Goal: Task Accomplishment & Management: Use online tool/utility

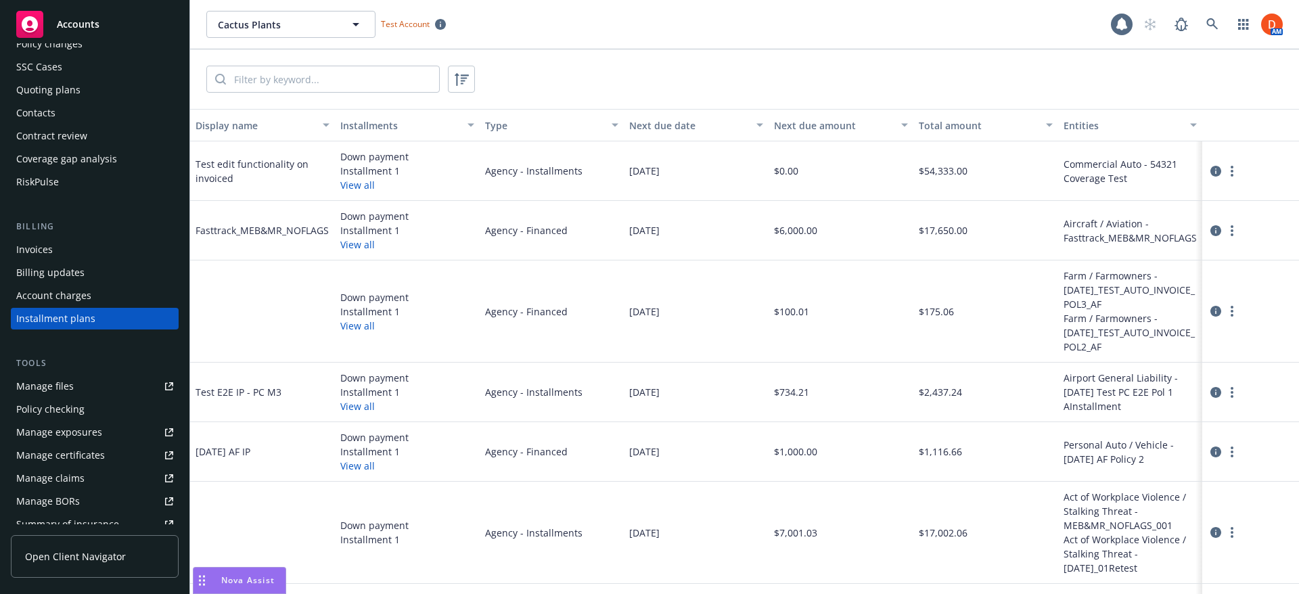
click at [84, 91] on div "Quoting plans" at bounding box center [94, 90] width 157 height 22
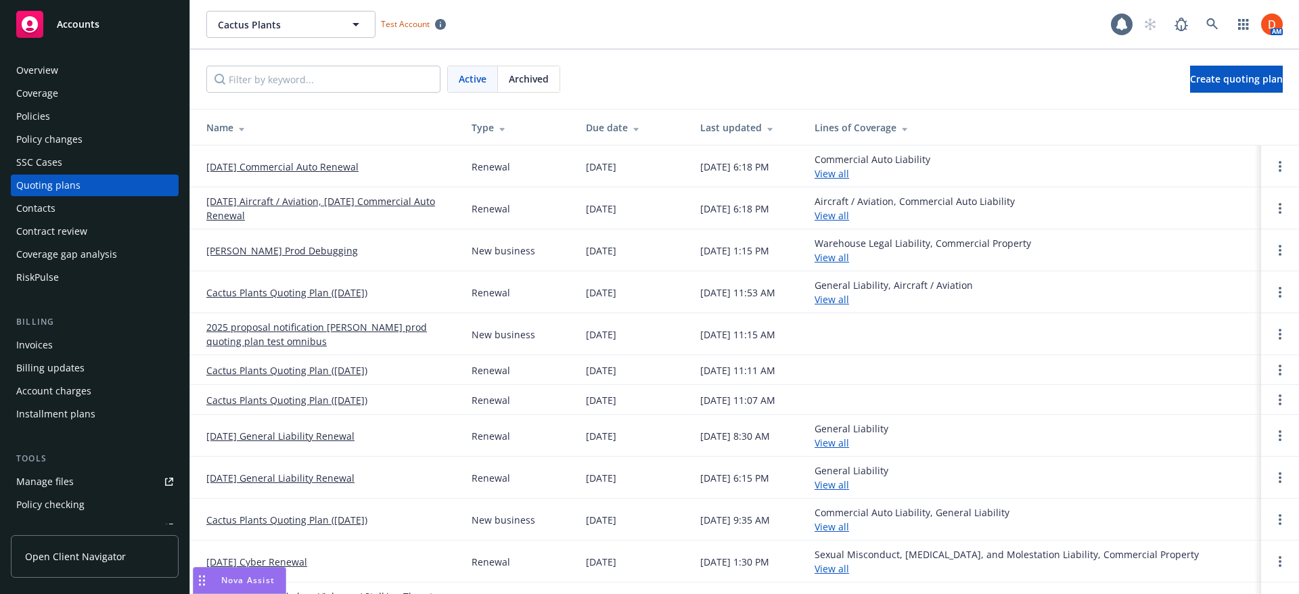
click at [330, 170] on link "[DATE] Commercial Auto Renewal" at bounding box center [282, 167] width 152 height 14
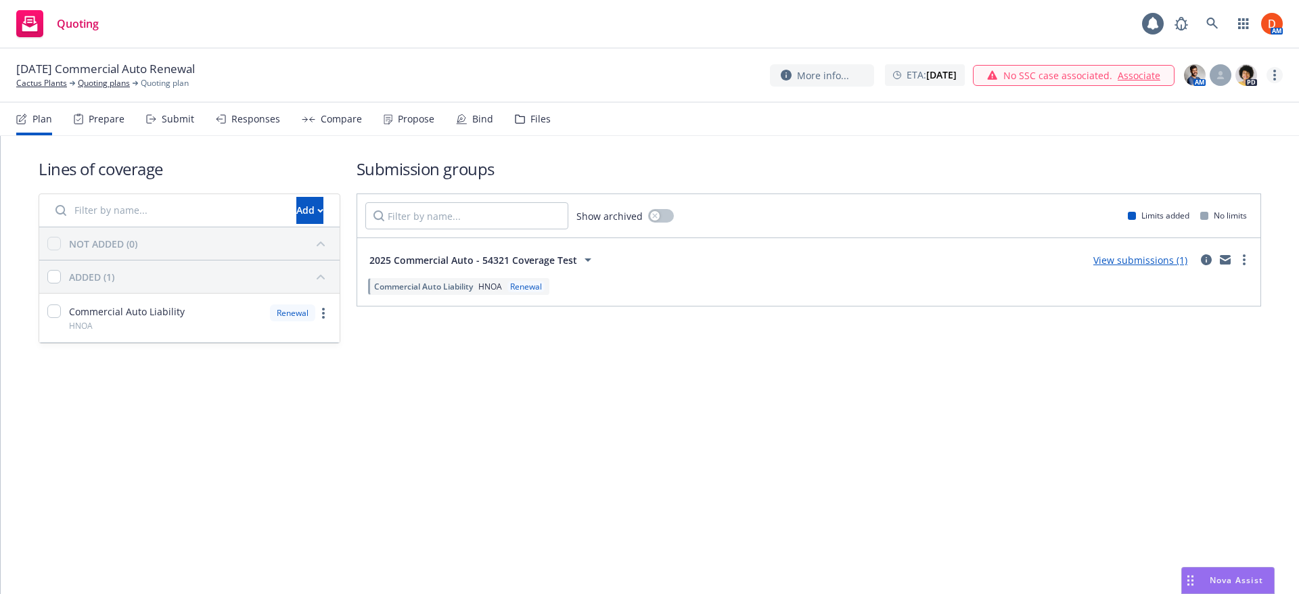
click at [1272, 79] on link "more" at bounding box center [1274, 75] width 16 height 16
click at [1229, 188] on link "Archive quoting plan" at bounding box center [1206, 183] width 151 height 27
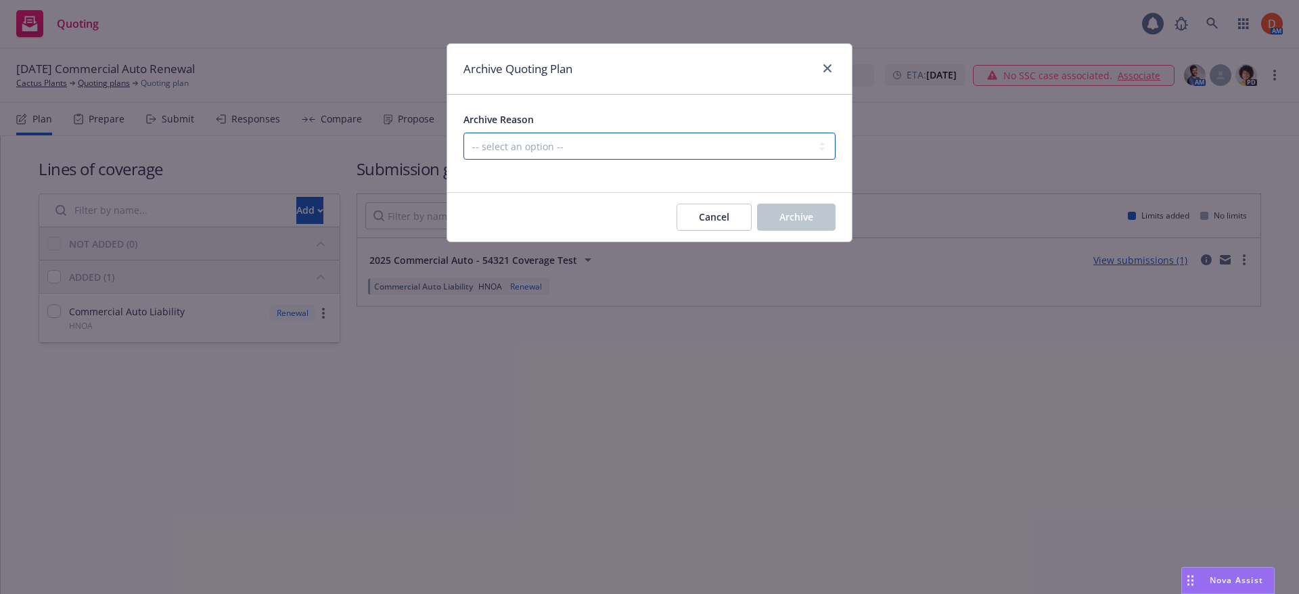
click at [633, 150] on select "-- select an option -- All policies in this renewal plan are auto-renewed Creat…" at bounding box center [649, 146] width 372 height 27
click at [557, 149] on select "-- select an option -- All policies in this renewal plan are auto-renewed Creat…" at bounding box center [649, 146] width 372 height 27
click at [829, 67] on icon "close" at bounding box center [827, 68] width 8 height 8
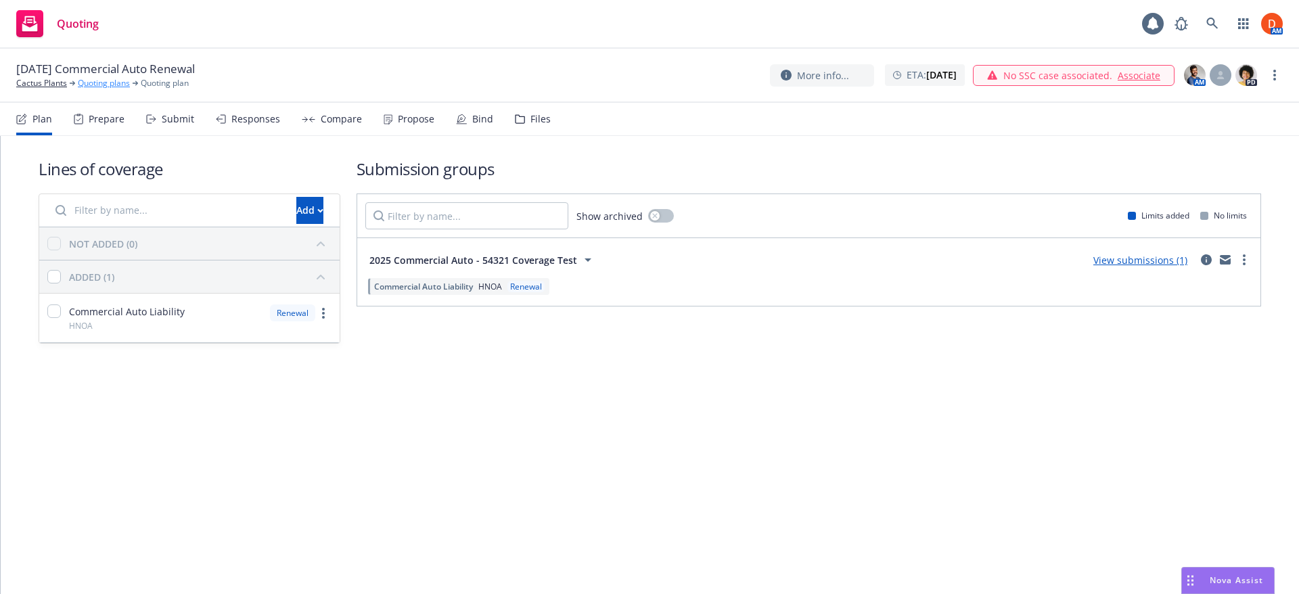
click at [99, 86] on link "Quoting plans" at bounding box center [104, 83] width 52 height 12
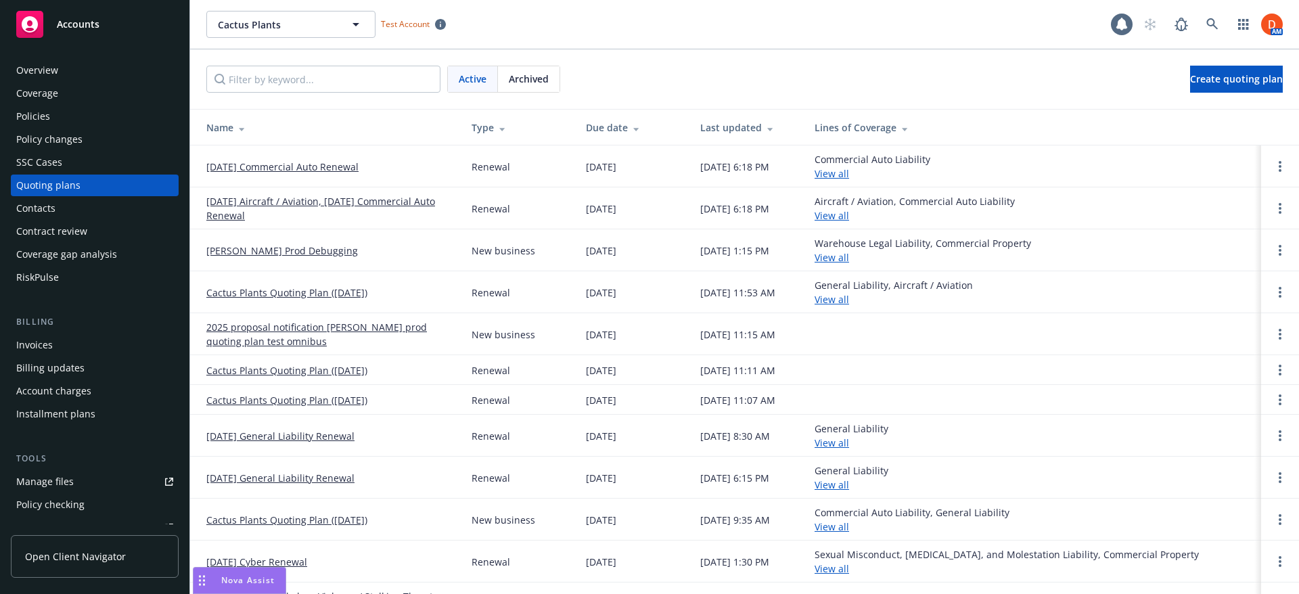
click at [65, 122] on div "Policies" at bounding box center [94, 117] width 157 height 22
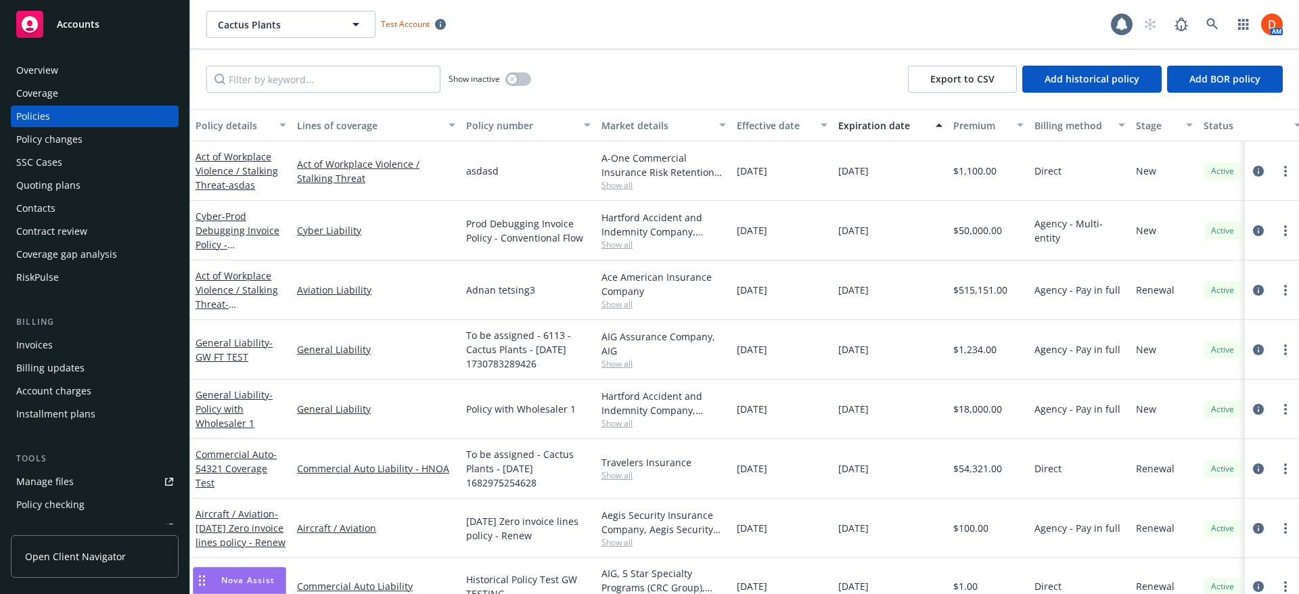
click at [130, 553] on link "Open Client Navigator" at bounding box center [95, 556] width 168 height 43
click at [108, 181] on div "Quoting plans" at bounding box center [94, 186] width 157 height 22
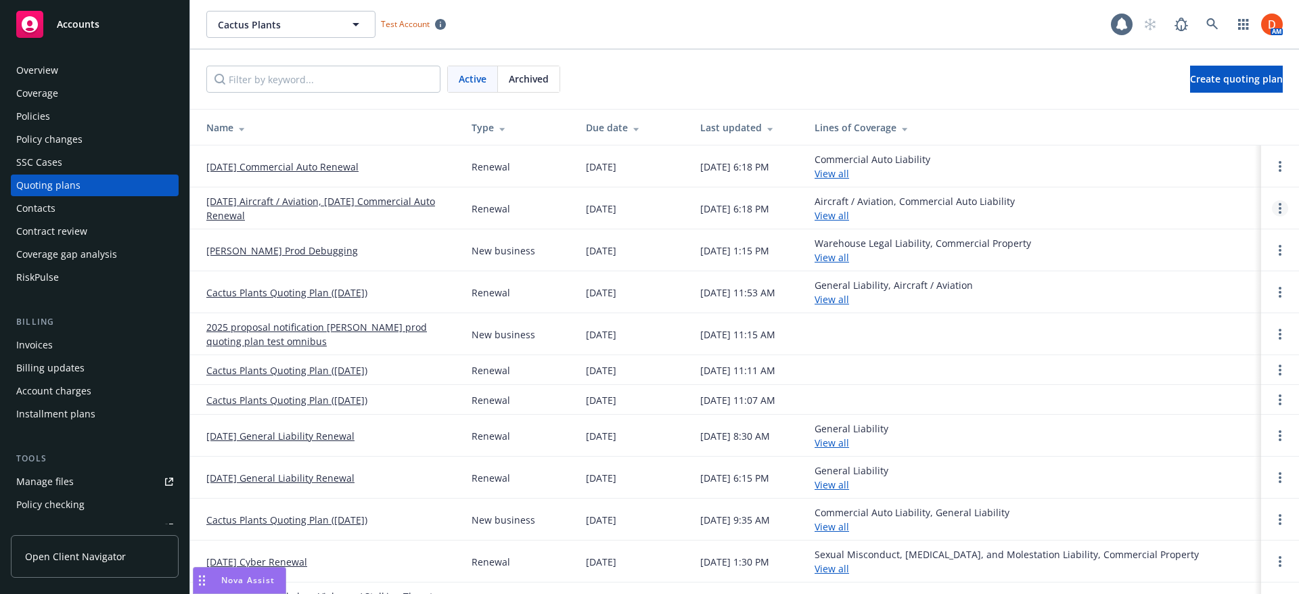
click at [1272, 207] on link "Open options" at bounding box center [1280, 208] width 16 height 16
click at [1218, 196] on link "Archive" at bounding box center [1200, 198] width 118 height 27
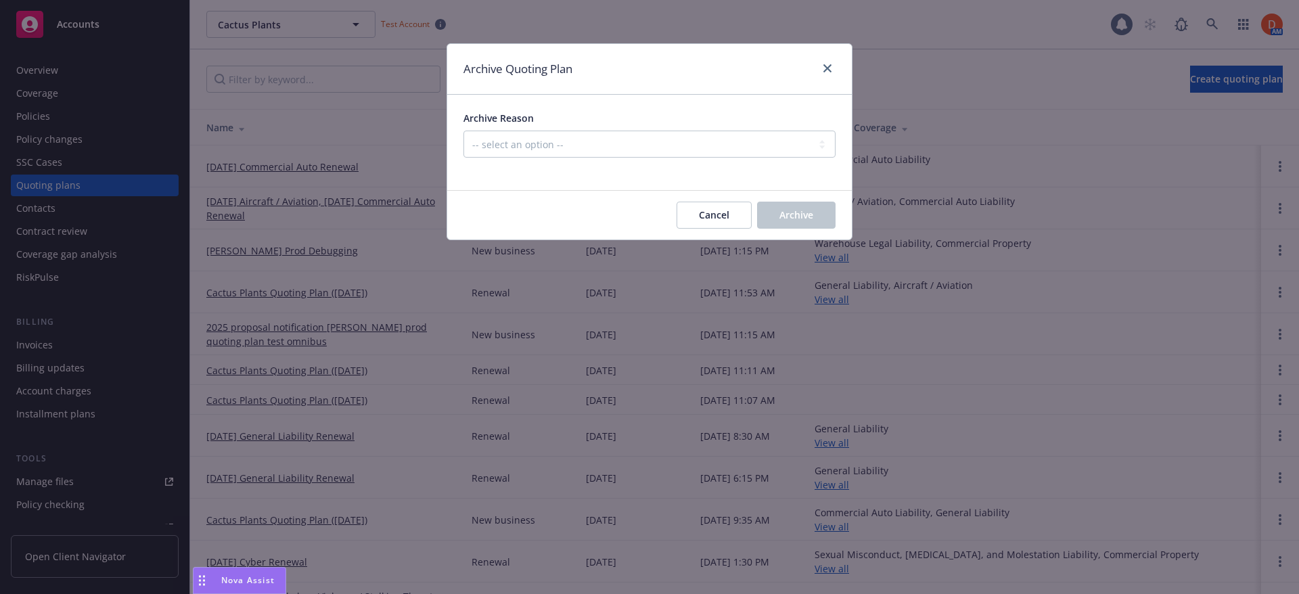
click at [703, 170] on div at bounding box center [649, 166] width 372 height 16
click at [703, 158] on div at bounding box center [649, 166] width 372 height 16
click at [657, 127] on div "Archive Reason -- select an option -- All policies in this renewal plan are aut…" at bounding box center [649, 134] width 372 height 47
click at [648, 145] on select "-- select an option -- All policies in this renewal plan are auto-renewed Creat…" at bounding box center [649, 144] width 372 height 27
select select "ARCHIVED_RENEWAL_ACCOUNT_CHURNED"
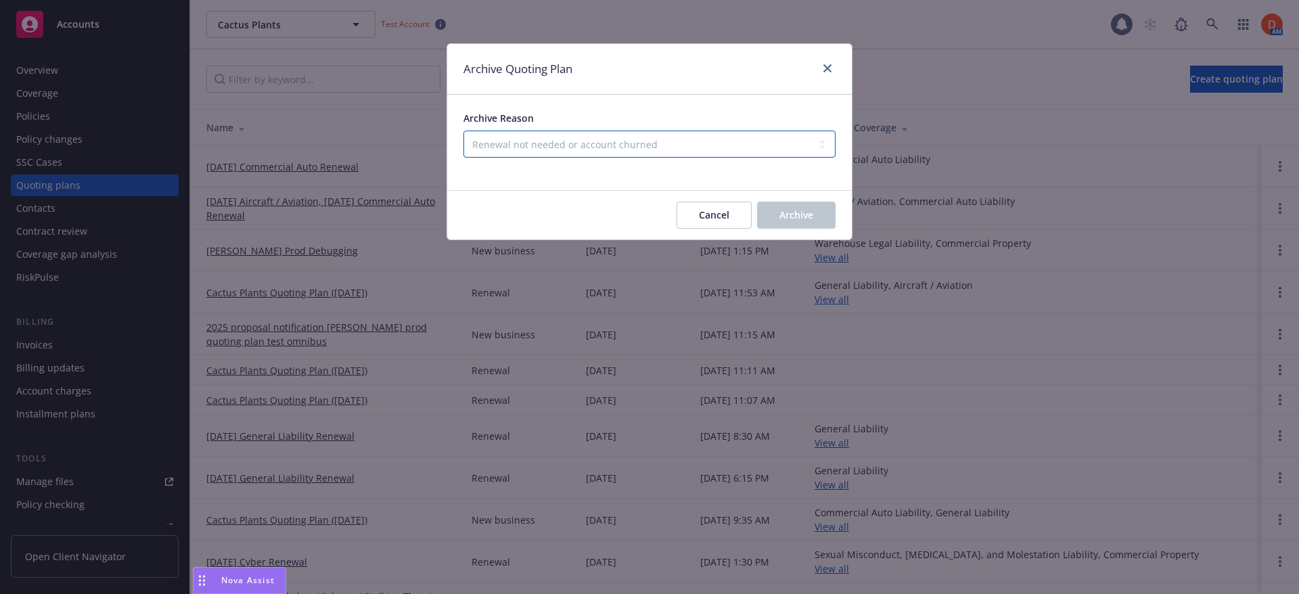
click at [463, 131] on select "-- select an option -- All policies in this renewal plan are auto-renewed Creat…" at bounding box center [649, 144] width 372 height 27
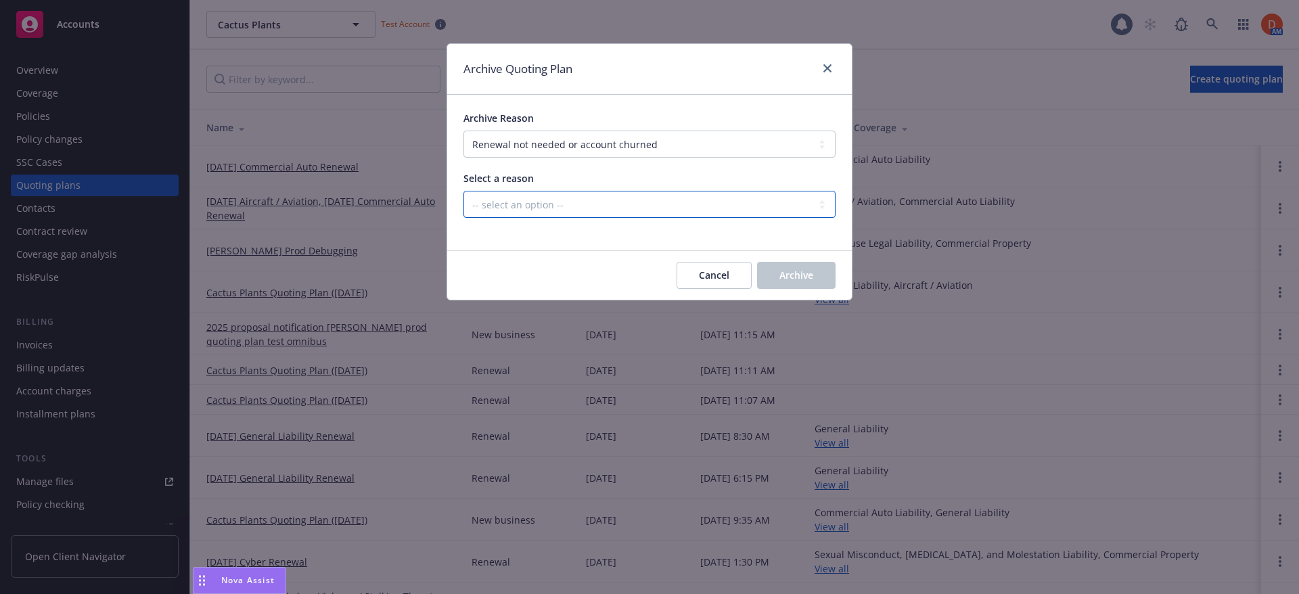
click at [584, 202] on select "-- select an option -- Blocked Client acquired, or no longer in business Client…" at bounding box center [649, 204] width 372 height 27
click at [593, 130] on div "Archive Reason -- select an option -- All policies in this renewal plan are aut…" at bounding box center [649, 134] width 372 height 47
click at [595, 135] on select "-- select an option -- All policies in this renewal plan are auto-renewed Creat…" at bounding box center [649, 144] width 372 height 27
drag, startPoint x: 829, startPoint y: 67, endPoint x: 812, endPoint y: 69, distance: 16.4
click at [829, 67] on icon "close" at bounding box center [827, 68] width 8 height 8
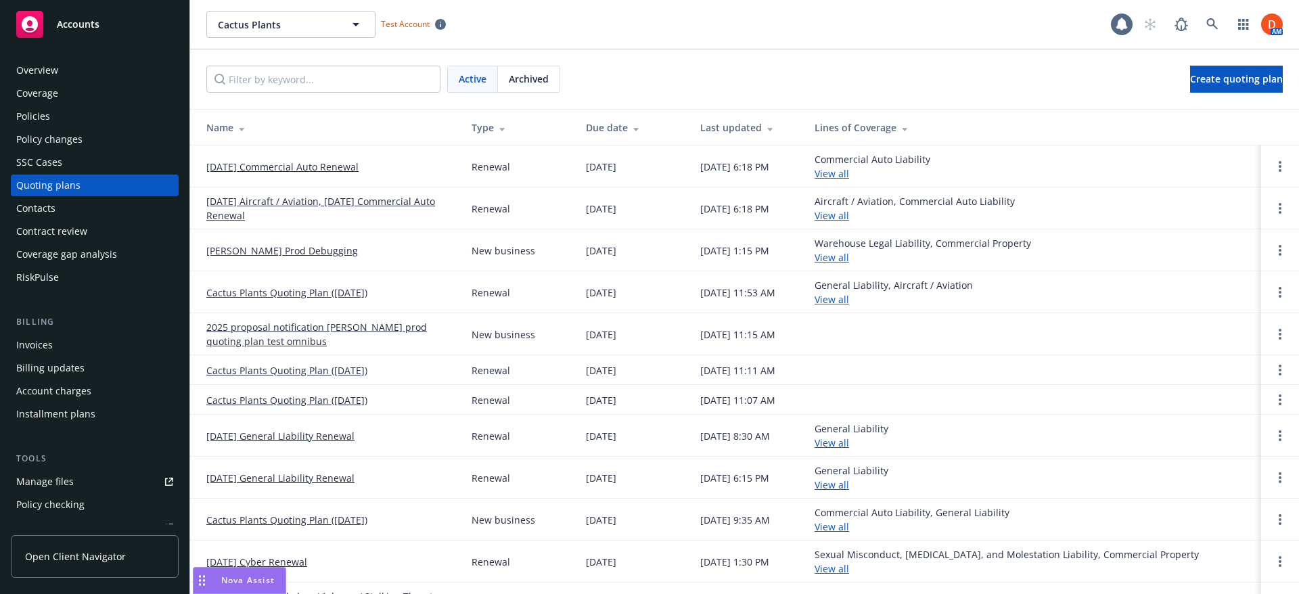
click at [70, 19] on span "Accounts" at bounding box center [78, 24] width 43 height 11
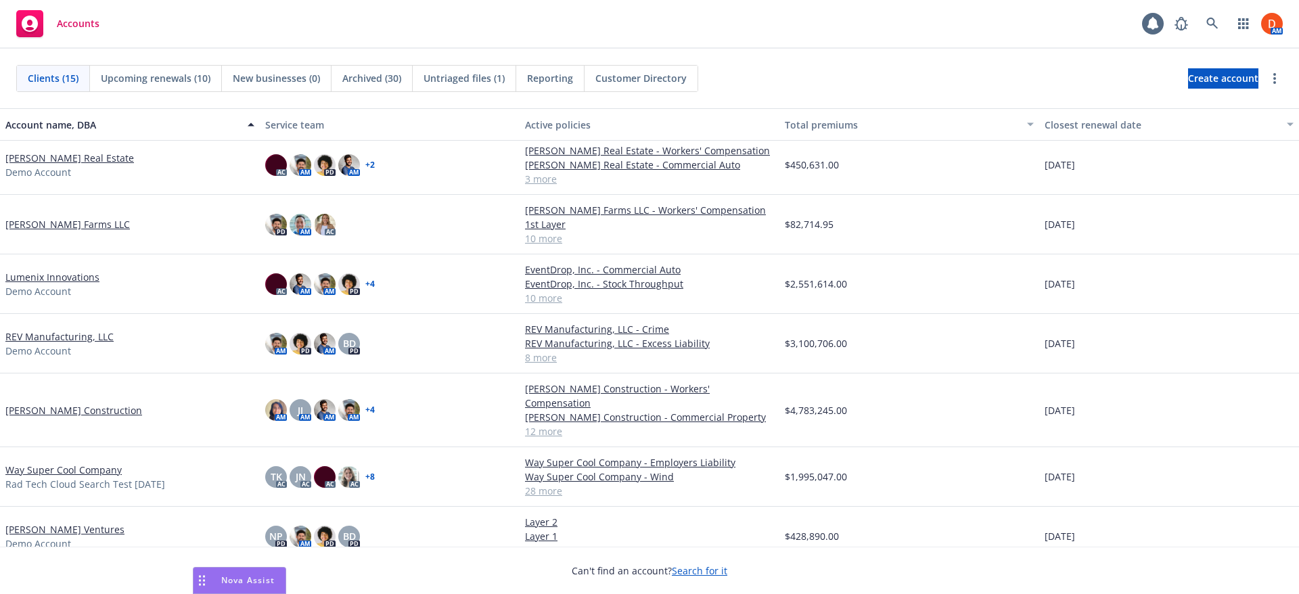
scroll to position [432, 0]
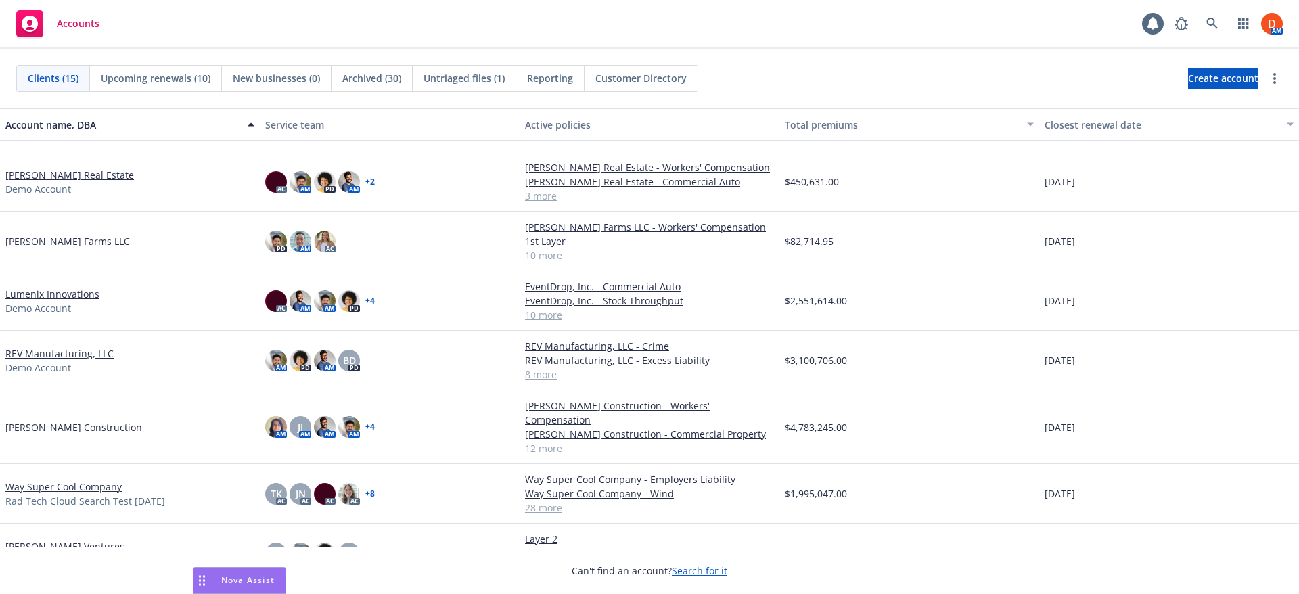
click at [32, 239] on link "Giusti Farms LLC" at bounding box center [67, 241] width 124 height 14
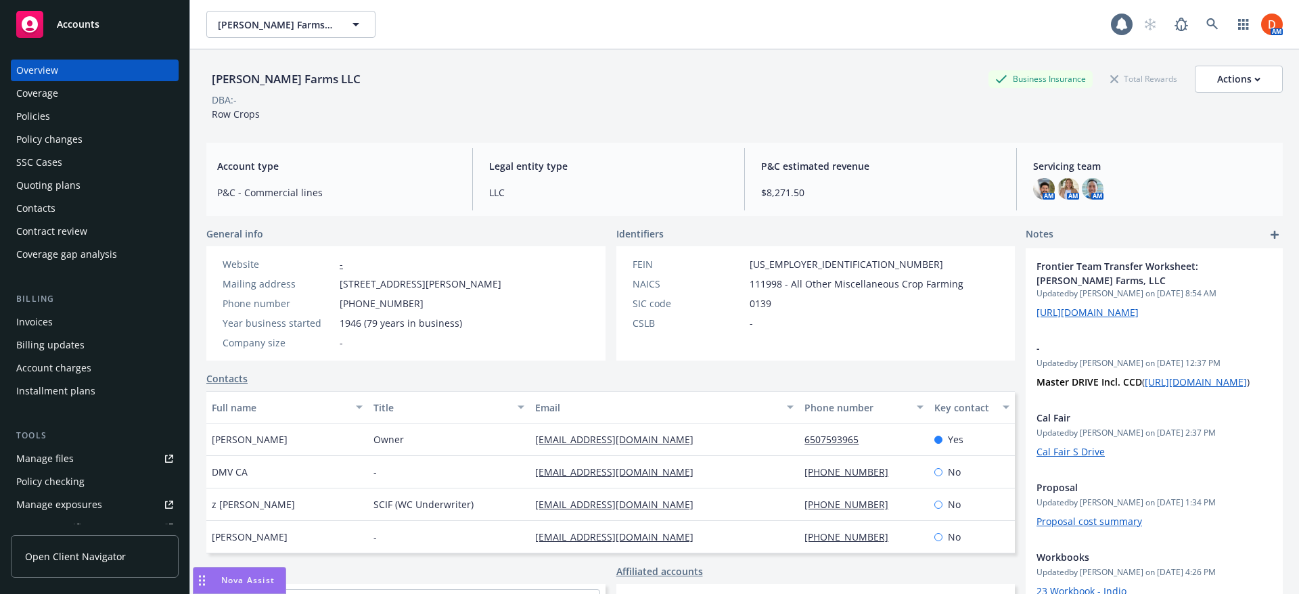
click at [72, 116] on div "Policies" at bounding box center [94, 117] width 157 height 22
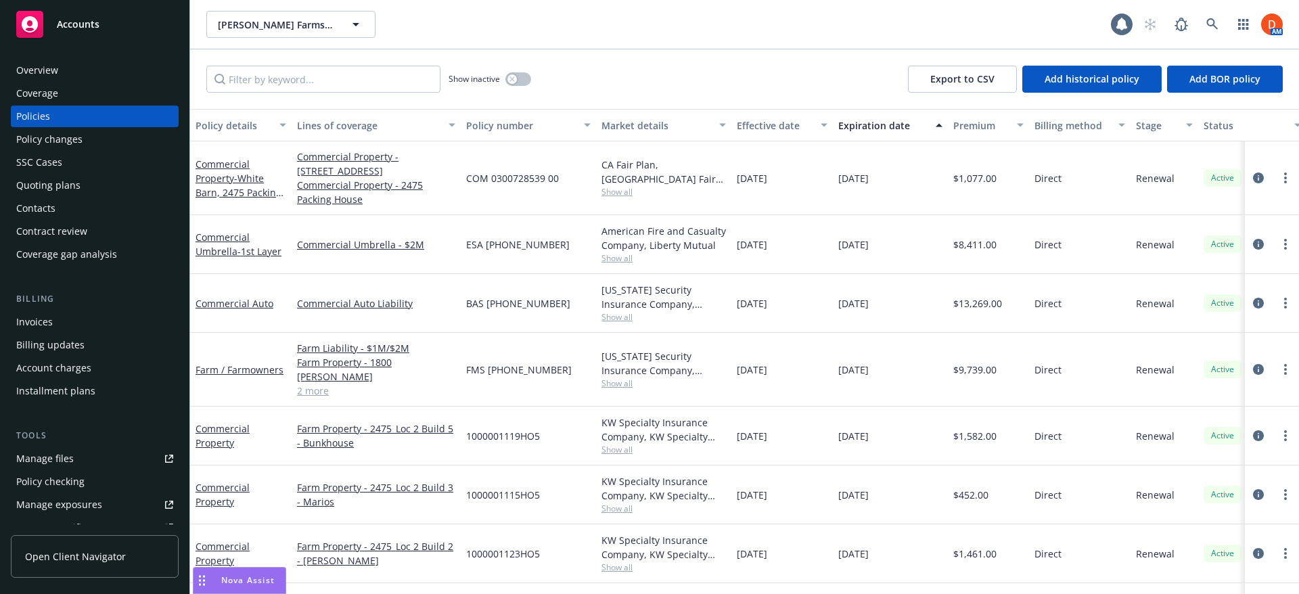
click at [97, 449] on link "Manage files" at bounding box center [95, 459] width 168 height 22
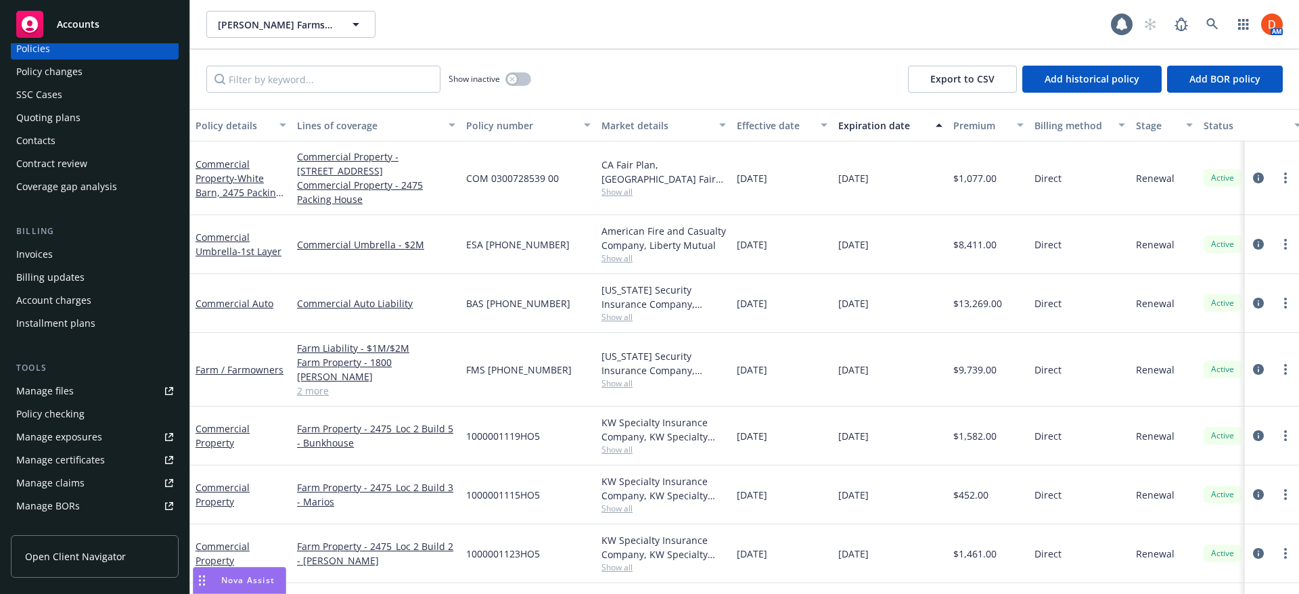
click at [95, 411] on div "Policy checking" at bounding box center [94, 414] width 157 height 22
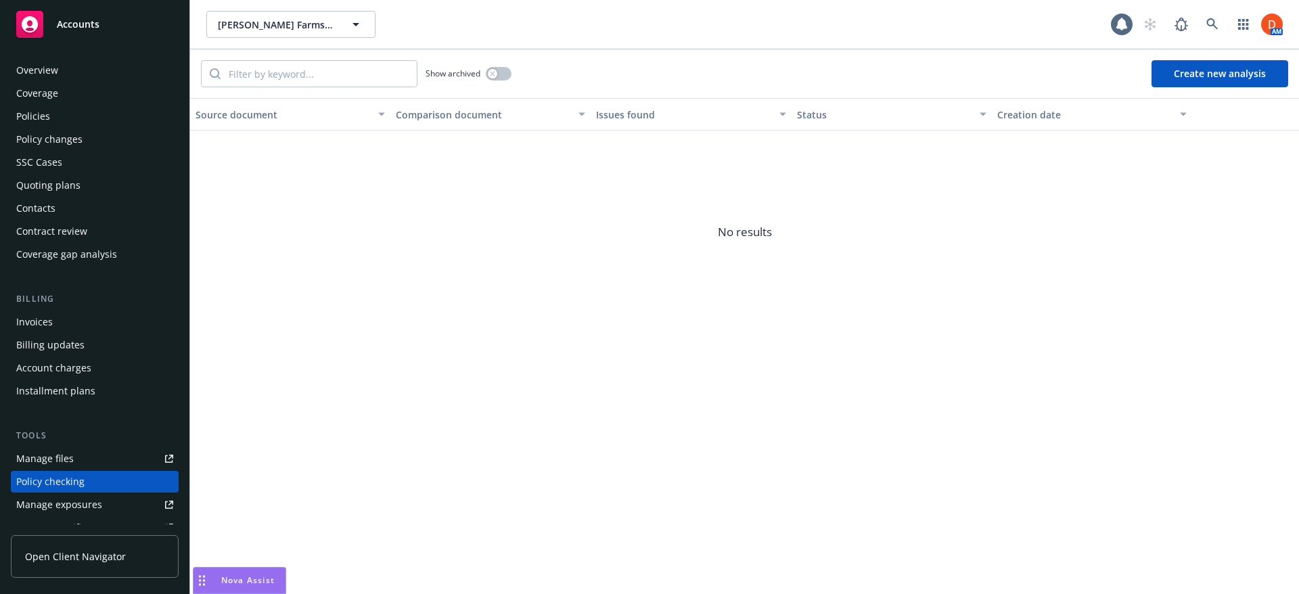
scroll to position [163, 0]
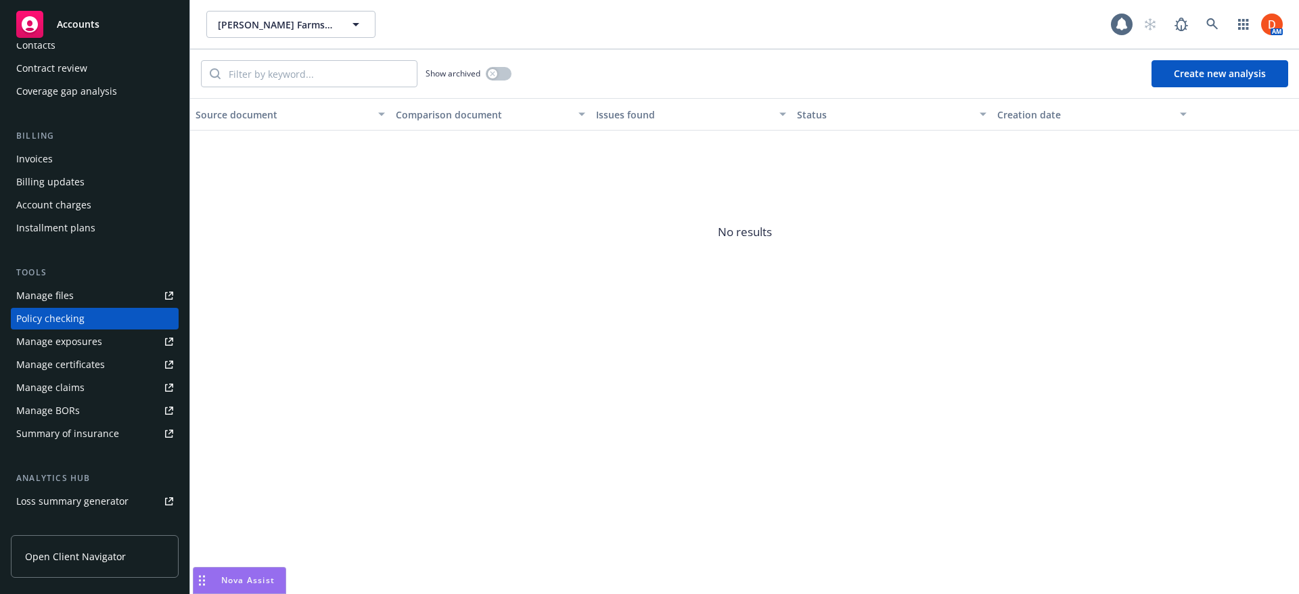
click at [1228, 75] on button "Create new analysis" at bounding box center [1219, 73] width 137 height 27
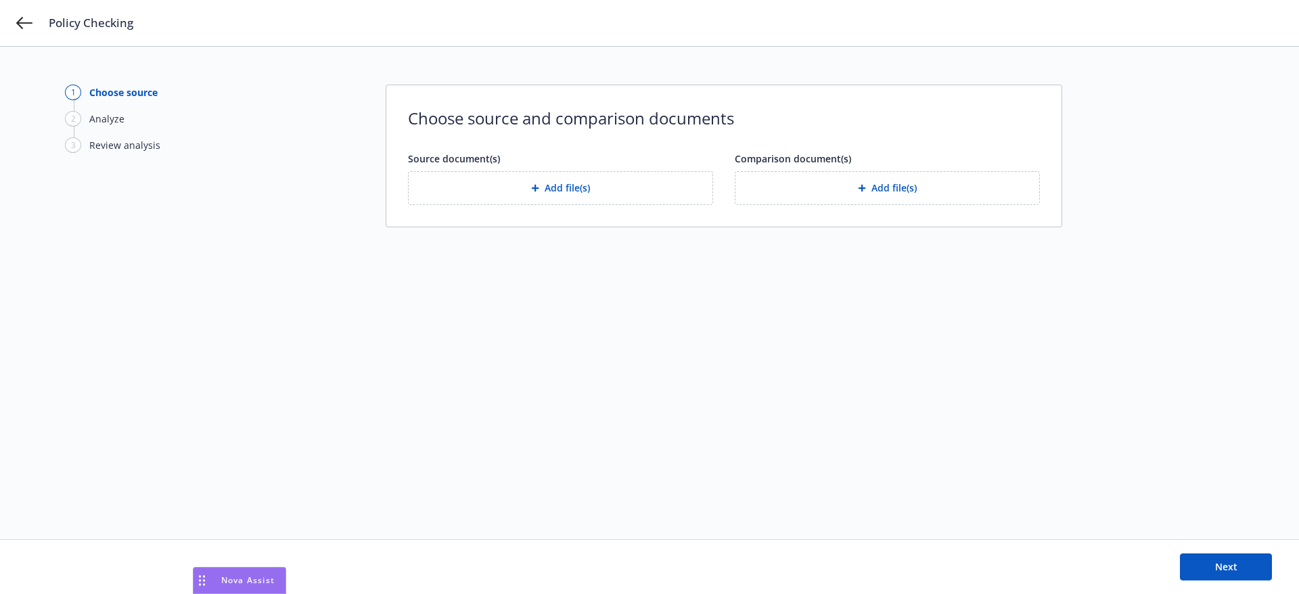
click at [630, 191] on button "Add file(s)" at bounding box center [560, 188] width 305 height 34
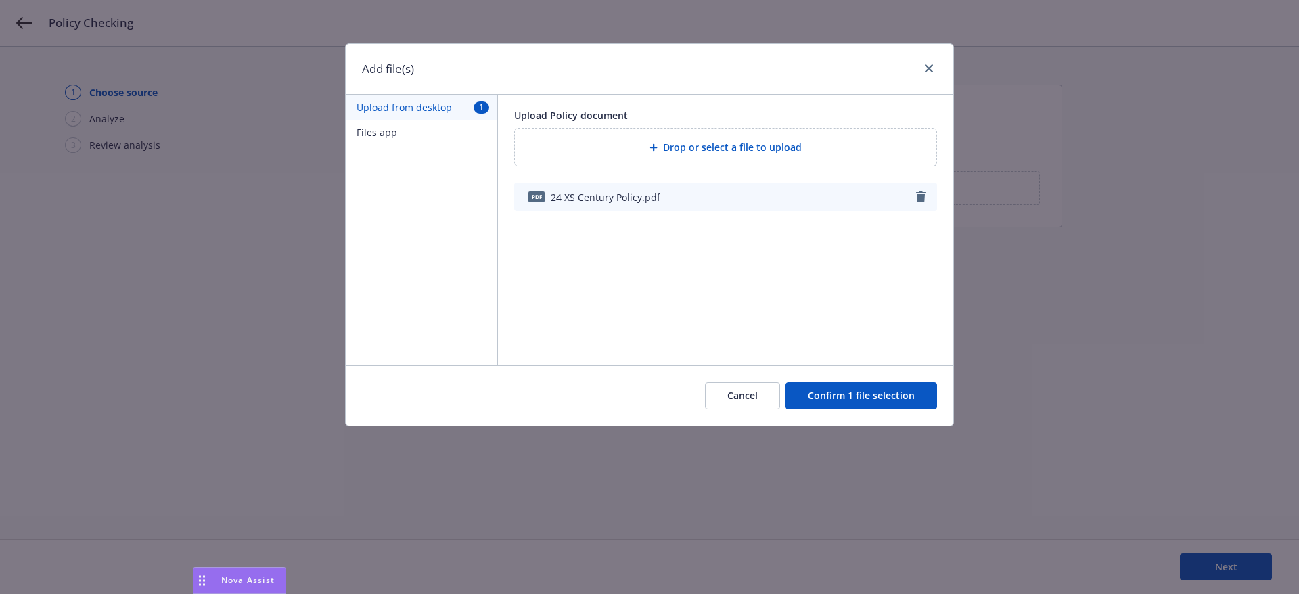
click at [857, 404] on button "Confirm 1 file selection" at bounding box center [861, 395] width 152 height 27
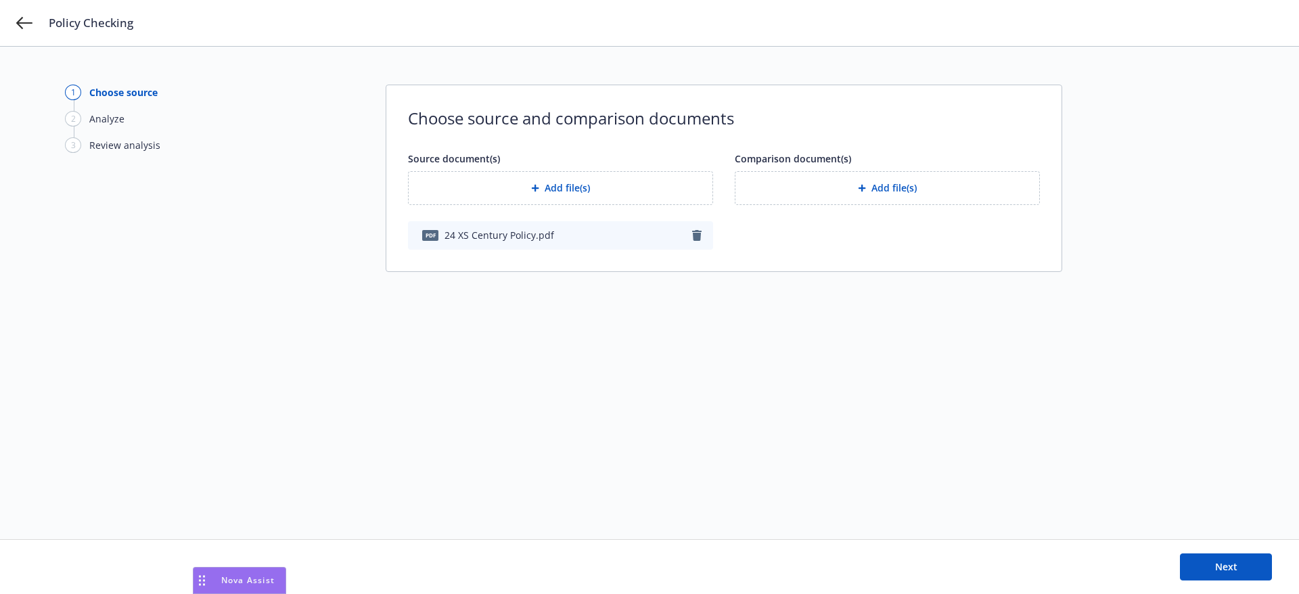
click at [829, 164] on span "Comparison document(s)" at bounding box center [793, 158] width 116 height 13
click at [825, 196] on button "Add file(s)" at bounding box center [887, 188] width 305 height 34
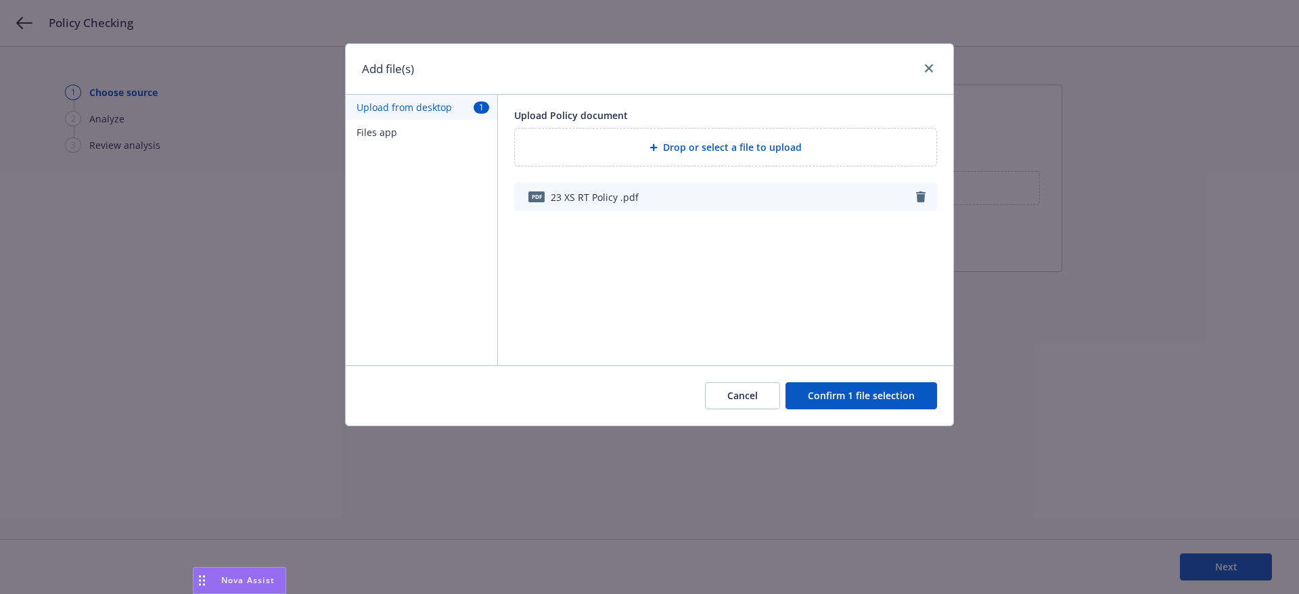
click at [867, 405] on button "Confirm 1 file selection" at bounding box center [861, 395] width 152 height 27
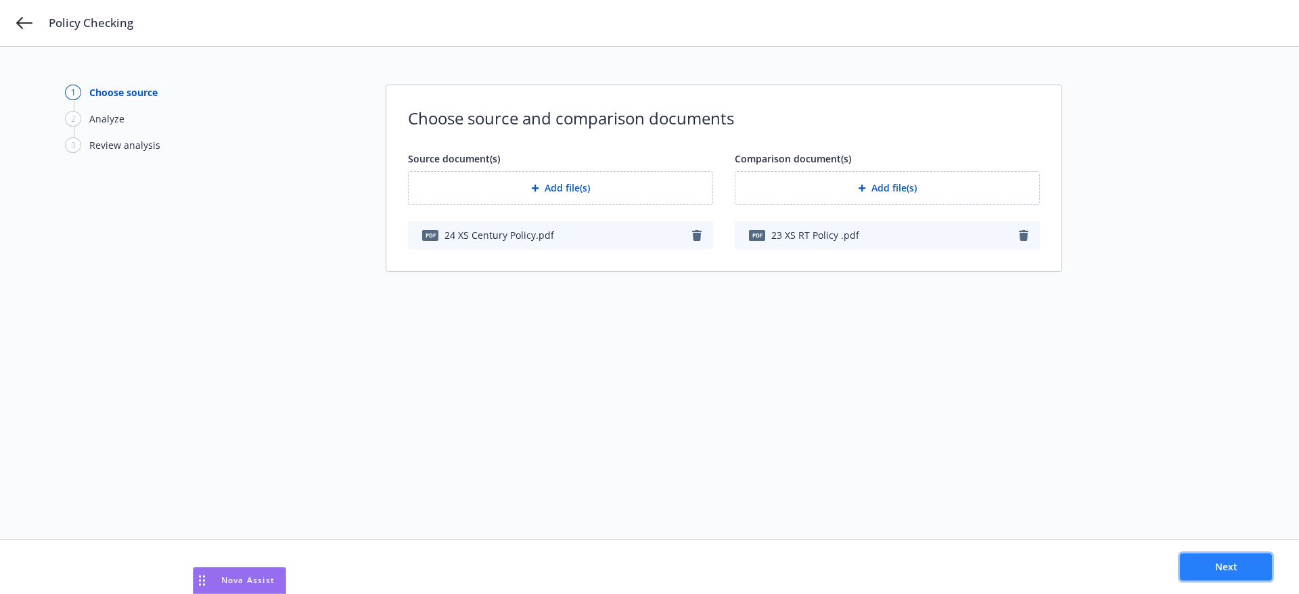
click at [1231, 568] on span "Next" at bounding box center [1226, 566] width 22 height 13
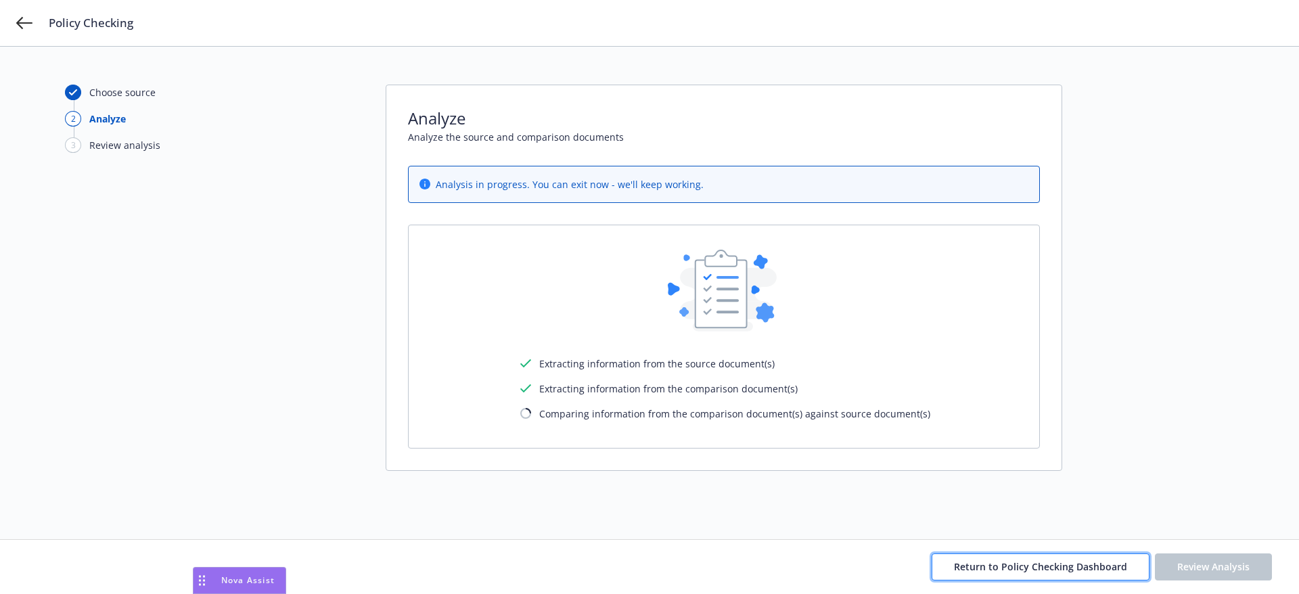
click at [1001, 562] on span "Return to Policy Checking Dashboard" at bounding box center [1040, 566] width 173 height 13
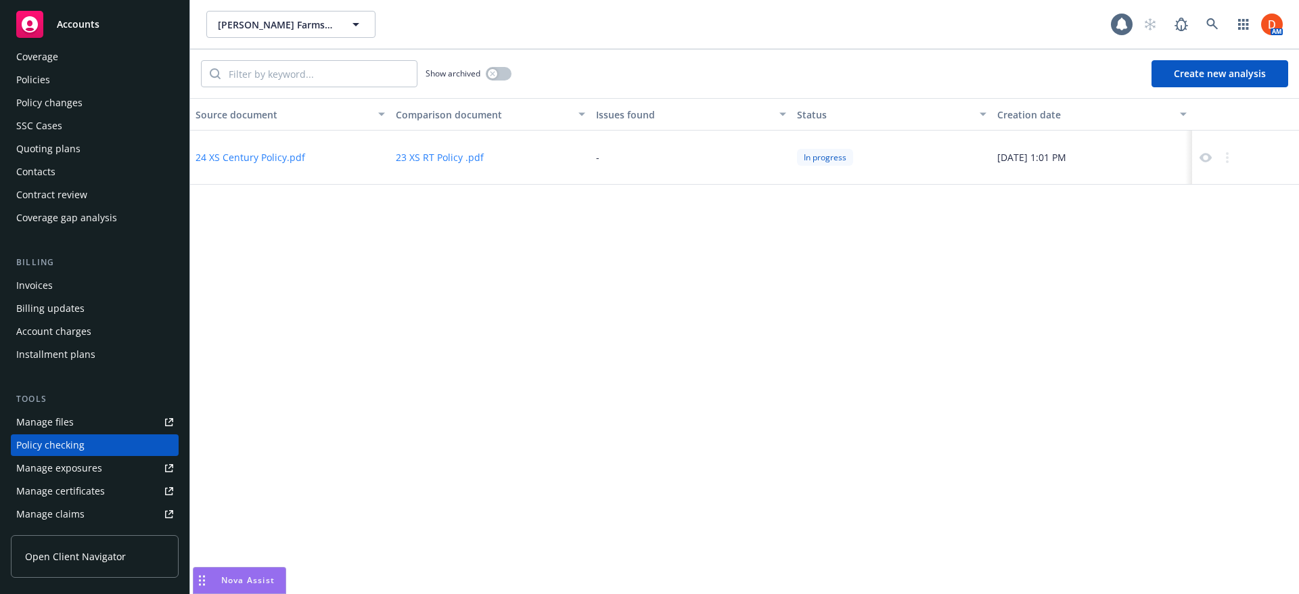
scroll to position [28, 0]
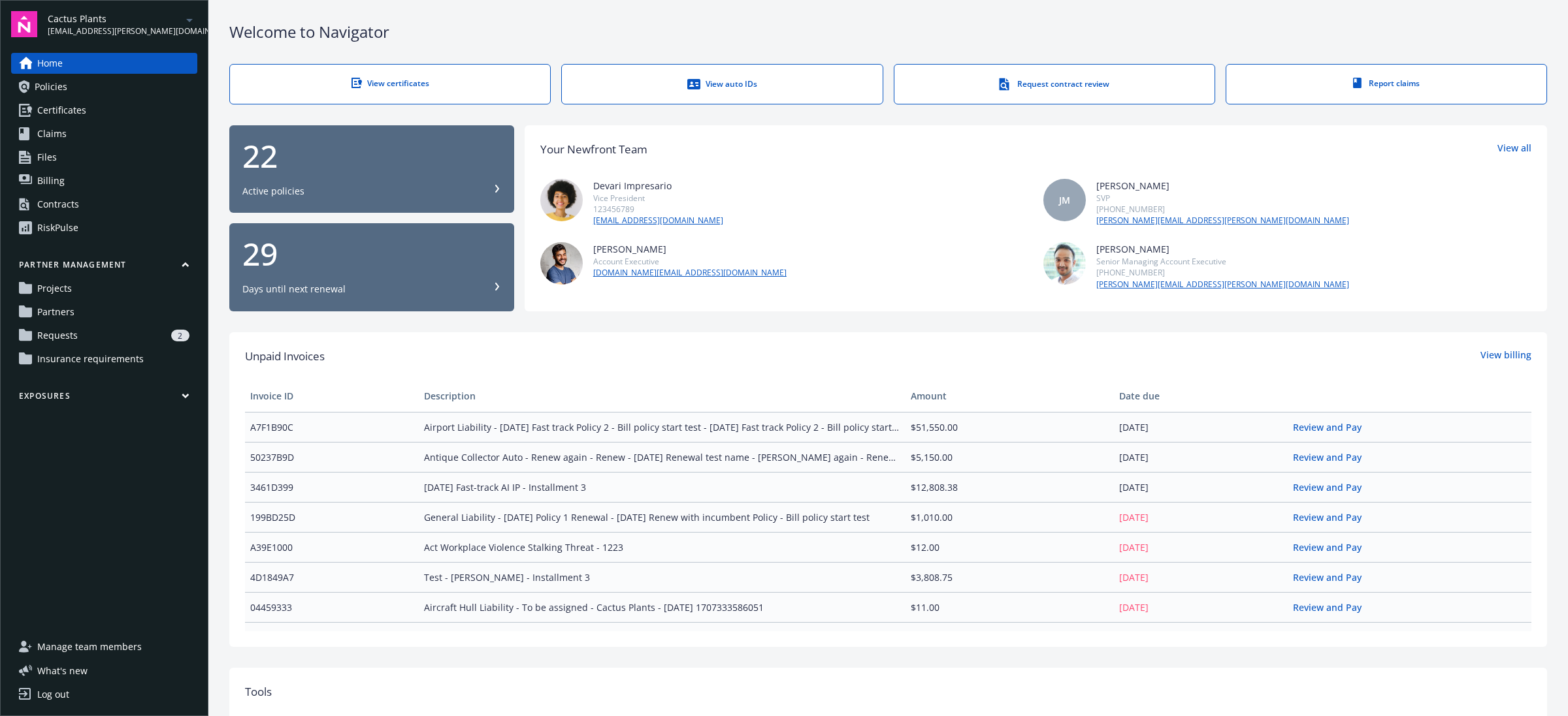
click at [105, 181] on link "Billing" at bounding box center [104, 181] width 186 height 21
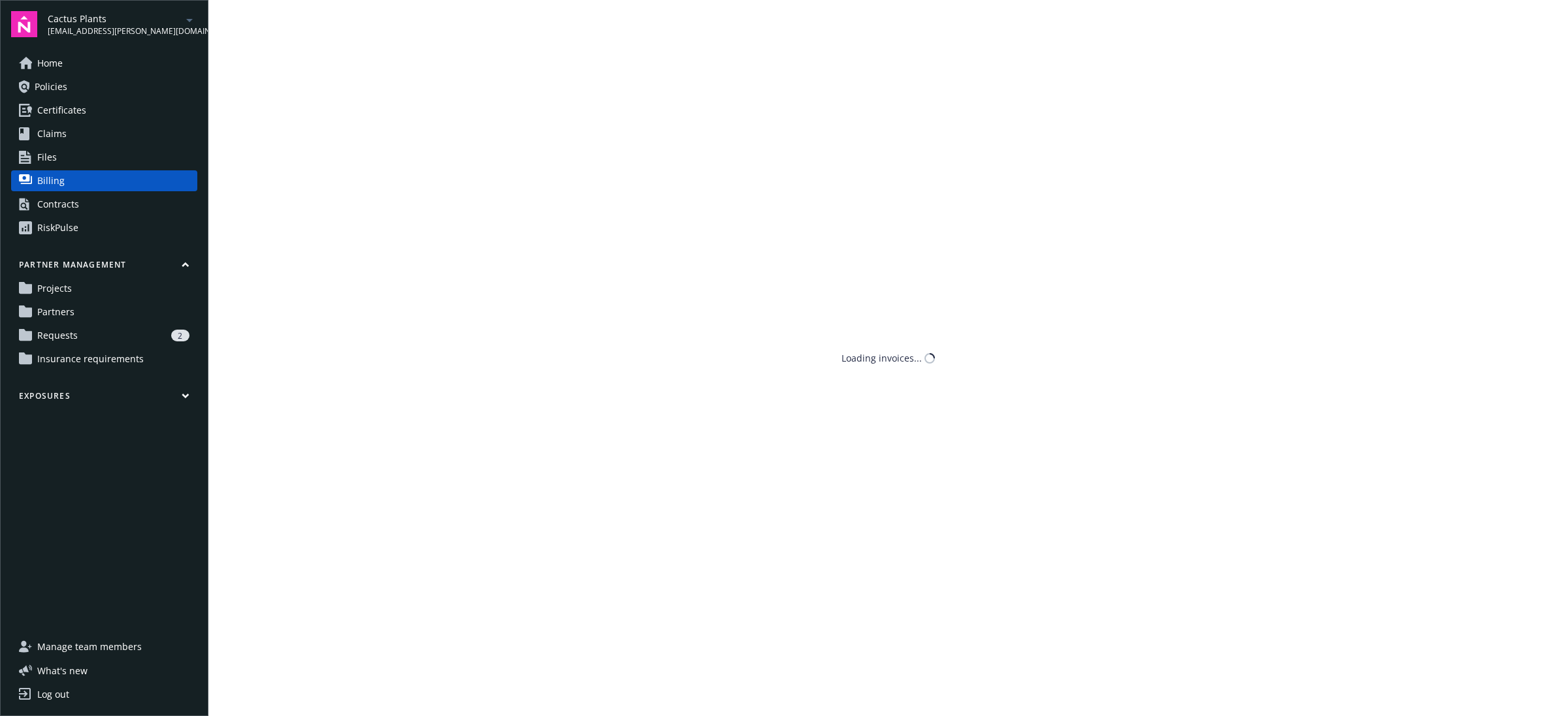
click at [102, 27] on span "dylon.riley@newfront.com" at bounding box center [114, 31] width 134 height 12
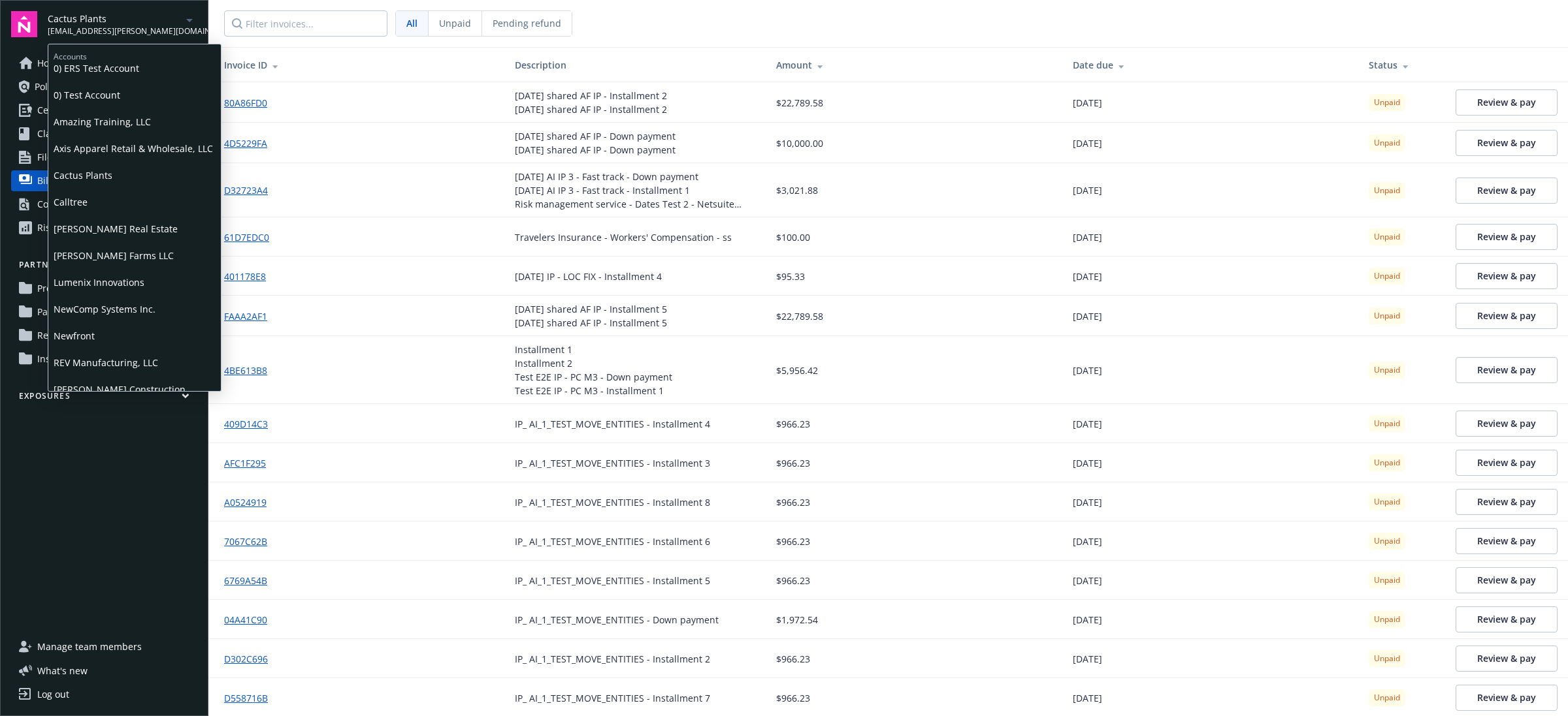
scroll to position [128, 0]
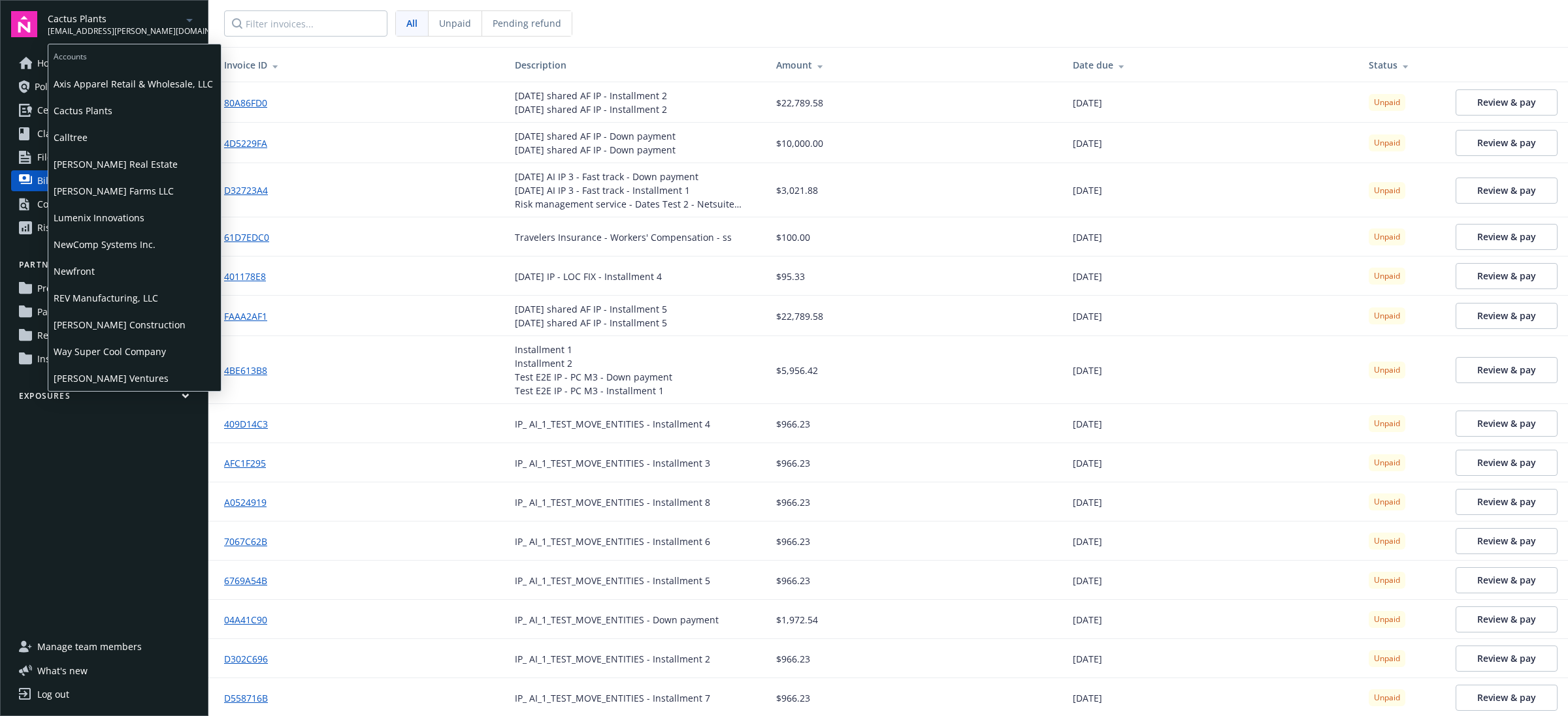
click at [142, 316] on span "[PERSON_NAME] Construction" at bounding box center [134, 325] width 162 height 27
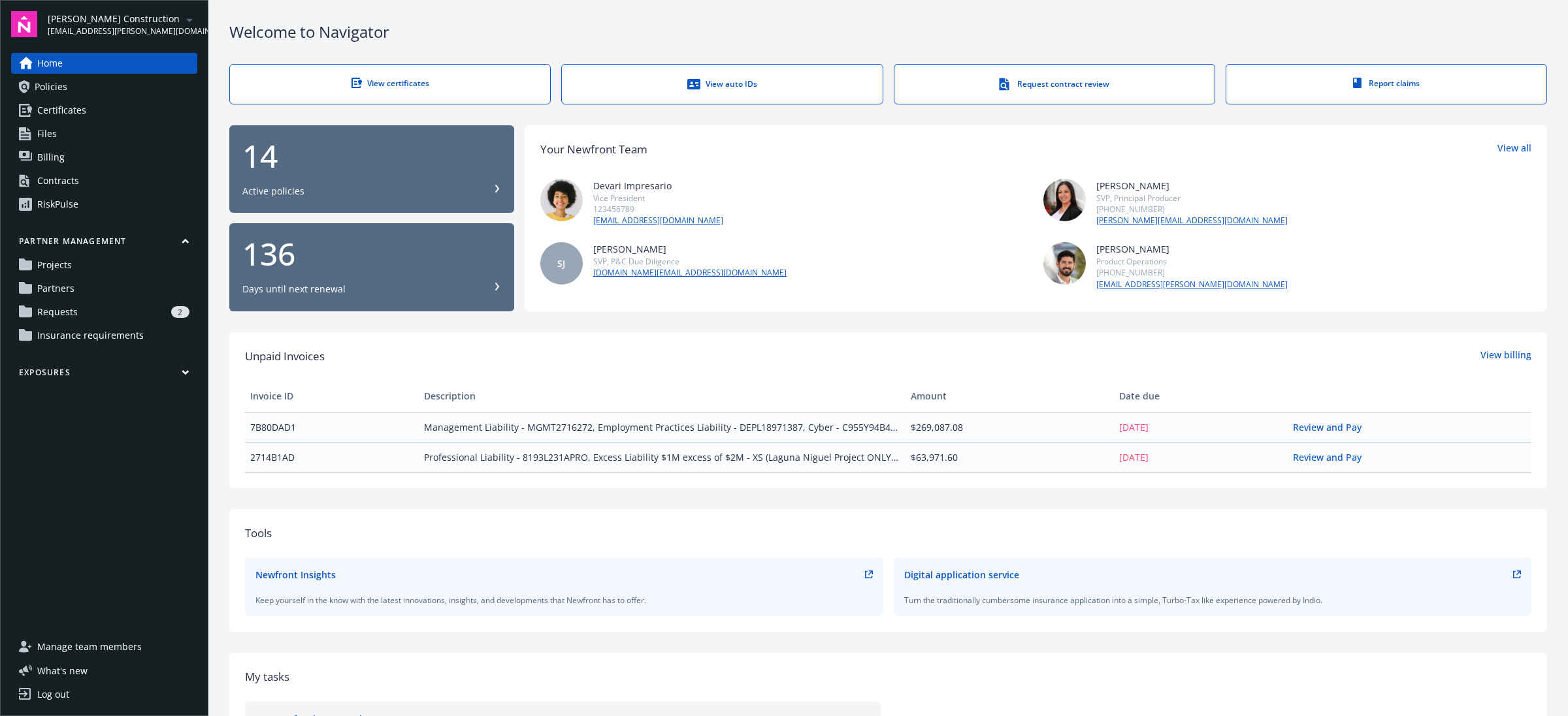
click at [112, 160] on link "Billing" at bounding box center [104, 157] width 186 height 21
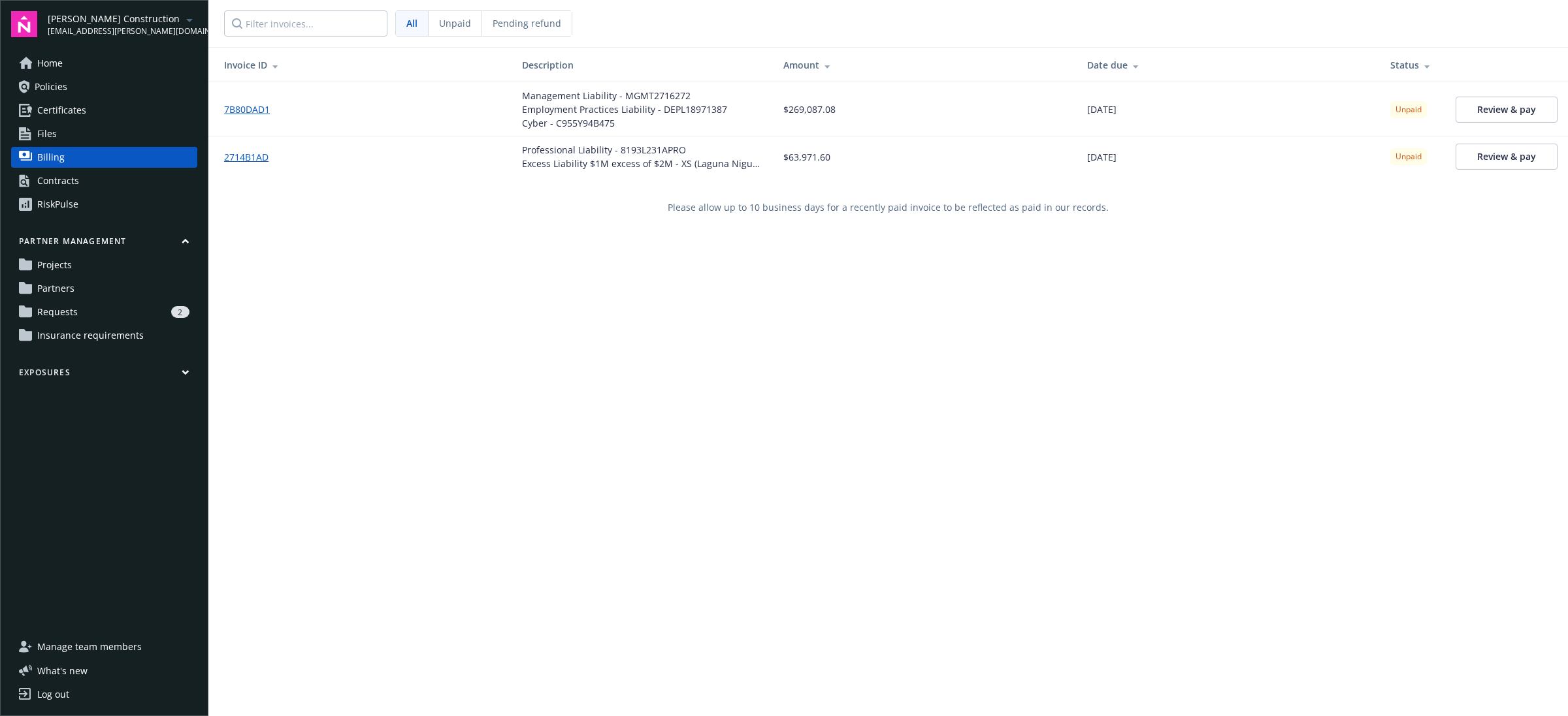
click at [458, 23] on span "Unpaid" at bounding box center [455, 23] width 32 height 14
click at [539, 29] on span "Pending refund" at bounding box center [526, 23] width 69 height 14
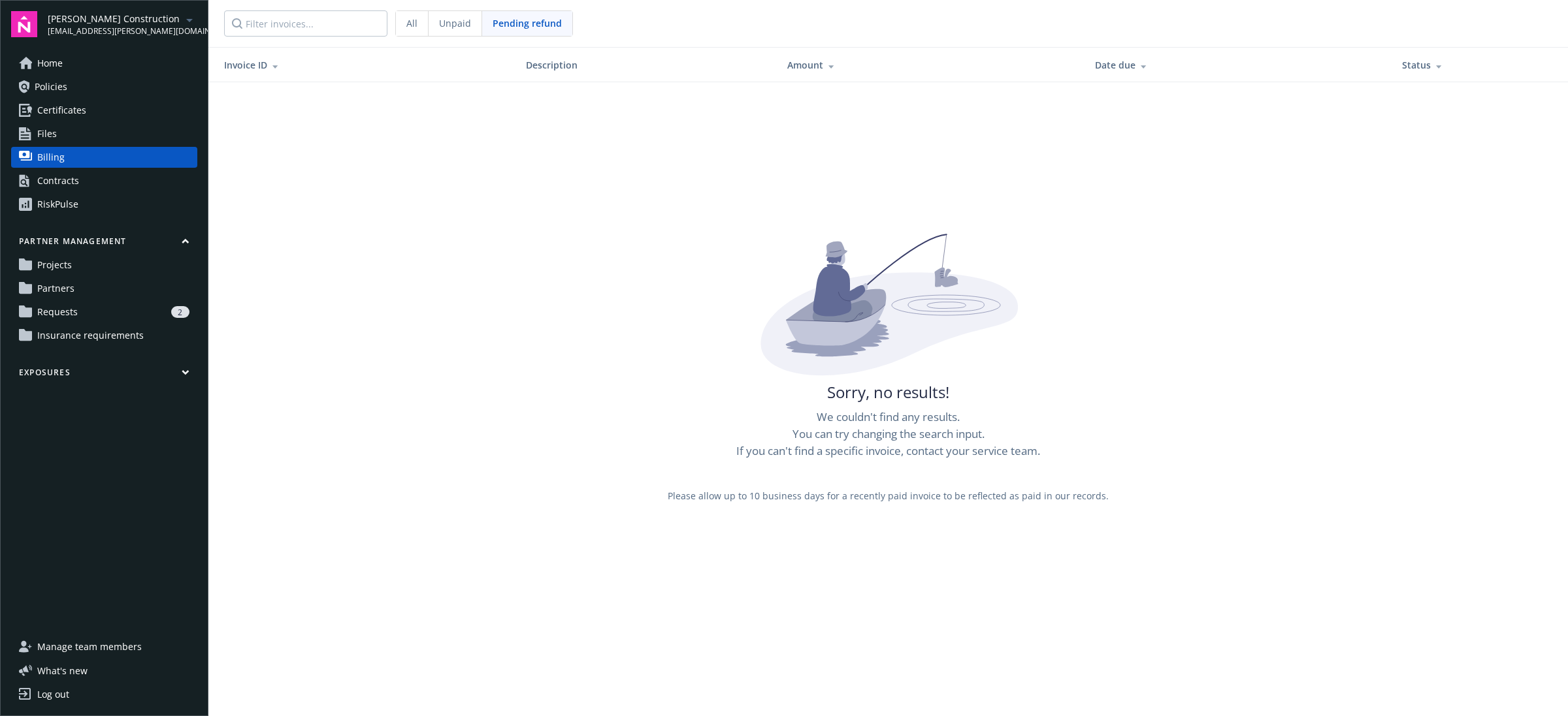
click at [456, 40] on nav "All Unpaid Pending refund" at bounding box center [888, 23] width 1359 height 47
click at [456, 28] on span "Unpaid" at bounding box center [455, 23] width 32 height 14
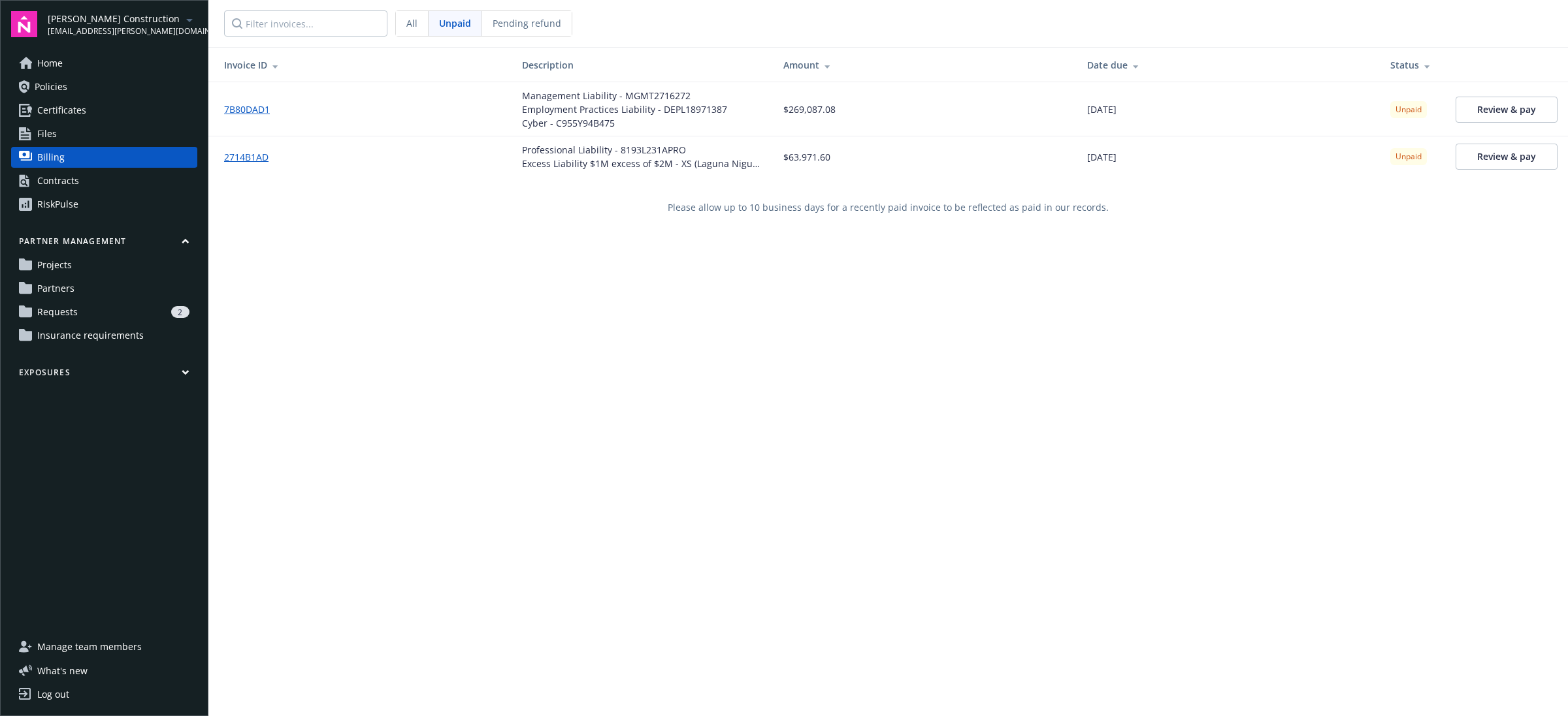
click at [123, 53] on link "Home" at bounding box center [104, 64] width 186 height 21
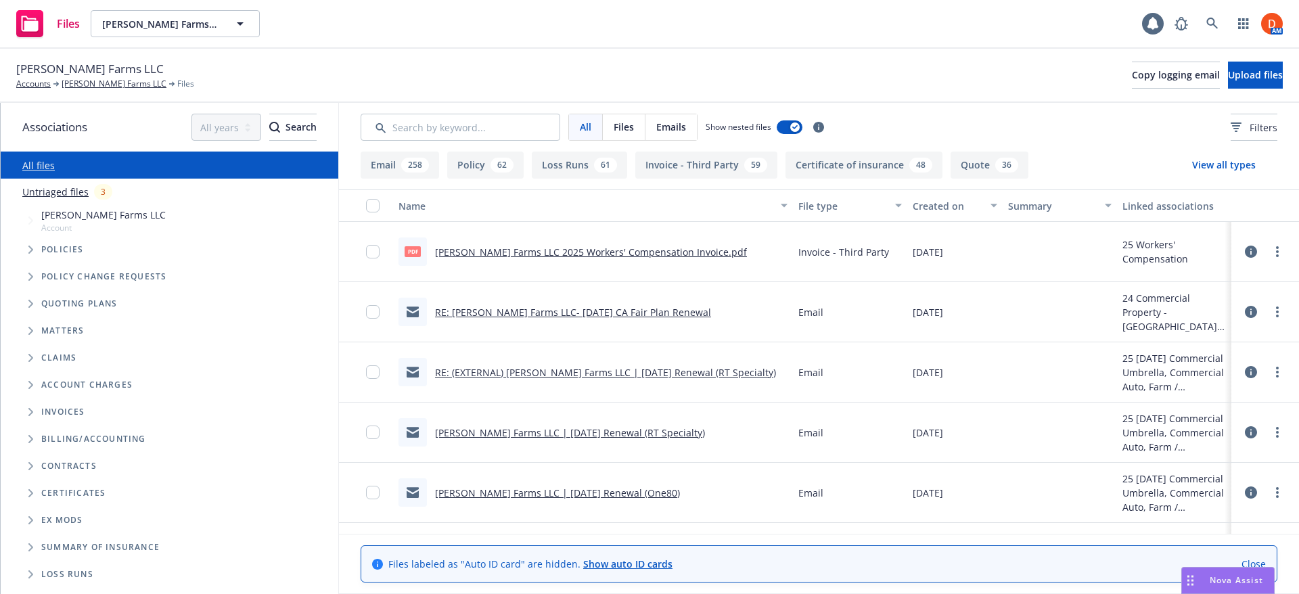
click at [486, 171] on button "Policy 62" at bounding box center [485, 165] width 76 height 27
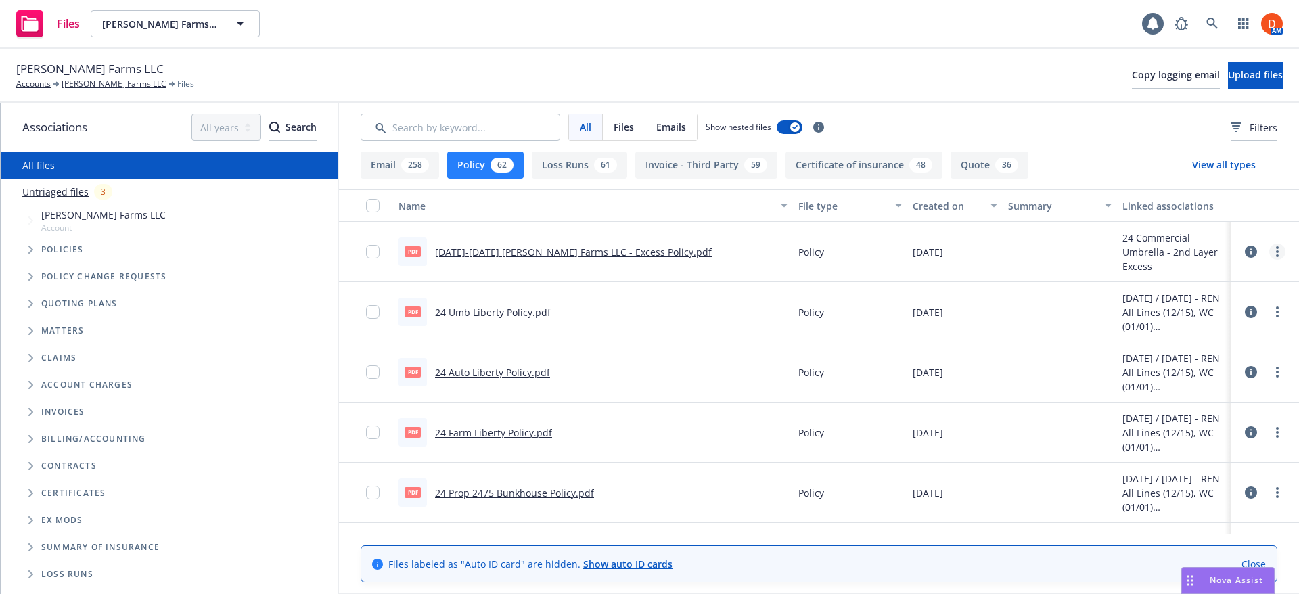
click at [1270, 250] on link "more" at bounding box center [1277, 252] width 16 height 16
click at [1189, 322] on link "Edit" at bounding box center [1207, 333] width 135 height 27
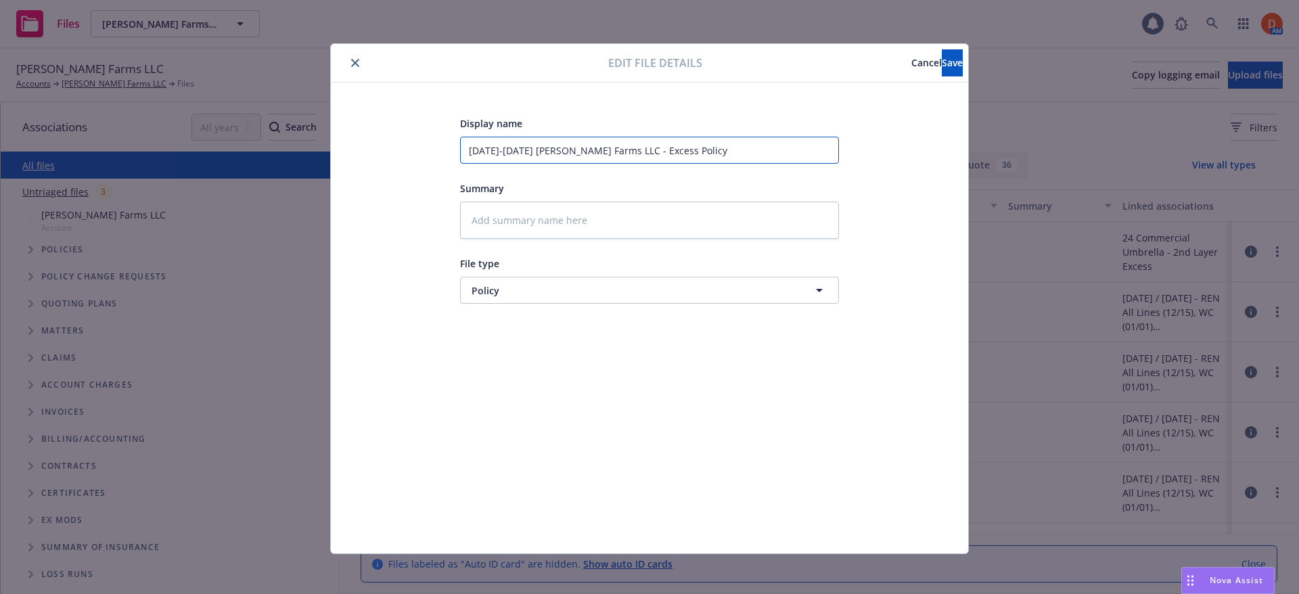
click at [476, 150] on input "2025-2026 Giusti Farms LLC - Excess Policy" at bounding box center [649, 150] width 379 height 27
type textarea "x"
type input "225-2026 Giusti Farms LLC - Excess Policy"
type textarea "x"
type input "25-2026 Giusti Farms LLC - Excess Policy"
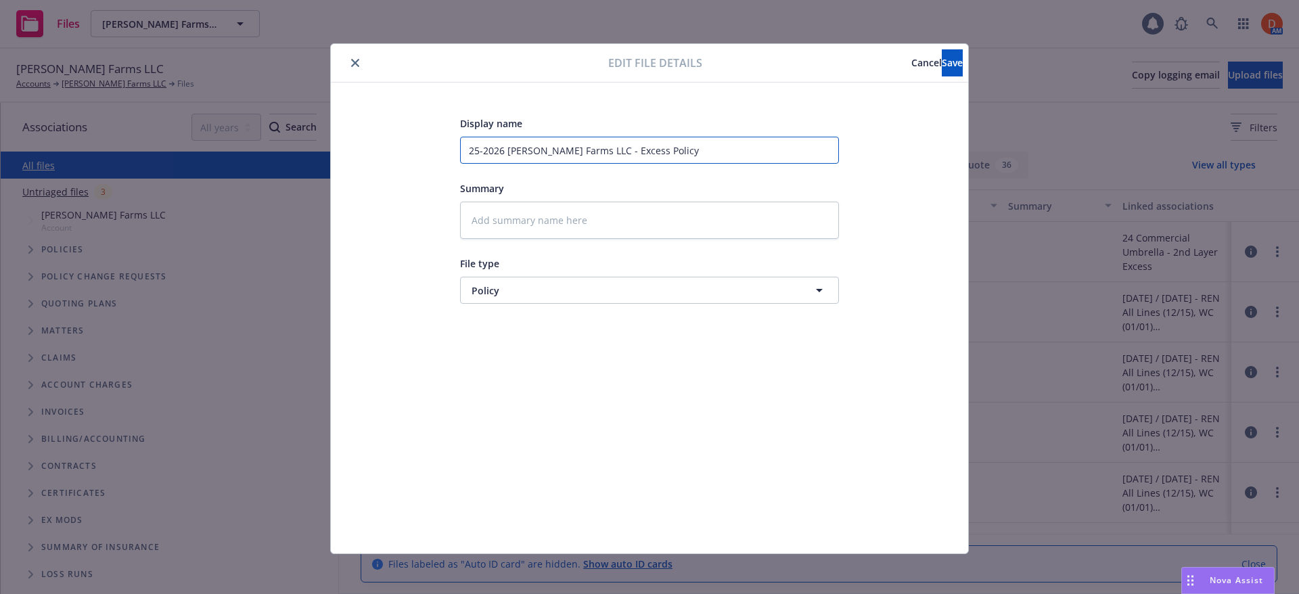
drag, startPoint x: 478, startPoint y: 153, endPoint x: 581, endPoint y: 154, distance: 103.5
click at [581, 154] on input "25-2026 Giusti Farms LLC - Excess Policy" at bounding box center [649, 150] width 379 height 27
type textarea "x"
type input "25- Excess Policy"
type textarea "x"
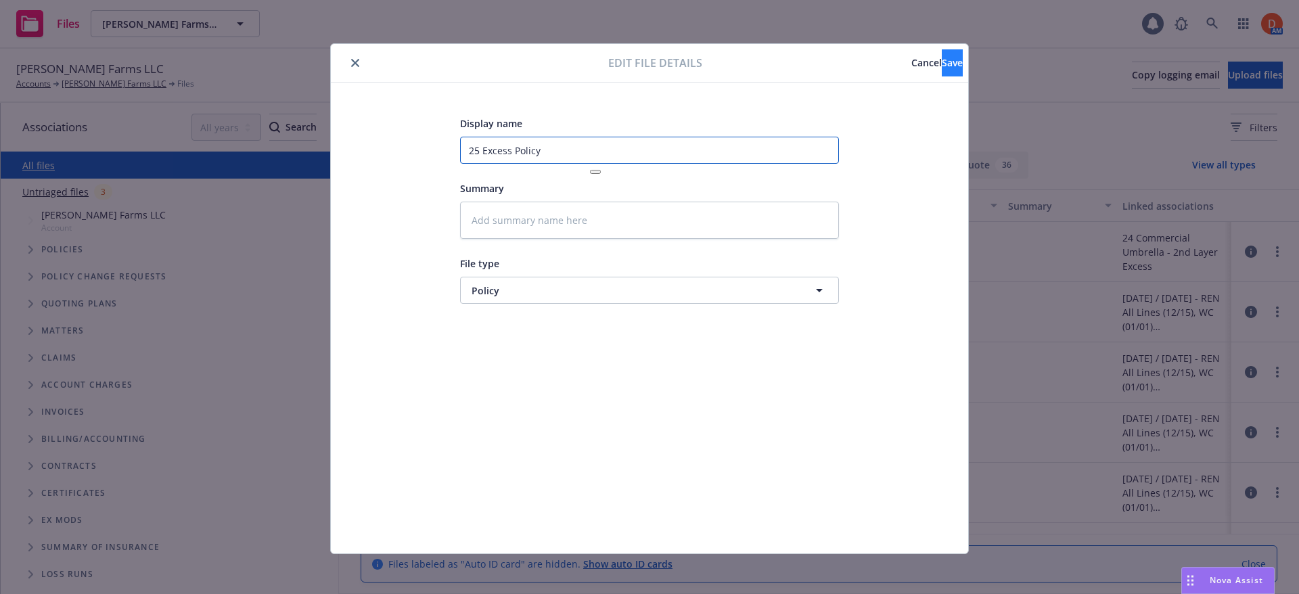
type input "25 Excess Policy"
click at [942, 70] on button "Save" at bounding box center [952, 62] width 21 height 27
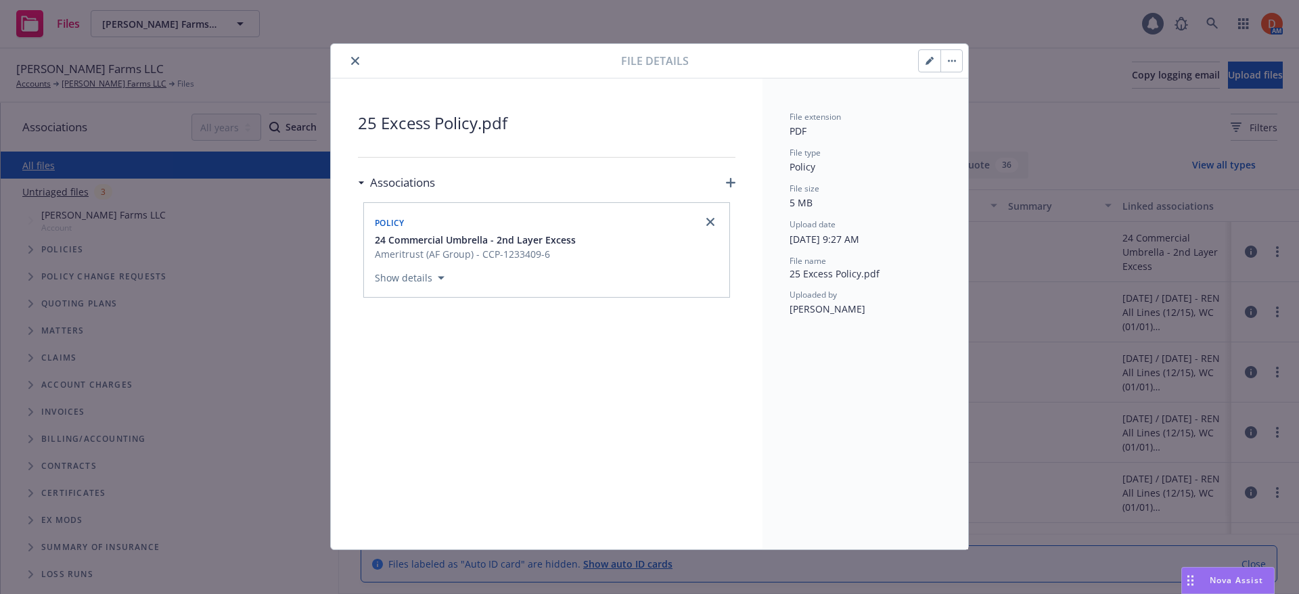
click at [353, 64] on icon "close" at bounding box center [355, 61] width 8 height 8
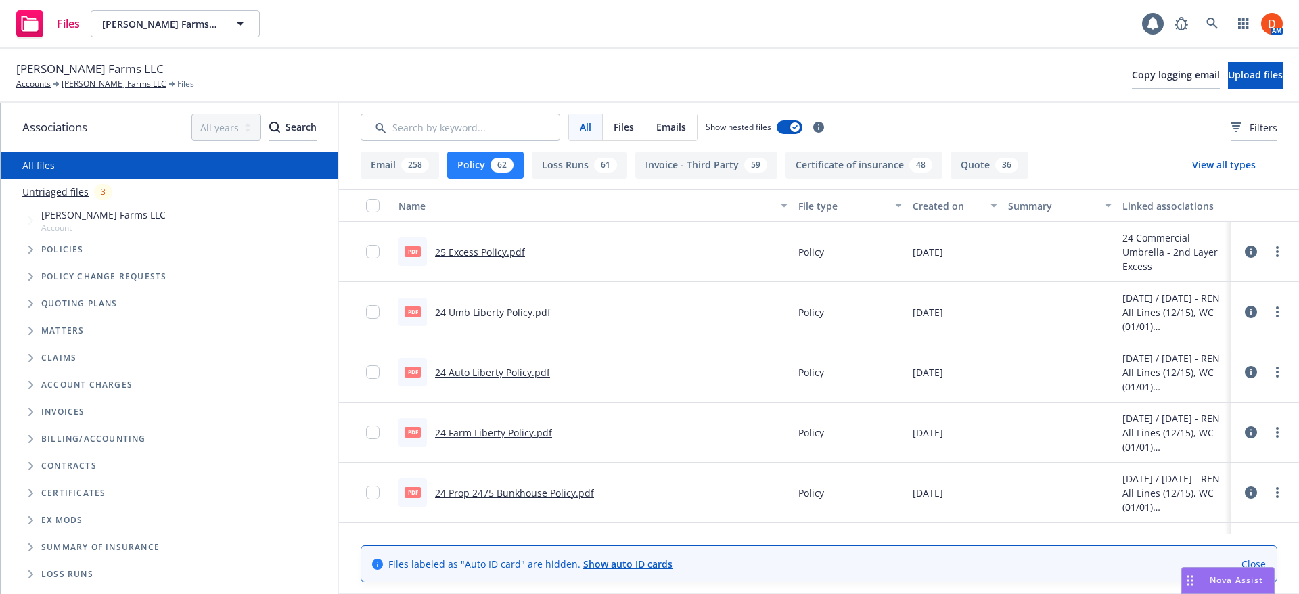
click at [480, 251] on link "25 Excess Policy.pdf" at bounding box center [480, 252] width 90 height 13
click at [1268, 243] on div at bounding box center [1265, 251] width 41 height 27
click at [1276, 252] on circle "more" at bounding box center [1277, 251] width 3 height 3
click at [1214, 329] on link "Edit" at bounding box center [1207, 333] width 135 height 27
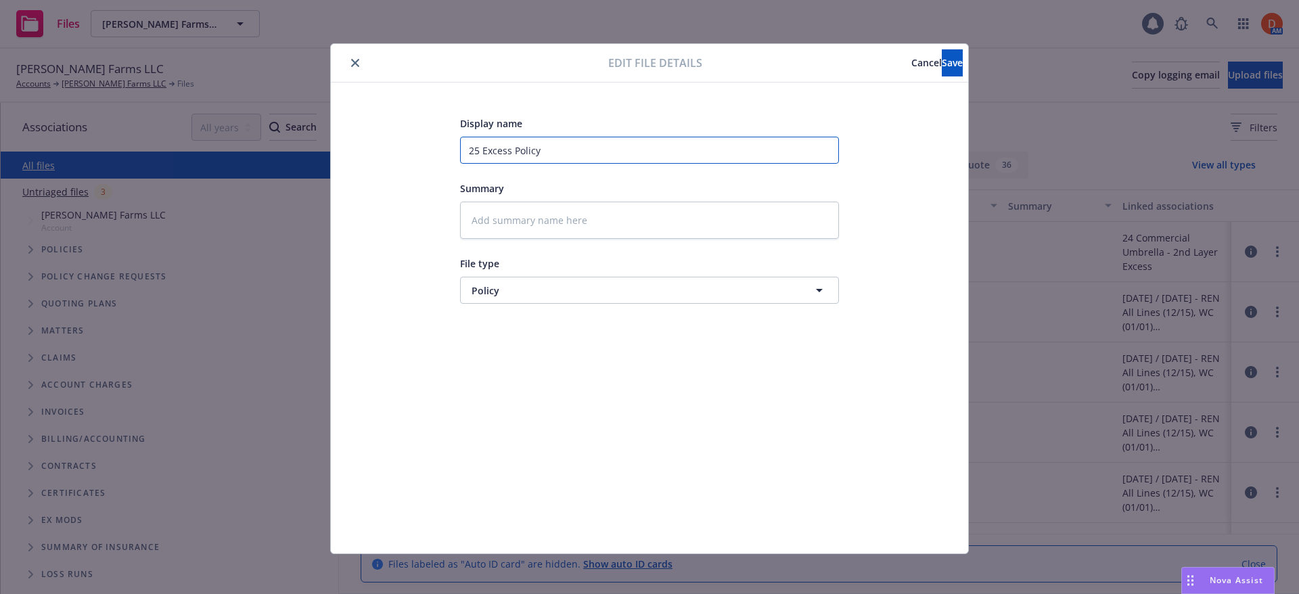
click at [475, 152] on input "25 Excess Policy" at bounding box center [649, 150] width 379 height 27
type textarea "x"
type input "2 Excess Policy"
type textarea "x"
type input "24 Excess Policy"
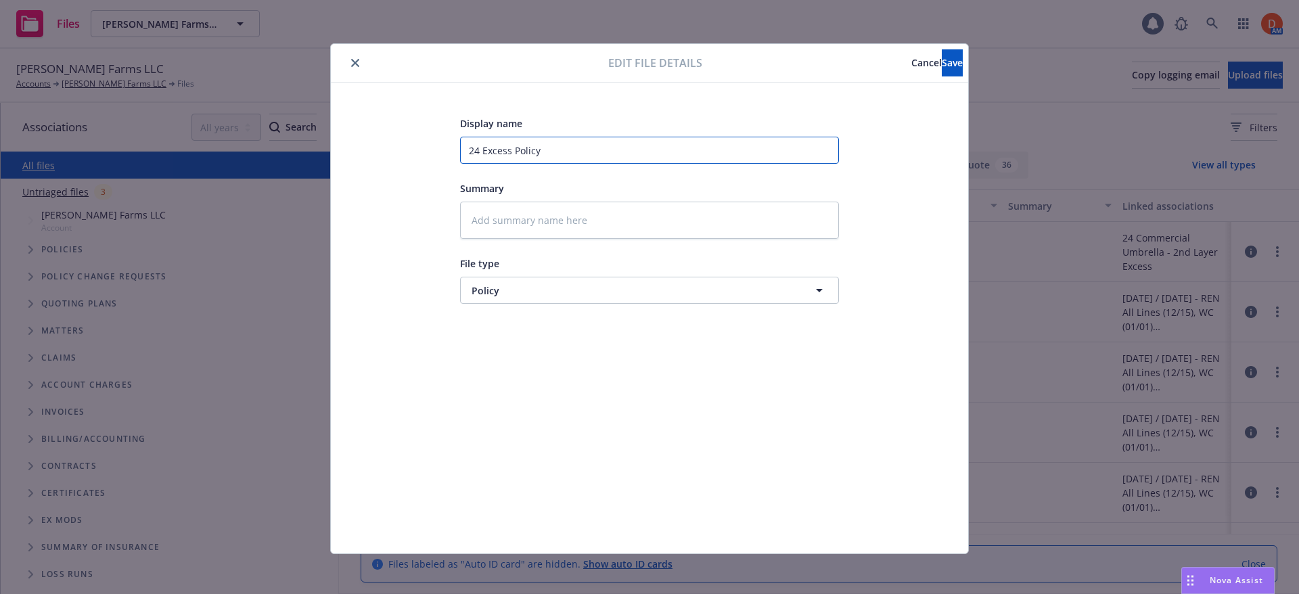
drag, startPoint x: 506, startPoint y: 146, endPoint x: 479, endPoint y: 150, distance: 27.4
click at [479, 150] on input "24 Excess Policy" at bounding box center [649, 150] width 379 height 27
type textarea "x"
type input "24 X Policy"
type textarea "x"
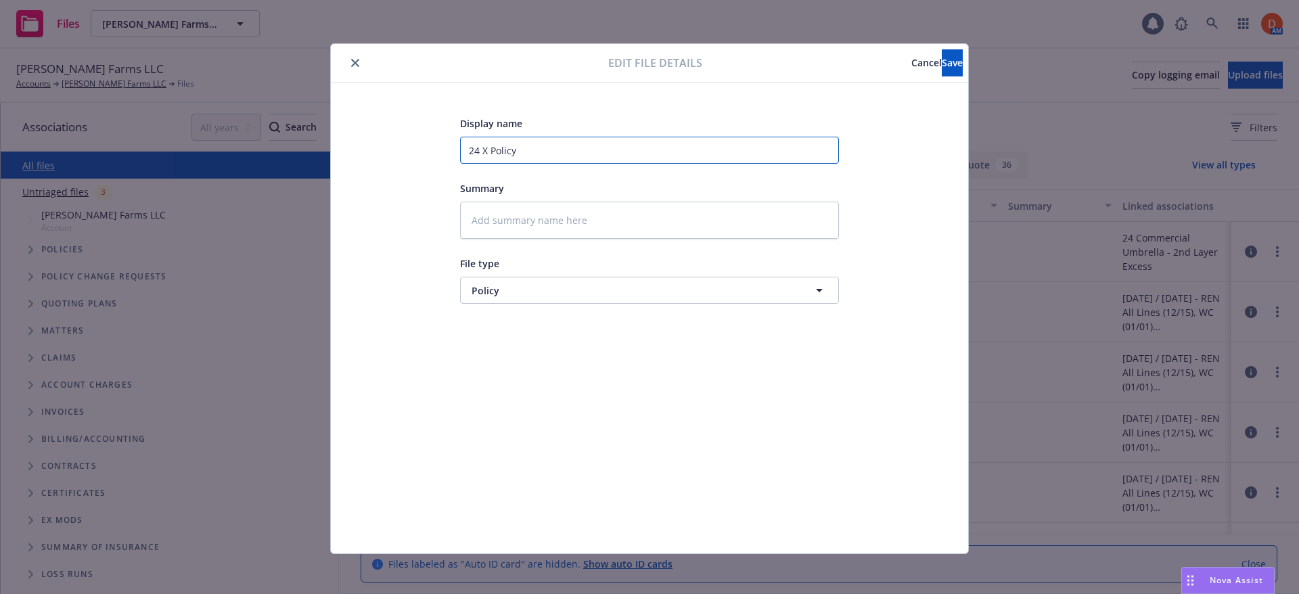
type input "24 XS Policy"
type textarea "x"
type input "24 XS Policy"
type textarea "x"
type input "24 XS C Policy"
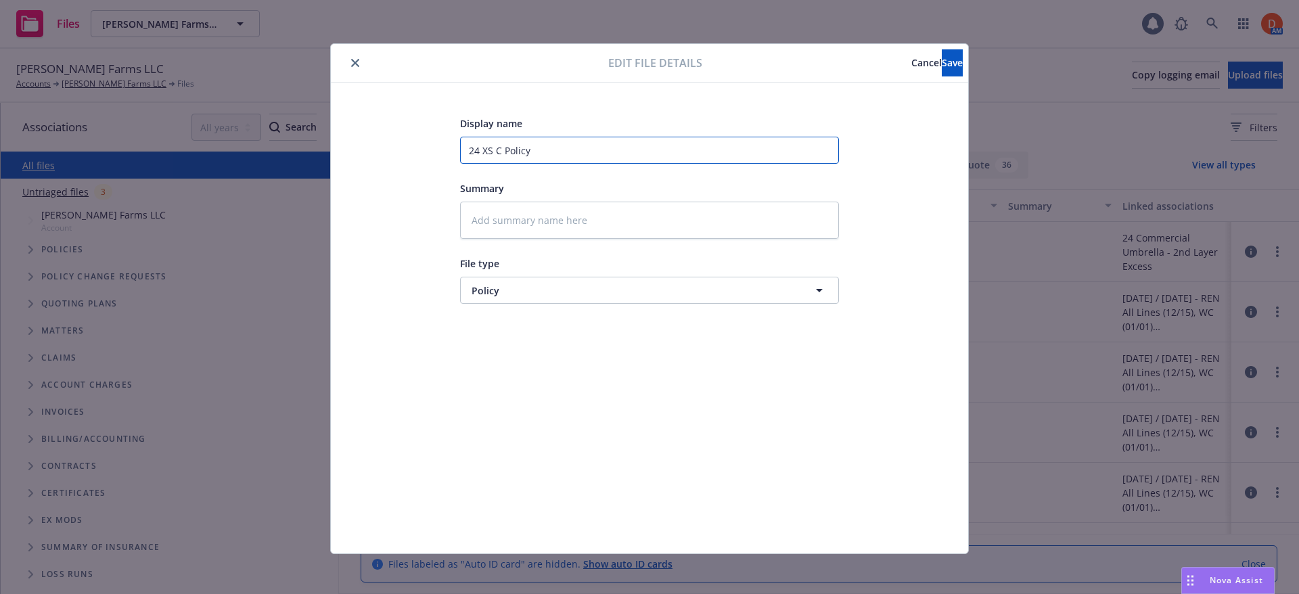
type textarea "x"
type input "24 XS Ce Policy"
type textarea "x"
type input "24 XS Cen Policy"
type textarea "x"
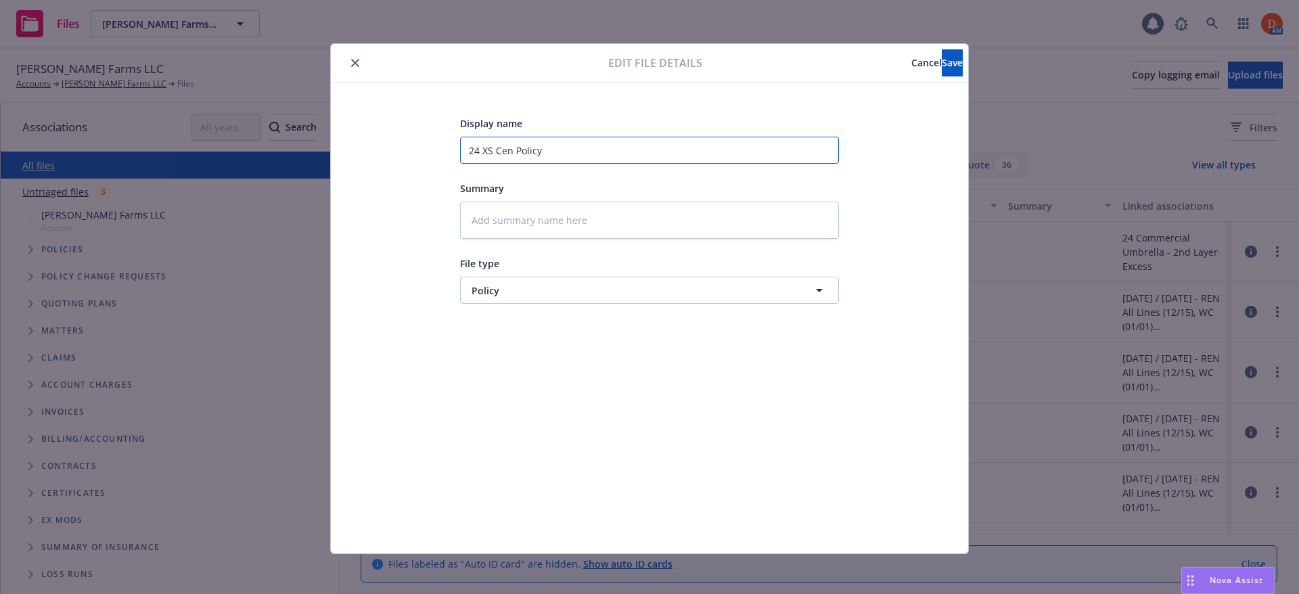
type input "24 XS Cent Policy"
type textarea "x"
type input "24 XS Centr Policy"
type textarea "x"
type input "24 XS Centru Policy"
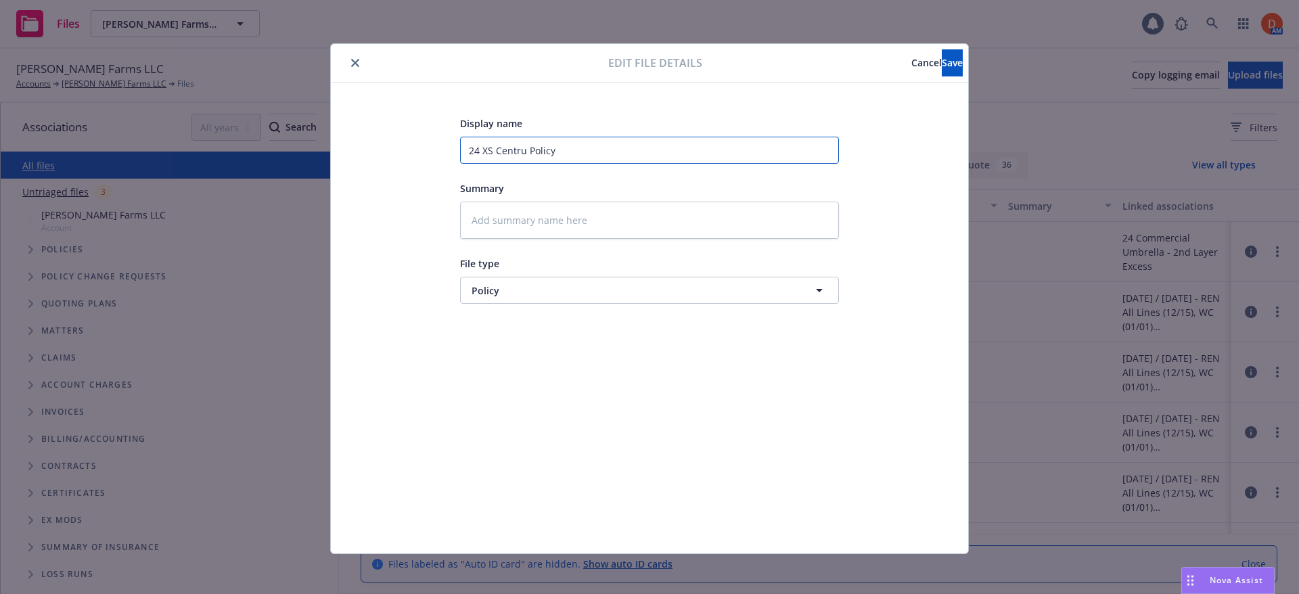
type textarea "x"
type input "24 XS Centrur Policy"
type textarea "x"
type input "24 XS Centrury Policy"
click at [517, 148] on input "24 XS Centrury Policy" at bounding box center [649, 150] width 379 height 27
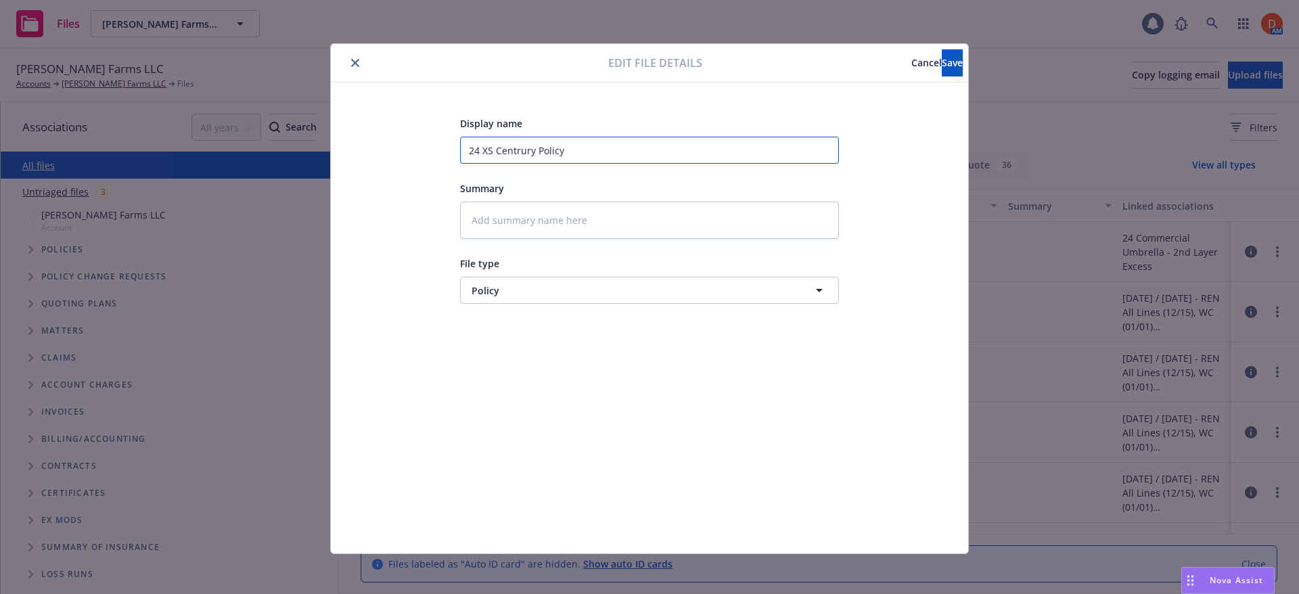
type textarea "x"
type input "24 XS Century Policy"
click at [942, 69] on button "Save" at bounding box center [952, 62] width 21 height 27
type textarea "x"
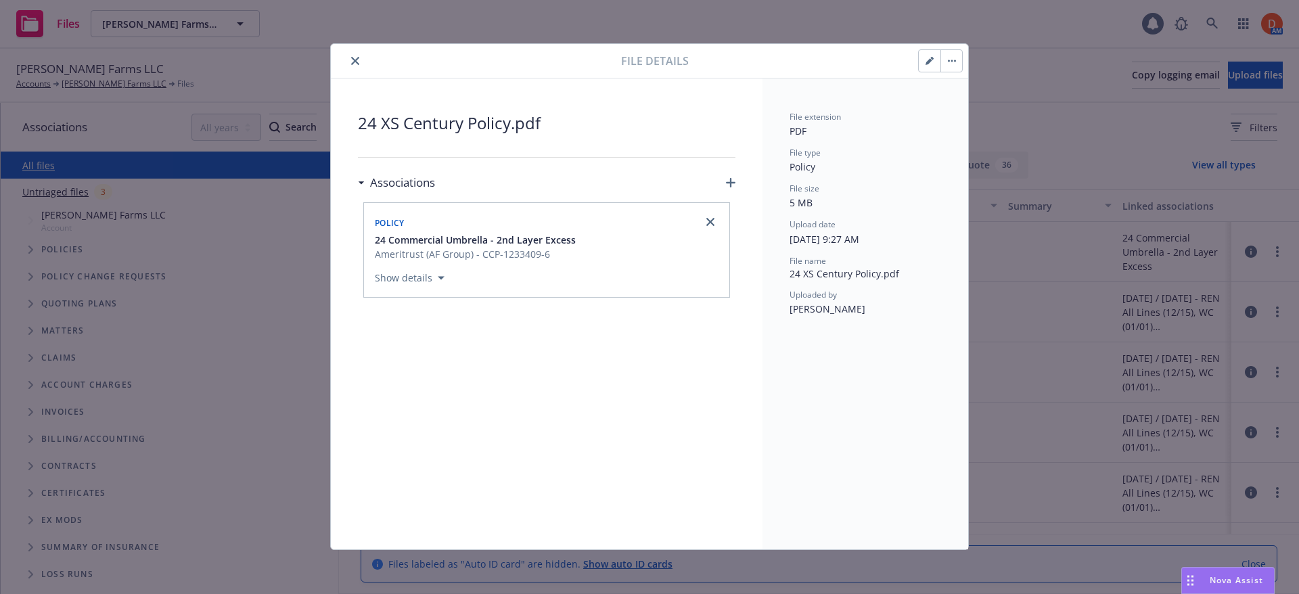
click at [352, 61] on icon "close" at bounding box center [355, 61] width 8 height 8
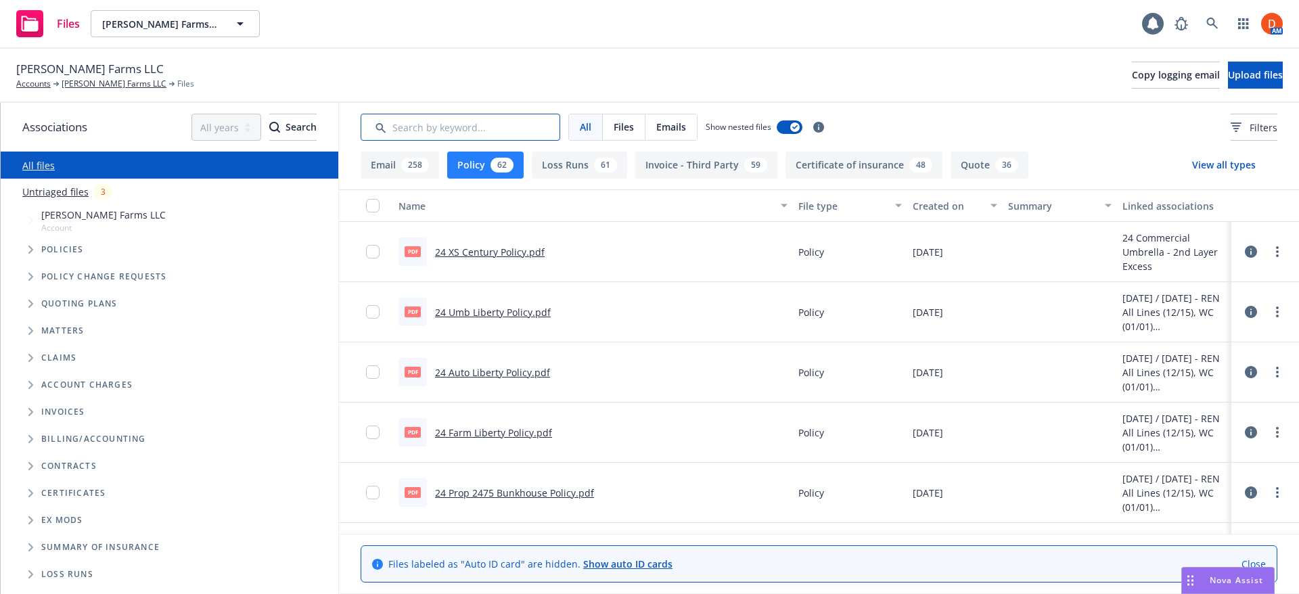
click at [419, 134] on input "Search by keyword..." at bounding box center [461, 127] width 200 height 27
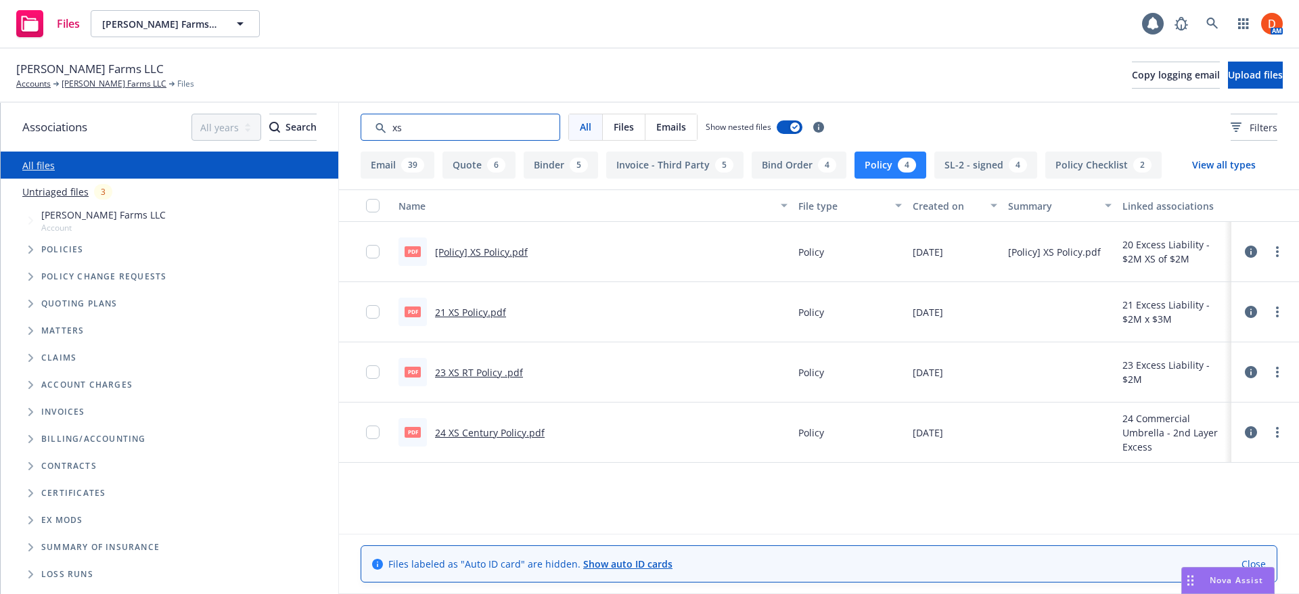
type input "xs"
click at [372, 371] on input "checkbox" at bounding box center [373, 372] width 14 height 14
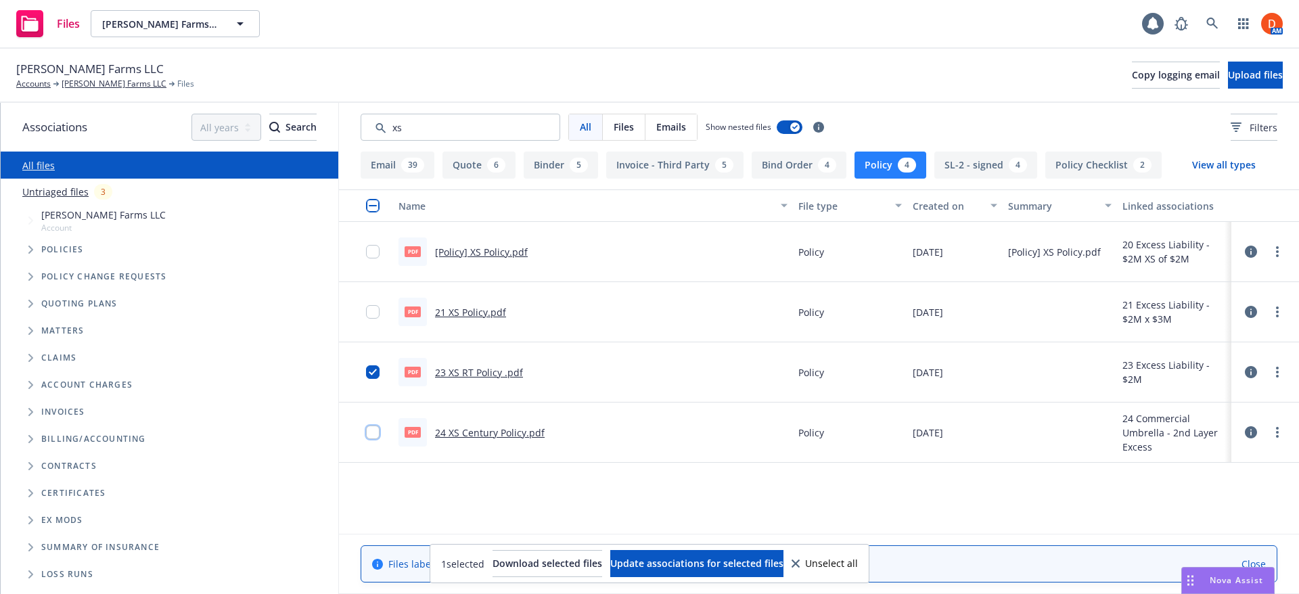
click at [374, 430] on input "checkbox" at bounding box center [373, 433] width 14 height 14
click at [540, 571] on button "Download selected files" at bounding box center [547, 563] width 110 height 27
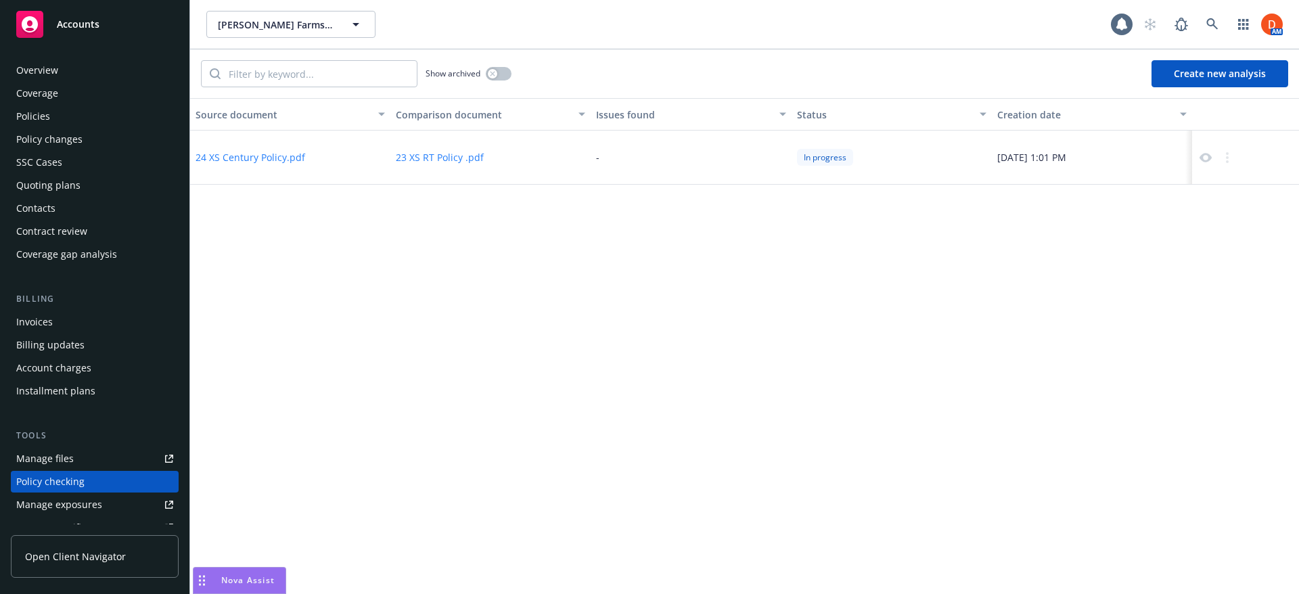
scroll to position [163, 0]
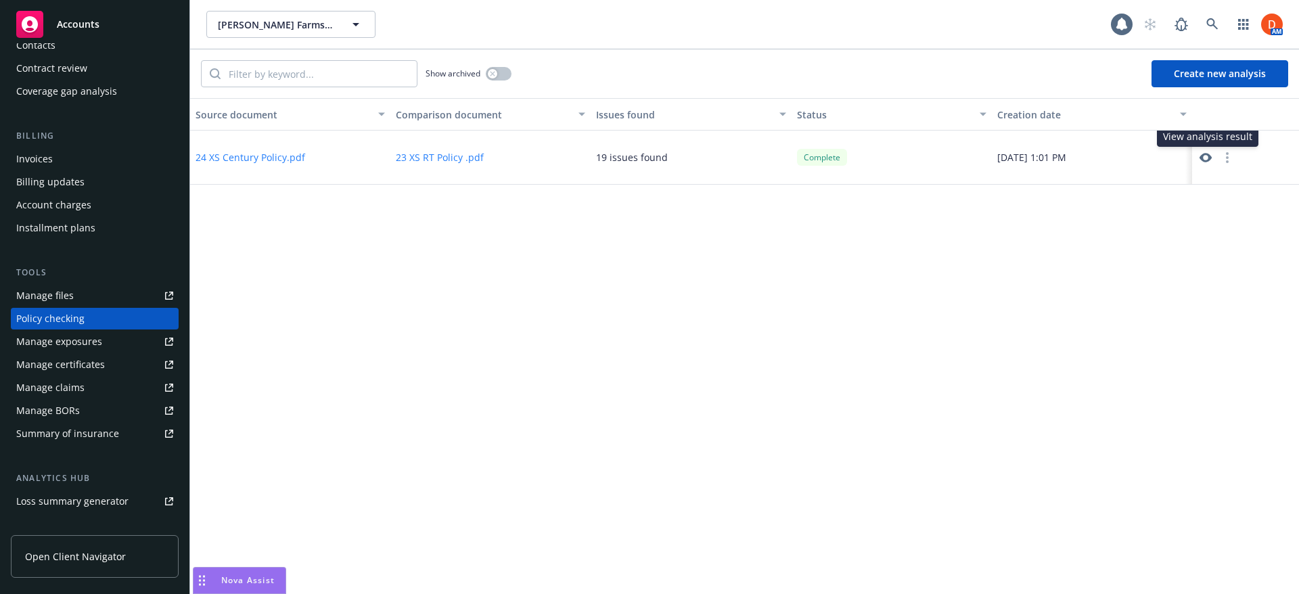
click at [1207, 162] on icon at bounding box center [1205, 158] width 12 height 12
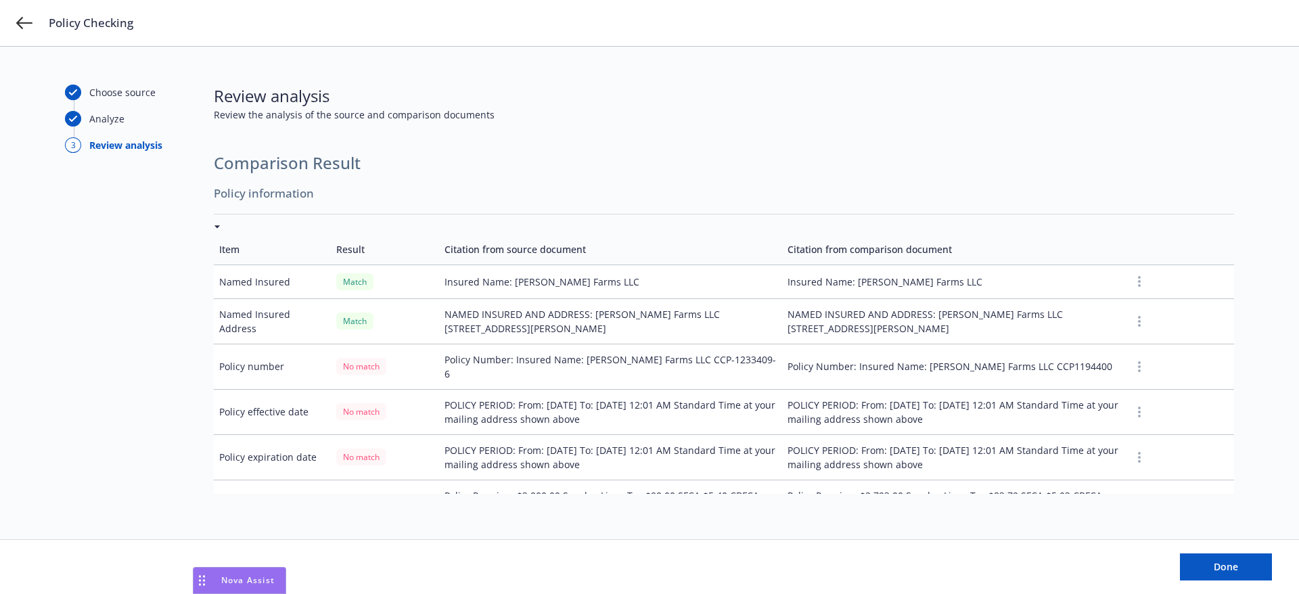
click at [1131, 279] on button "button" at bounding box center [1139, 281] width 16 height 16
click at [1131, 359] on button "button" at bounding box center [1139, 367] width 16 height 16
click at [1180, 356] on td at bounding box center [1180, 366] width 108 height 45
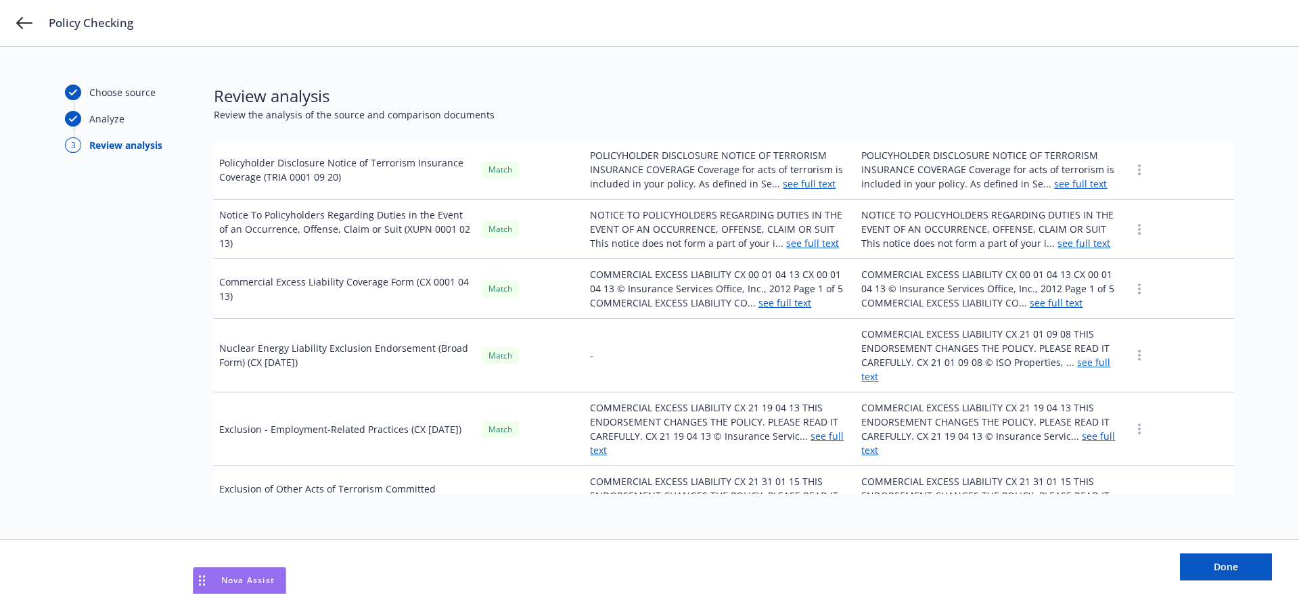
scroll to position [1150, 0]
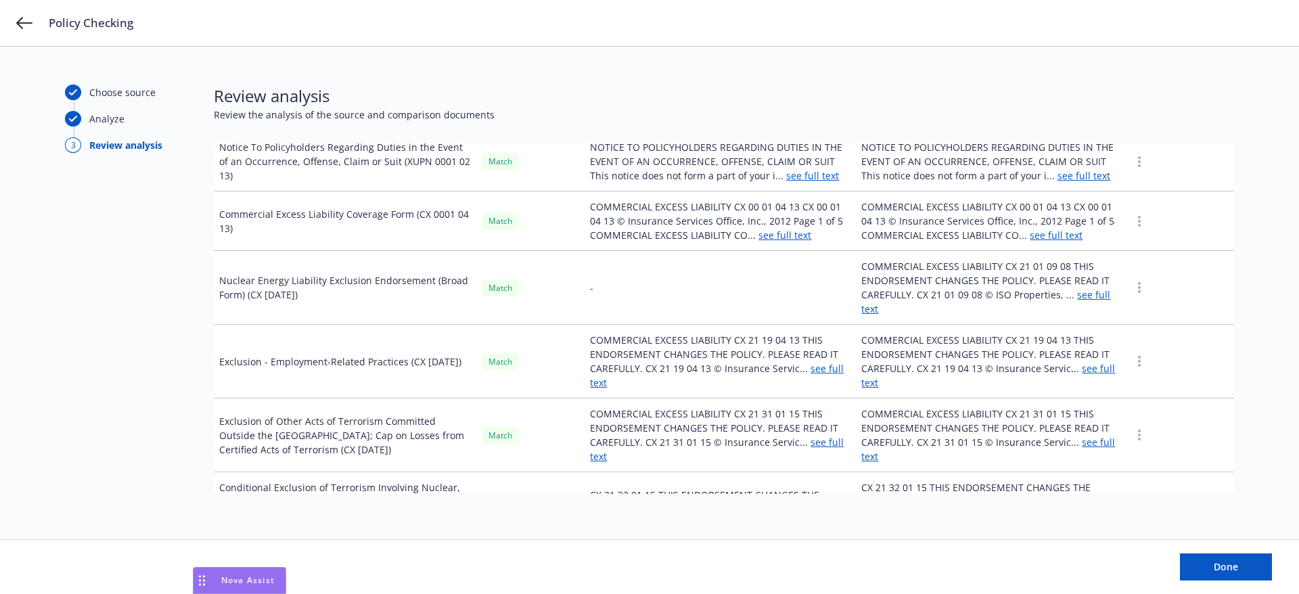
click at [609, 297] on td "-" at bounding box center [719, 288] width 271 height 74
click at [595, 286] on td "-" at bounding box center [719, 288] width 271 height 74
click at [584, 290] on td "-" at bounding box center [719, 288] width 271 height 74
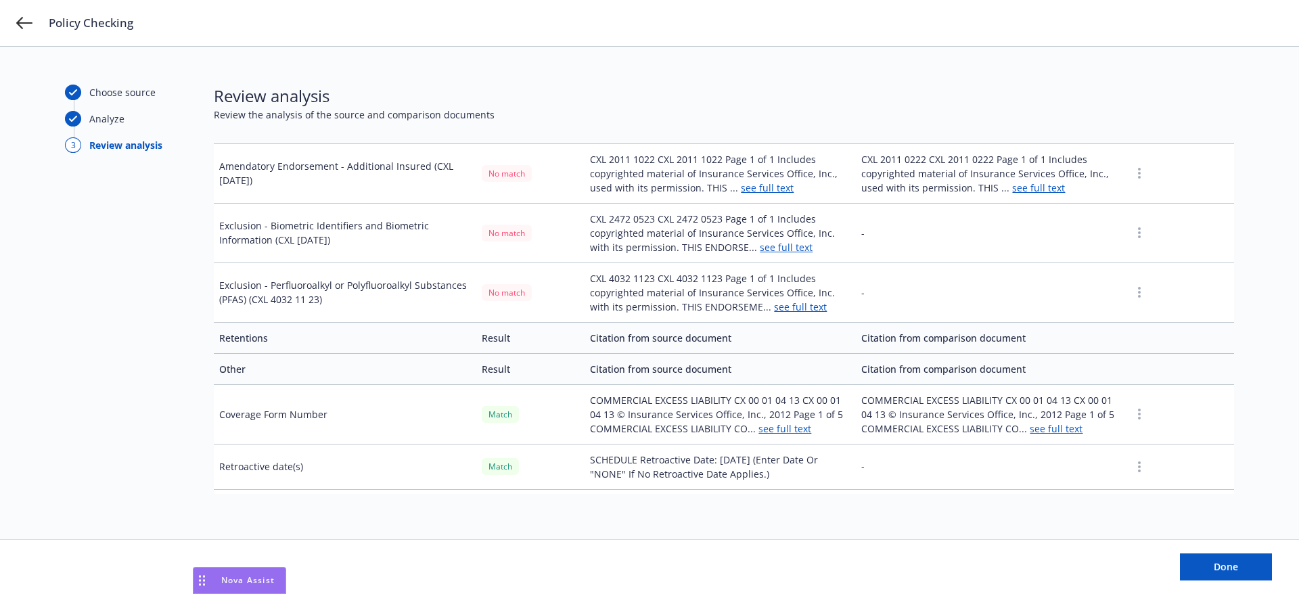
scroll to position [3340, 0]
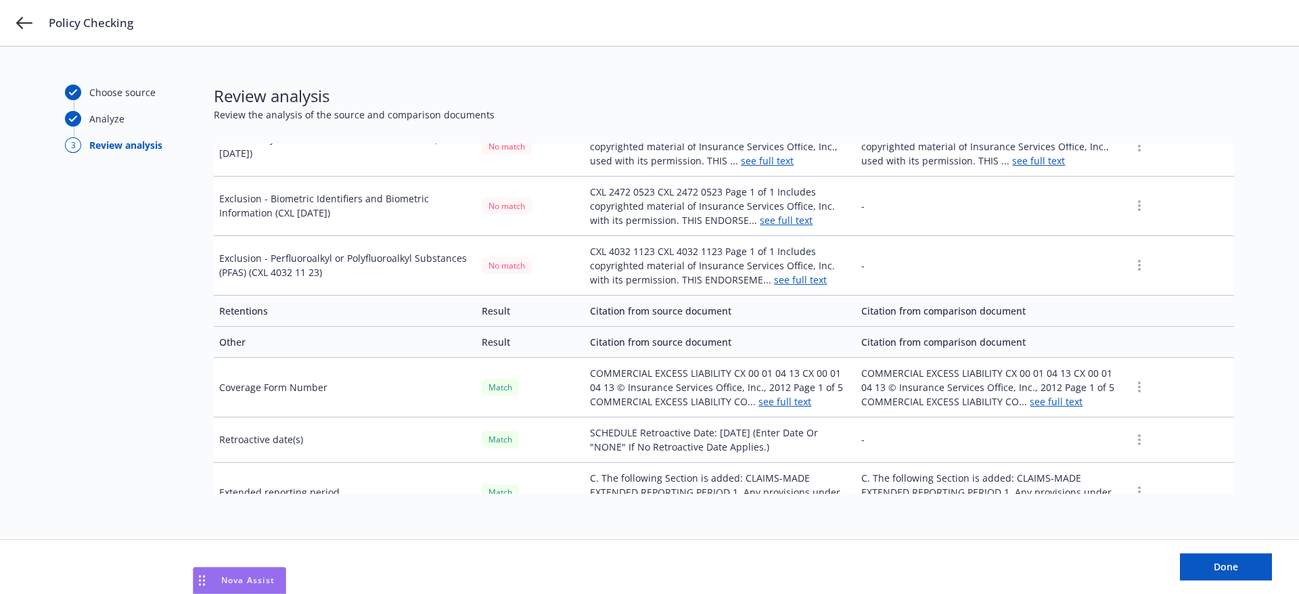
click at [667, 295] on td "Citation from source document" at bounding box center [719, 310] width 271 height 31
click at [829, 417] on td "SCHEDULE Retroactive Date: [DATE] (Enter Date Or "NONE" If No Retroactive Date …" at bounding box center [719, 439] width 271 height 45
click at [874, 417] on td "-" at bounding box center [991, 439] width 270 height 45
click at [774, 273] on link "see full text" at bounding box center [800, 279] width 53 height 13
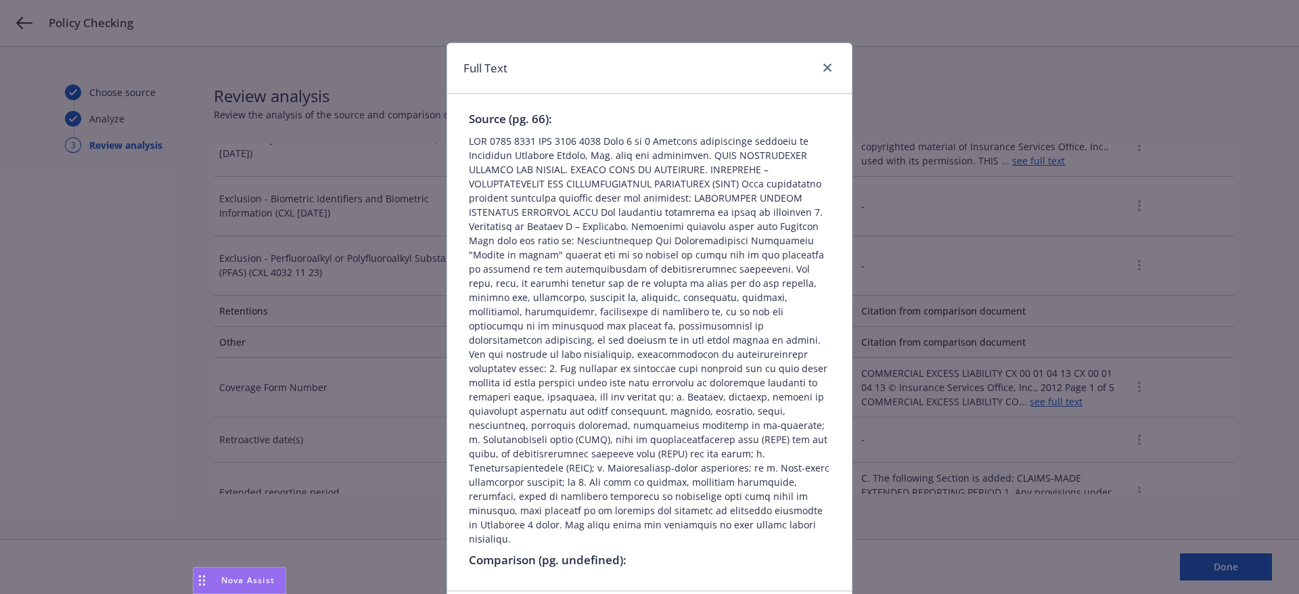
scroll to position [0, 0]
click at [826, 65] on icon "close" at bounding box center [827, 68] width 8 height 8
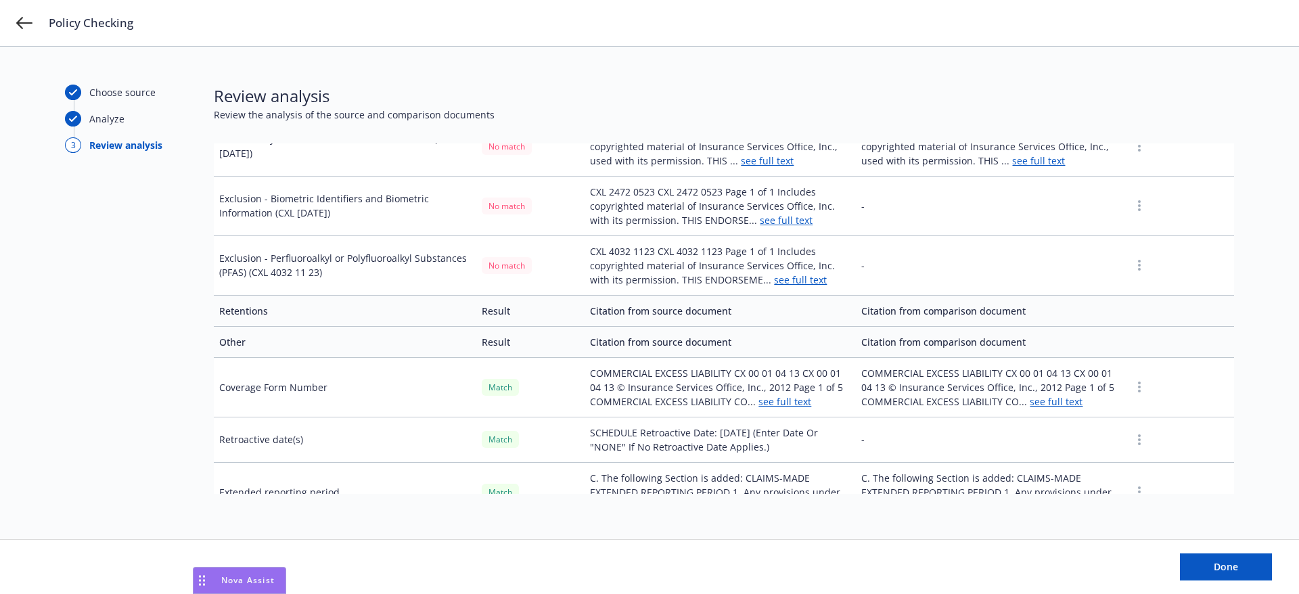
click at [771, 395] on link "see full text" at bounding box center [784, 401] width 53 height 13
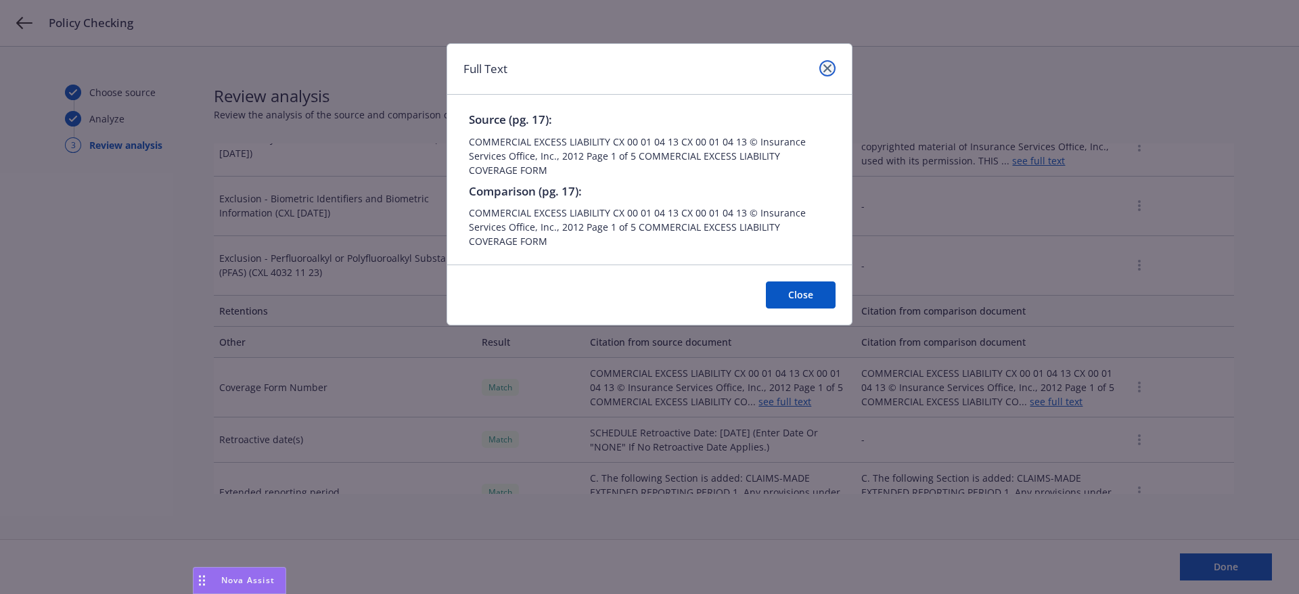
click at [825, 68] on icon "close" at bounding box center [827, 68] width 8 height 8
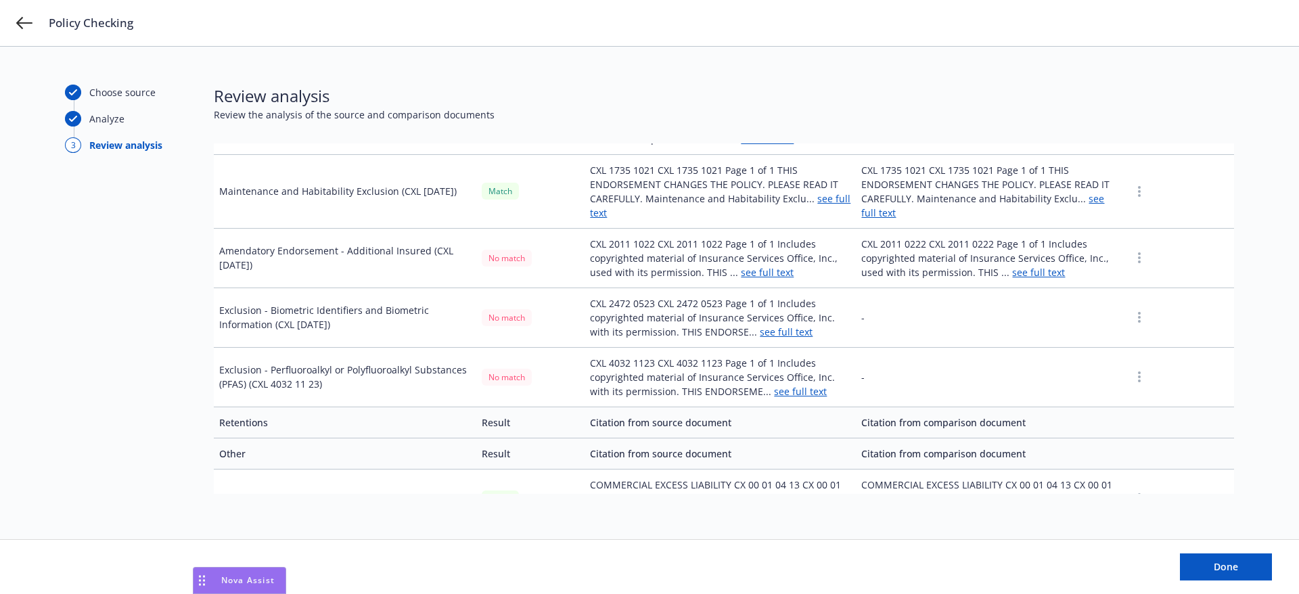
scroll to position [3204, 0]
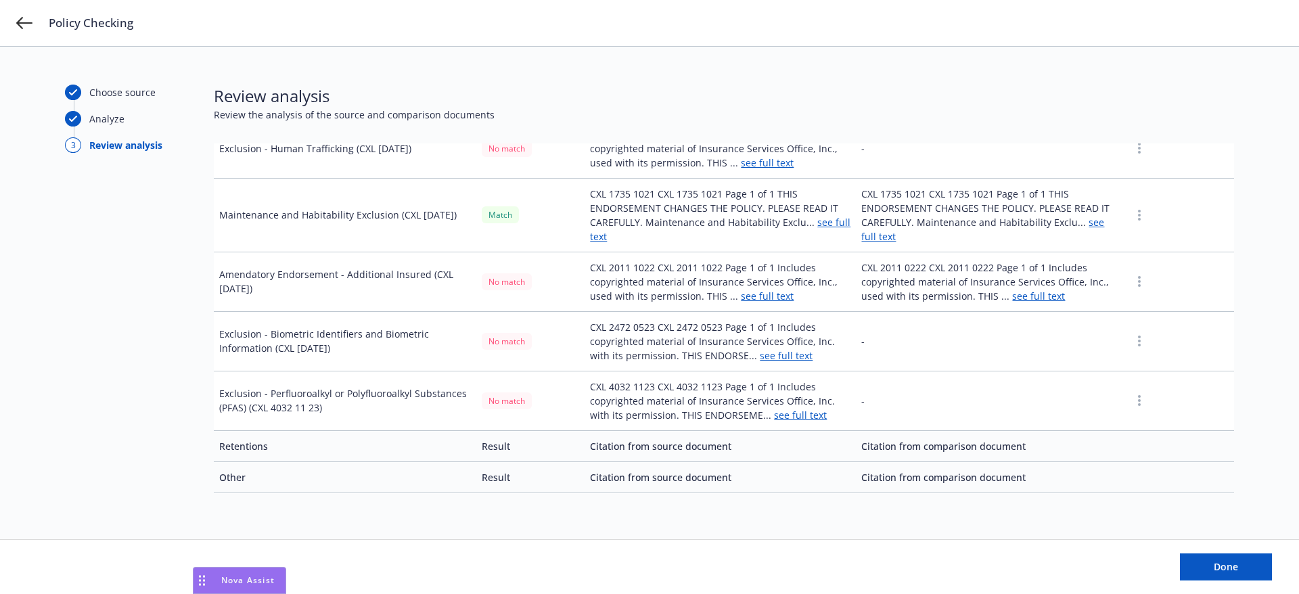
click at [774, 409] on link "see full text" at bounding box center [800, 415] width 53 height 13
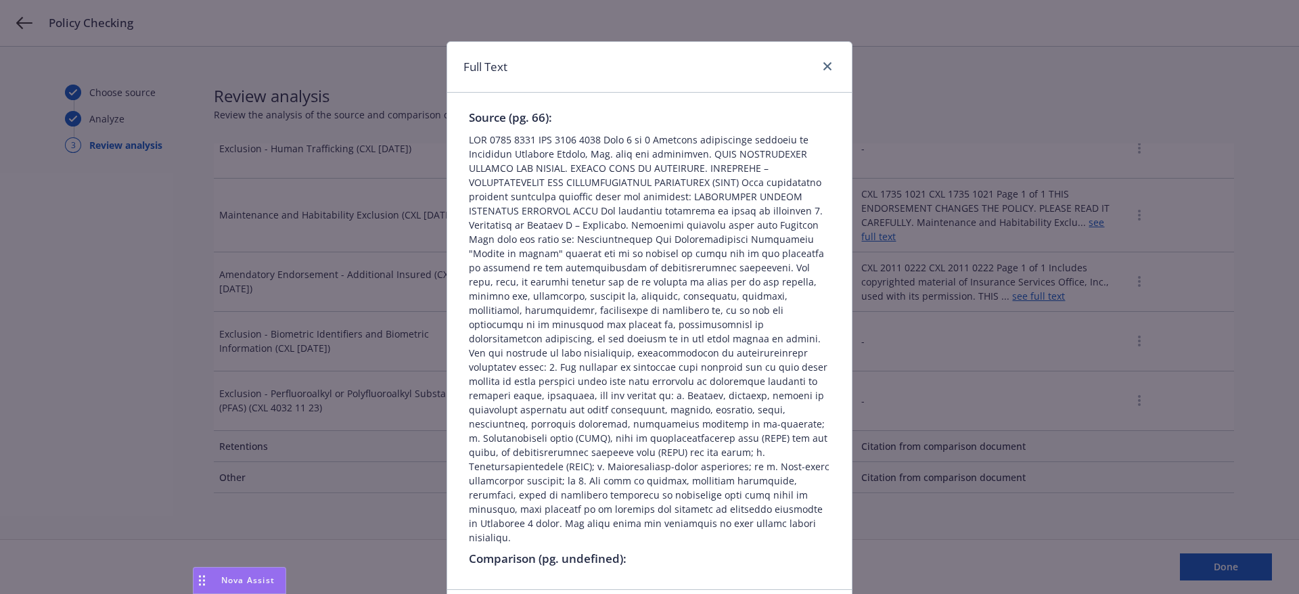
scroll to position [0, 0]
click at [819, 68] on link "close" at bounding box center [827, 68] width 16 height 16
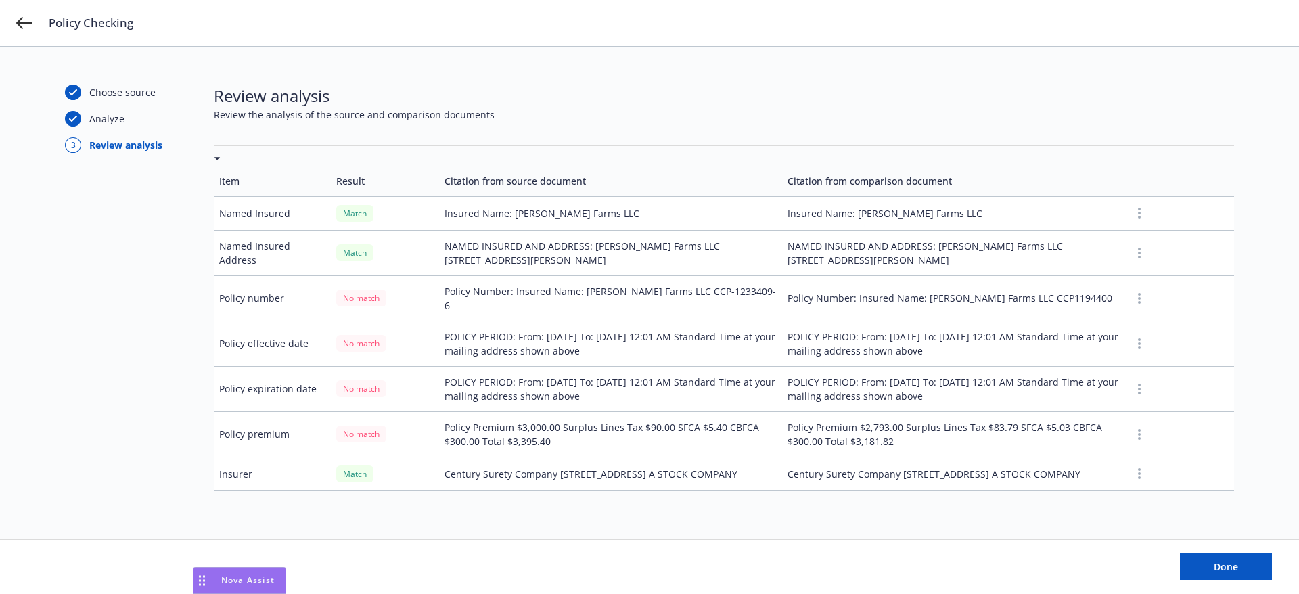
scroll to position [68, 0]
click at [28, 20] on icon at bounding box center [24, 23] width 16 height 16
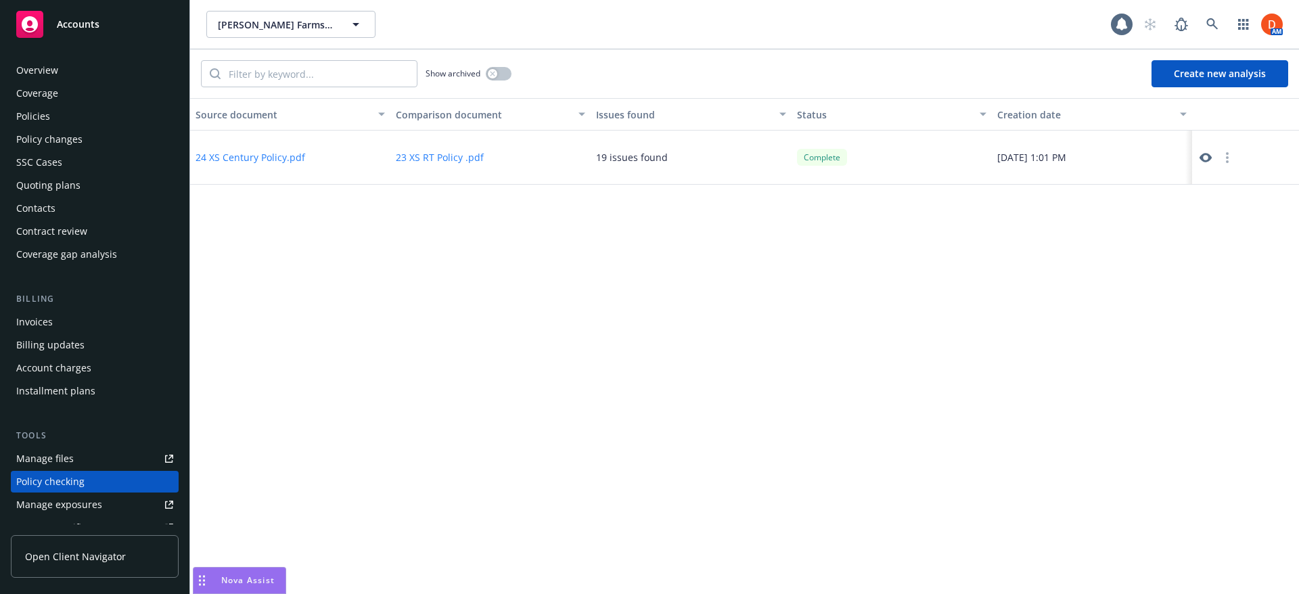
scroll to position [163, 0]
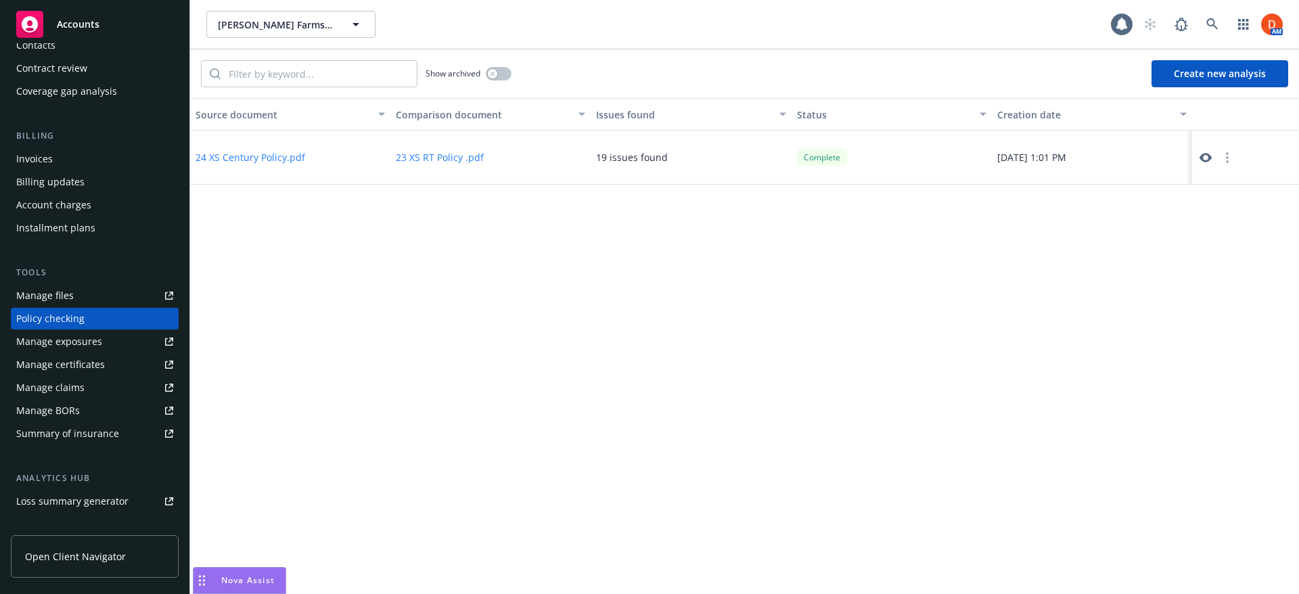
click at [1205, 155] on icon at bounding box center [1205, 158] width 12 height 12
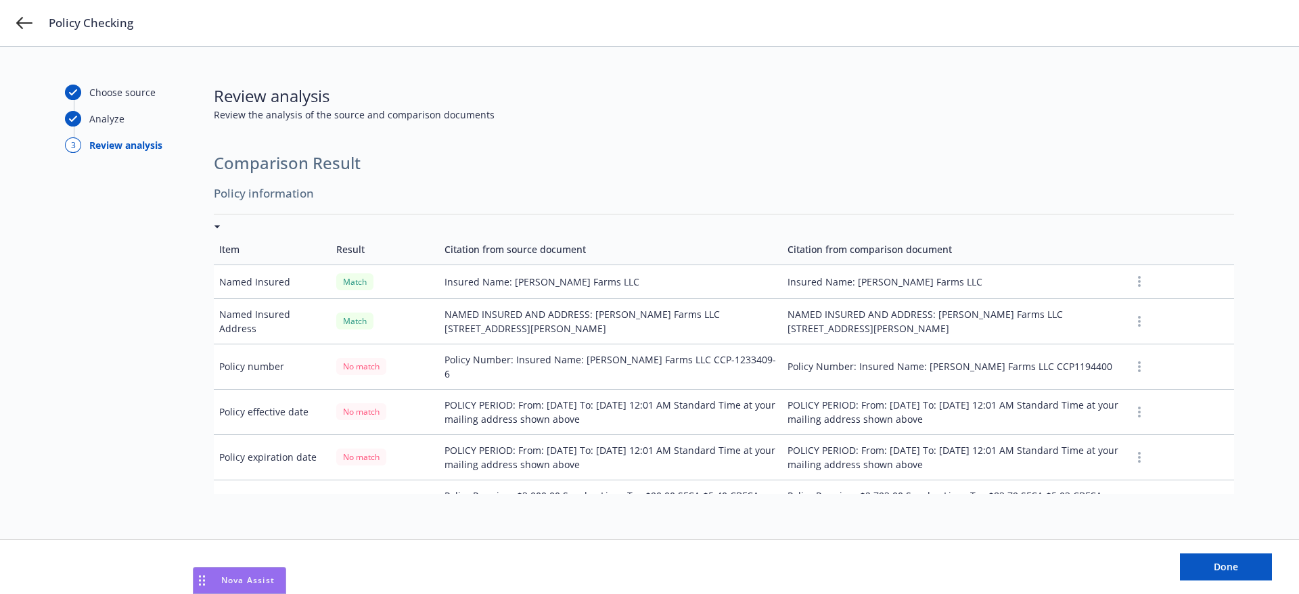
scroll to position [135, 0]
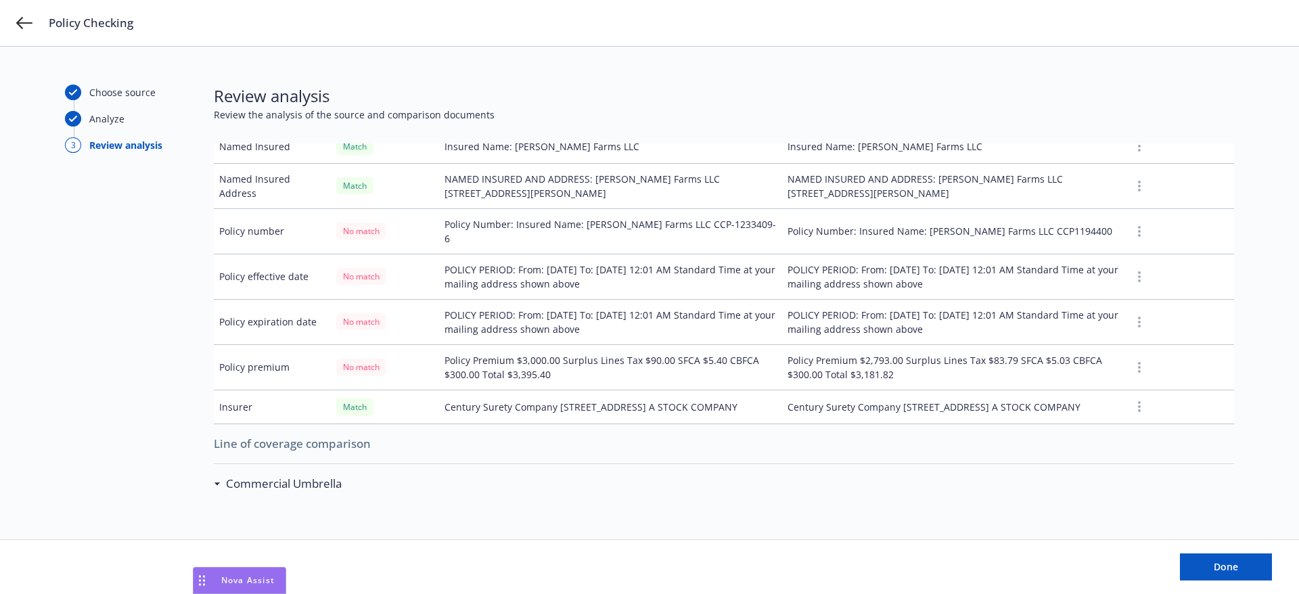
click at [1133, 269] on button "button" at bounding box center [1139, 277] width 16 height 16
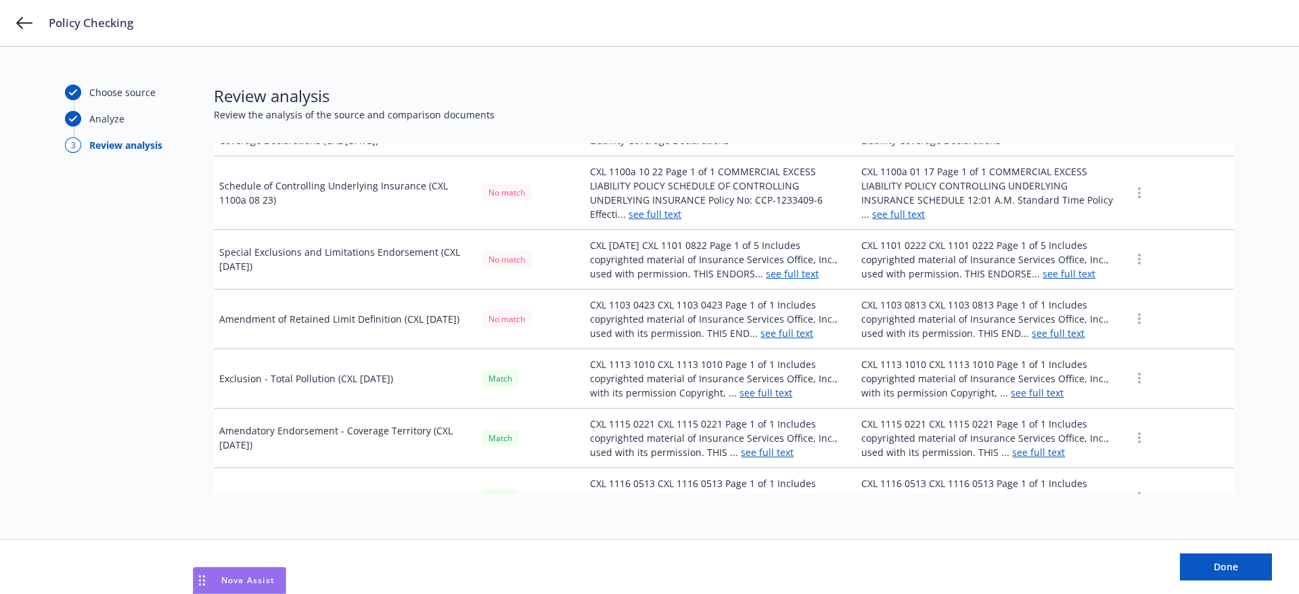
scroll to position [1826, 0]
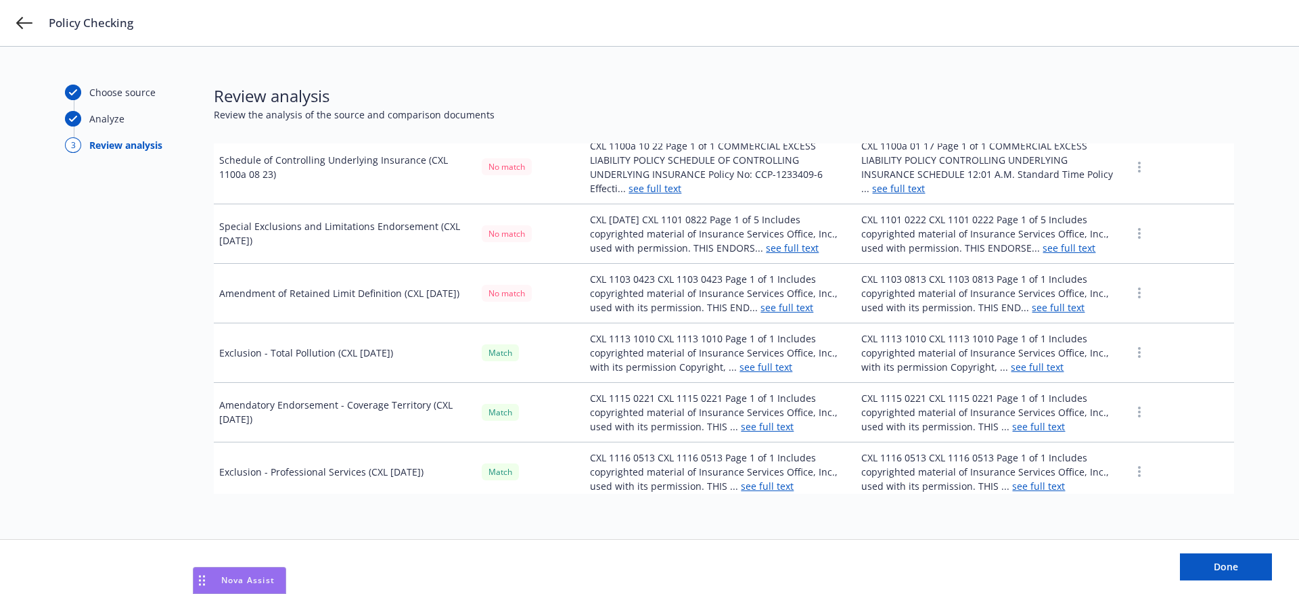
click at [770, 301] on link "see full text" at bounding box center [786, 307] width 53 height 13
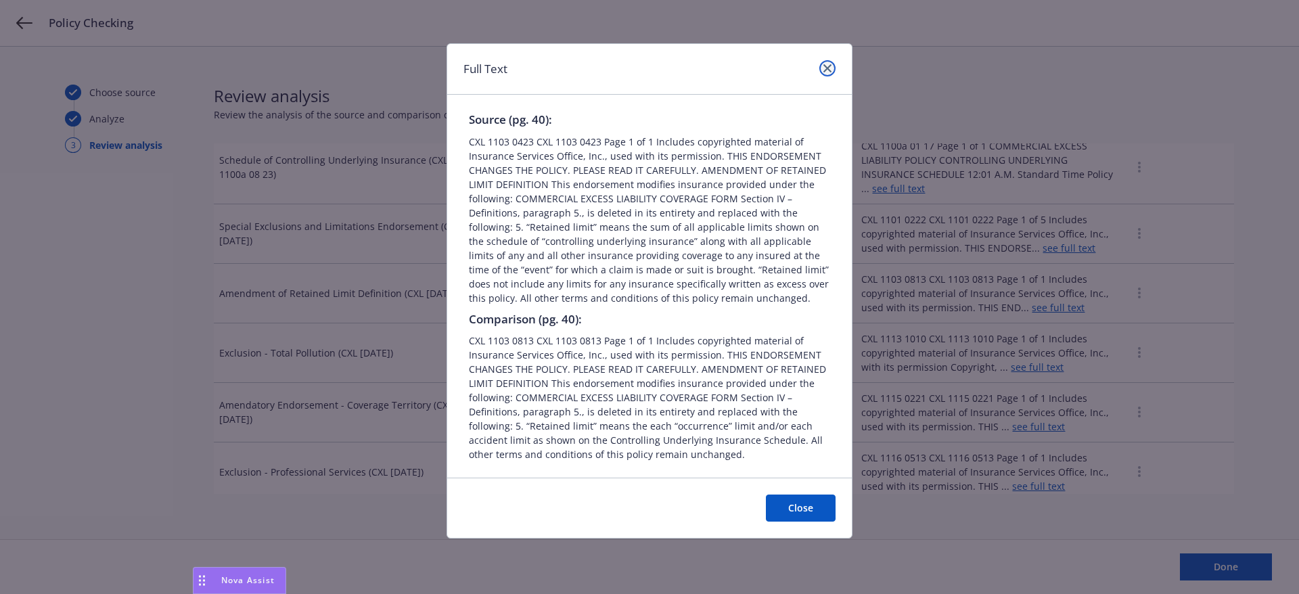
click at [829, 72] on link "close" at bounding box center [827, 68] width 16 height 16
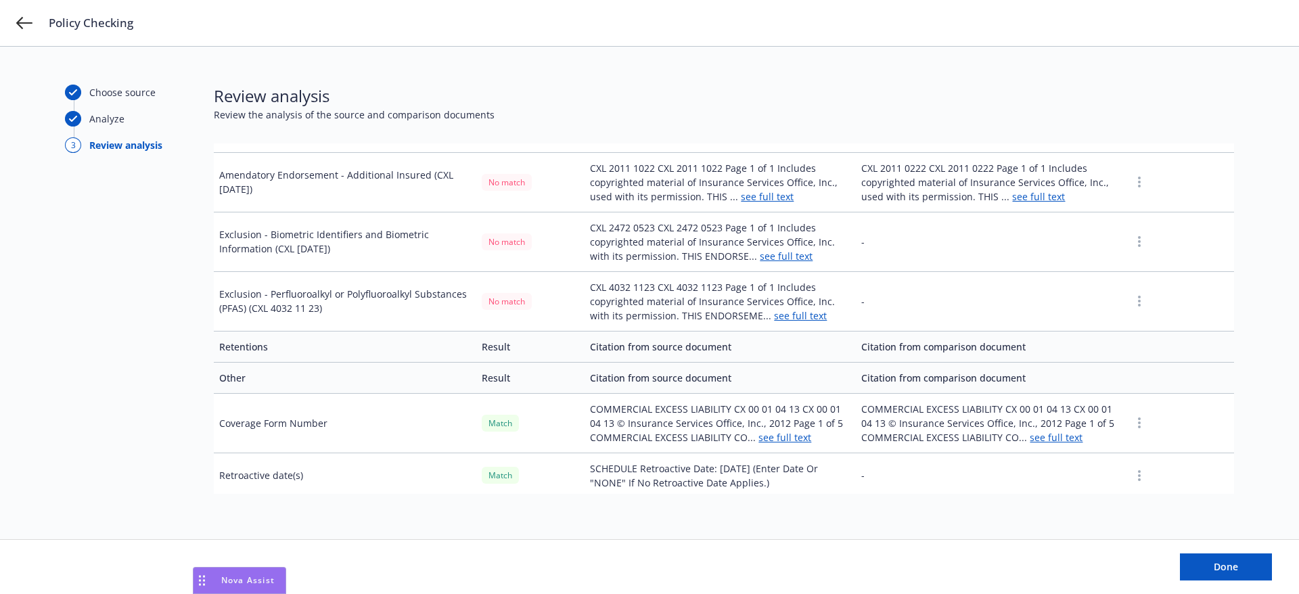
scroll to position [3340, 0]
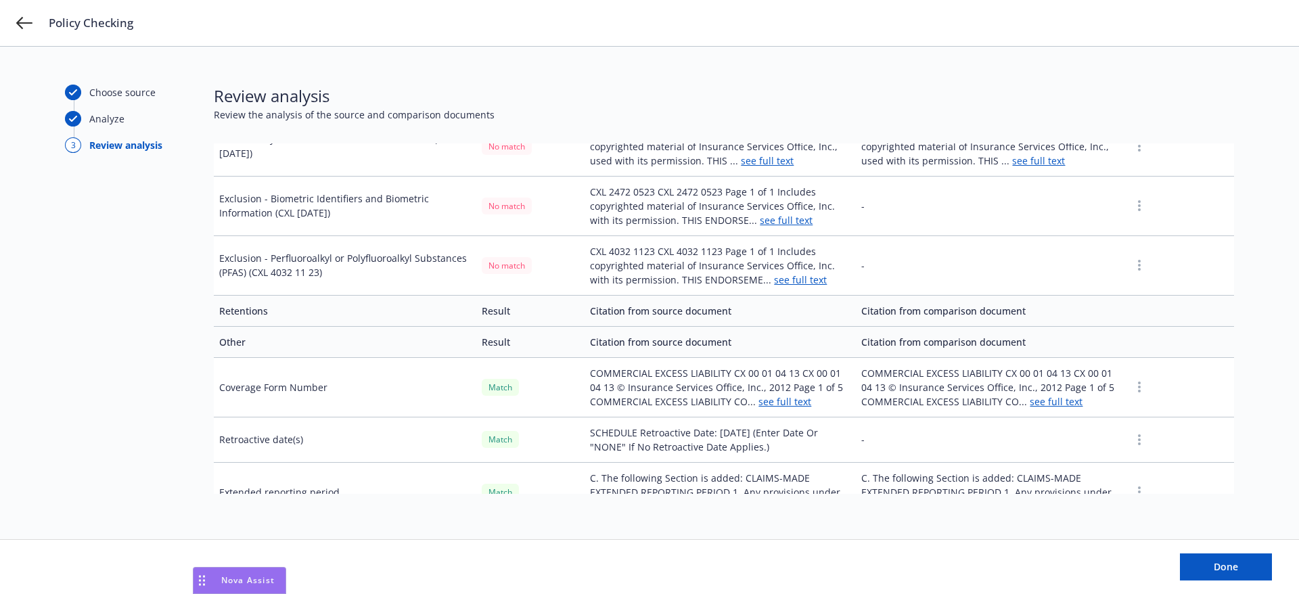
click at [233, 326] on td "Other" at bounding box center [345, 341] width 262 height 31
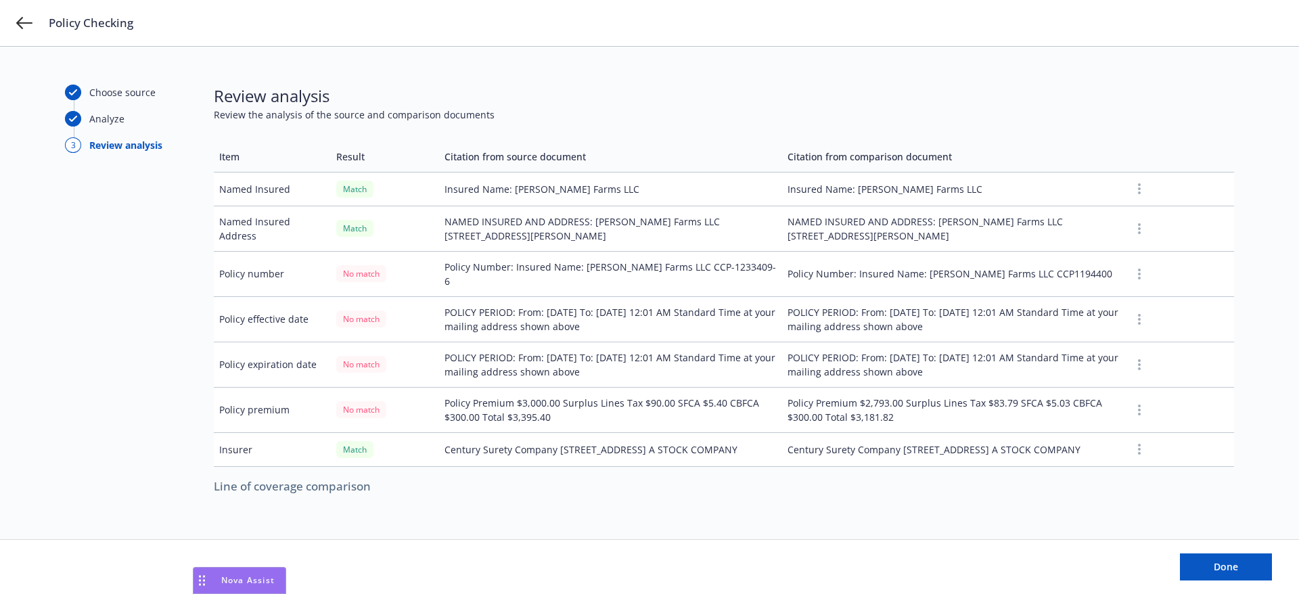
scroll to position [0, 0]
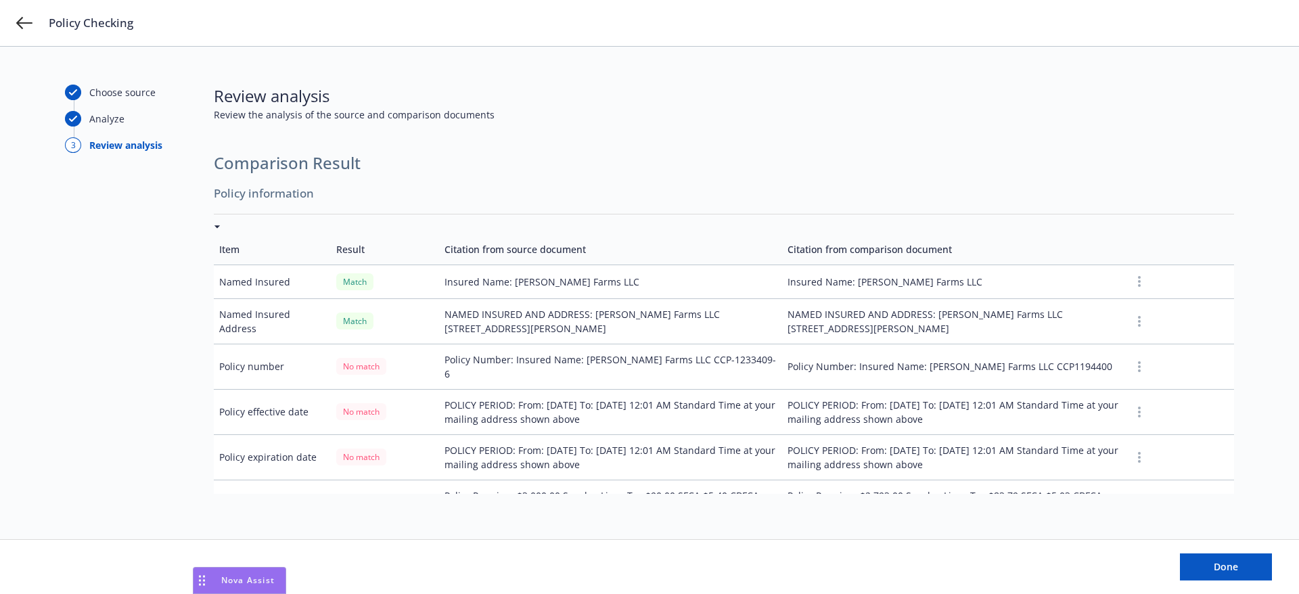
click at [216, 223] on div at bounding box center [724, 227] width 1020 height 14
click at [216, 229] on div at bounding box center [724, 227] width 1020 height 14
click at [217, 227] on icon at bounding box center [216, 226] width 5 height 3
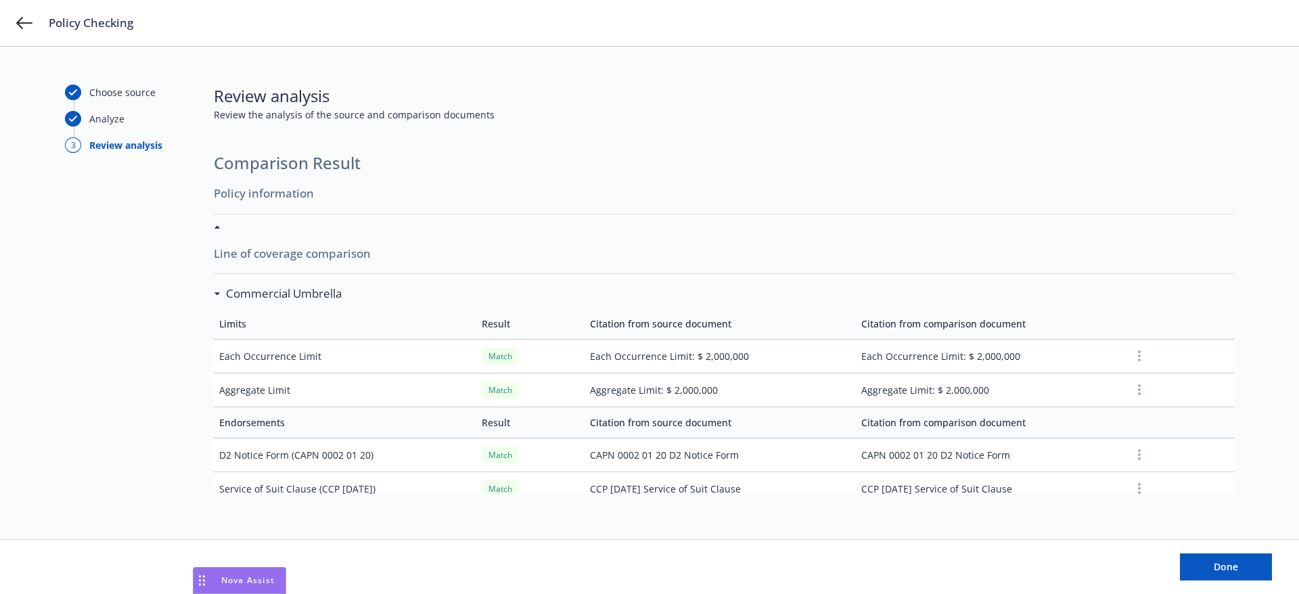
click at [216, 291] on div "Commercial Umbrella" at bounding box center [278, 294] width 128 height 18
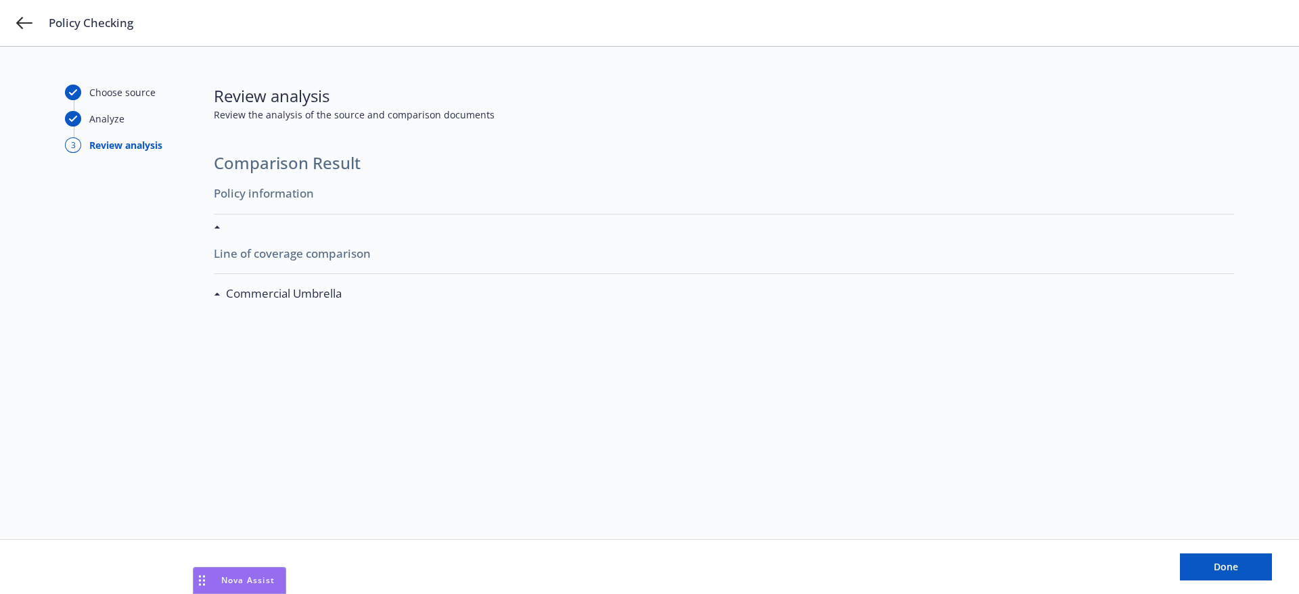
click at [216, 291] on div "Commercial Umbrella" at bounding box center [278, 294] width 128 height 18
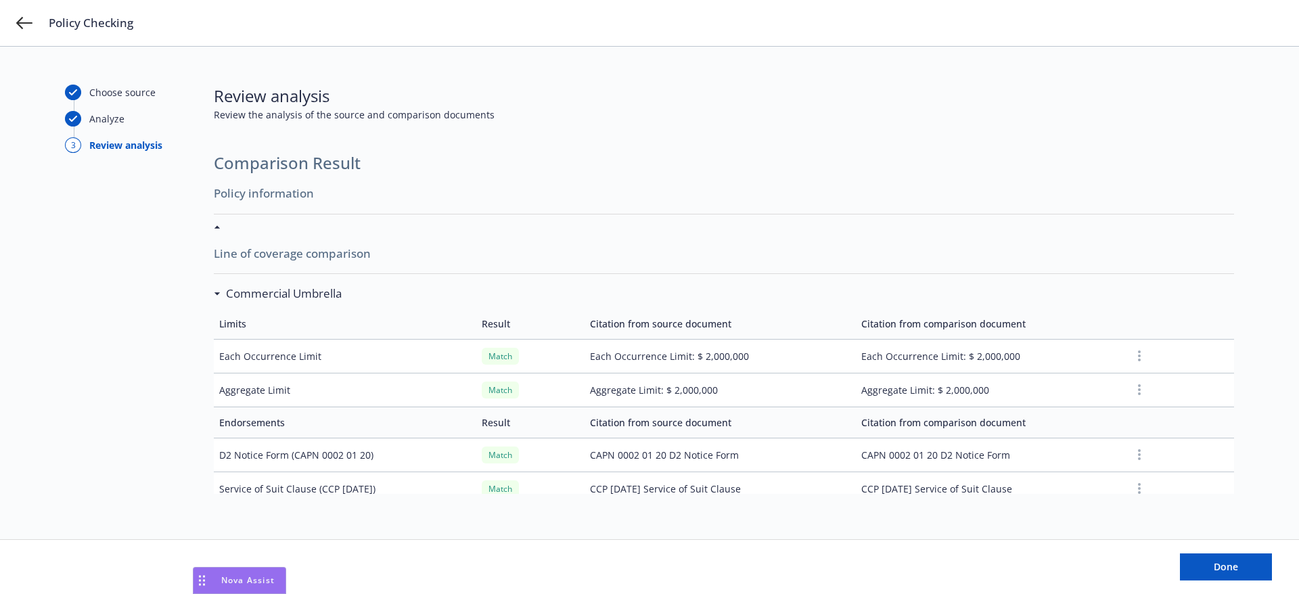
click at [218, 228] on icon at bounding box center [216, 226] width 5 height 3
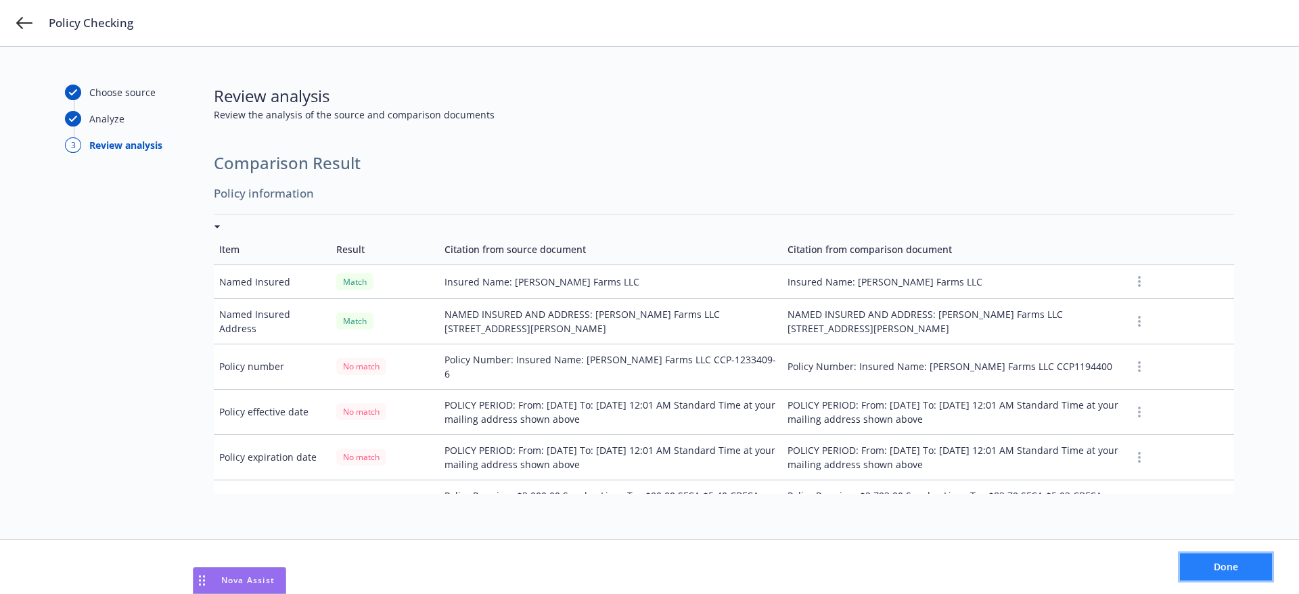
click at [1231, 569] on span "Done" at bounding box center [1226, 566] width 24 height 13
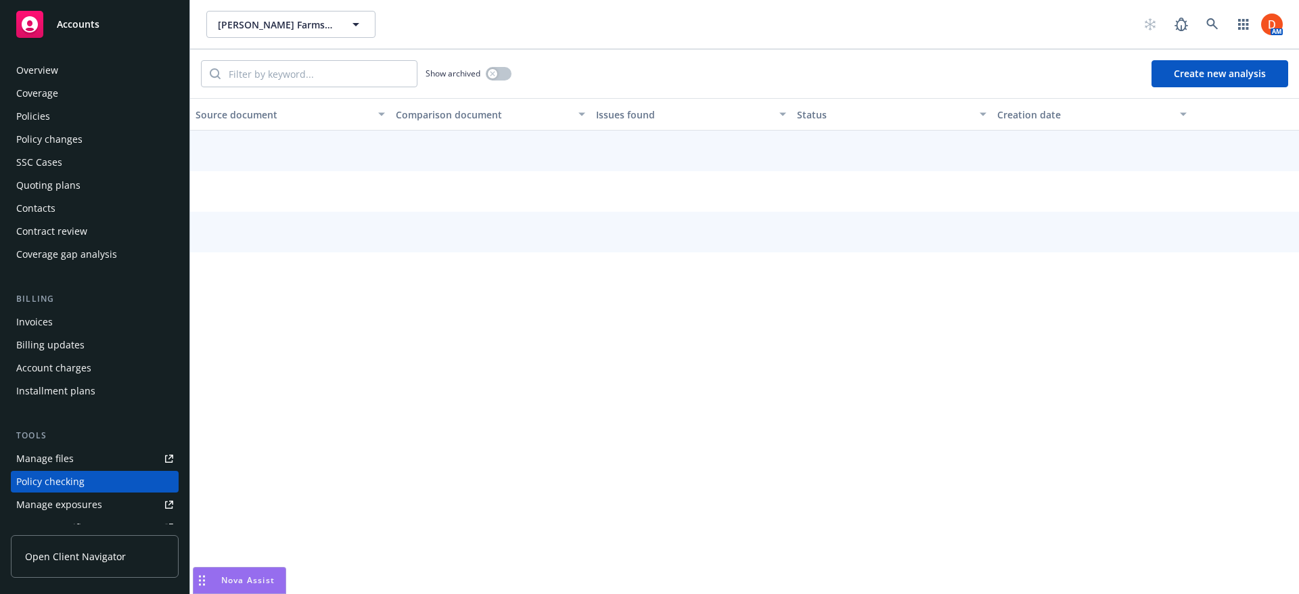
scroll to position [163, 0]
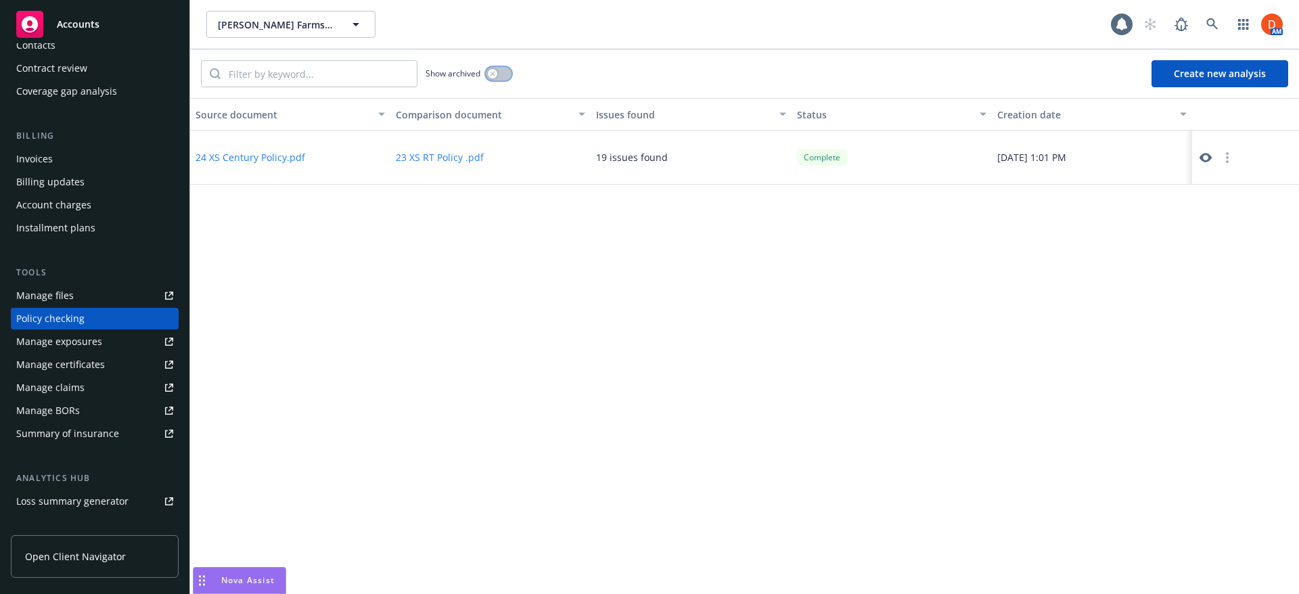
click at [508, 73] on button "button" at bounding box center [499, 74] width 26 height 14
click at [508, 73] on div "button" at bounding box center [503, 73] width 9 height 9
click at [1210, 156] on icon at bounding box center [1205, 157] width 12 height 9
click at [1214, 161] on div at bounding box center [1216, 158] width 38 height 16
click at [1209, 156] on icon at bounding box center [1205, 157] width 12 height 9
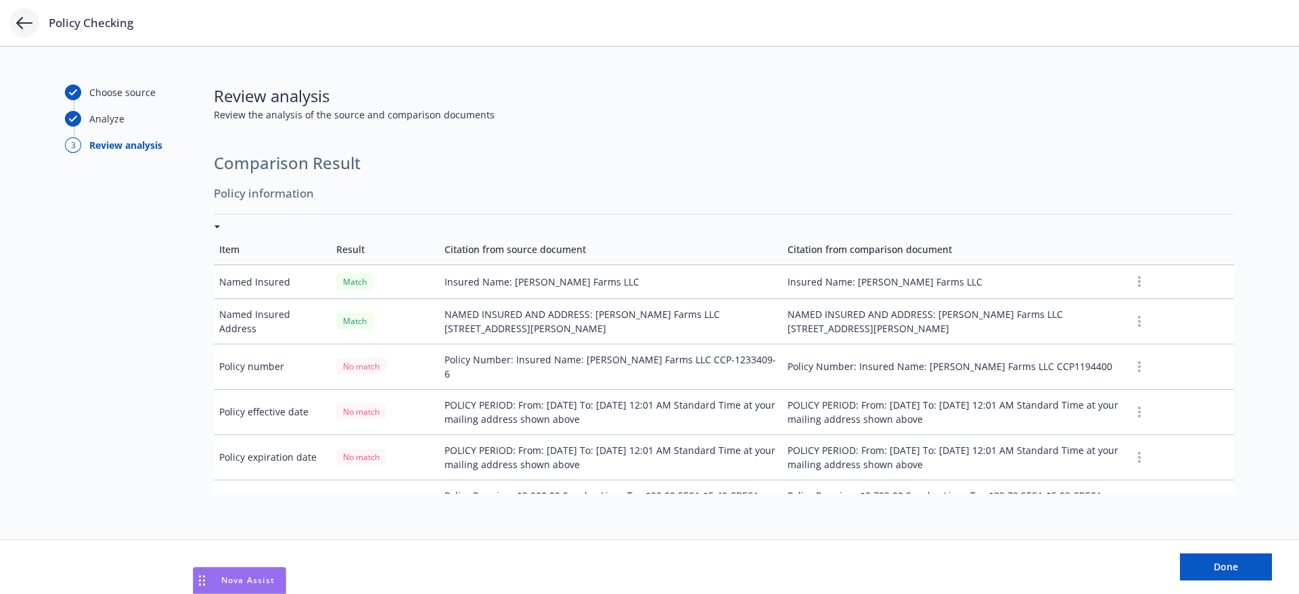
click at [30, 22] on icon at bounding box center [24, 23] width 16 height 16
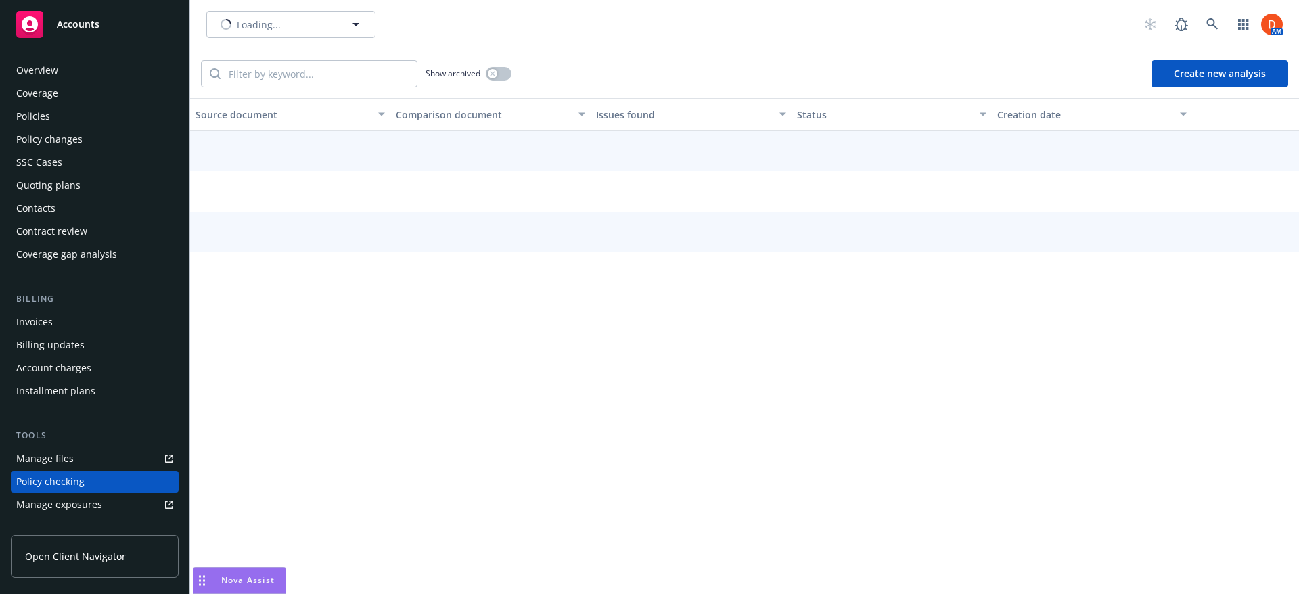
scroll to position [163, 0]
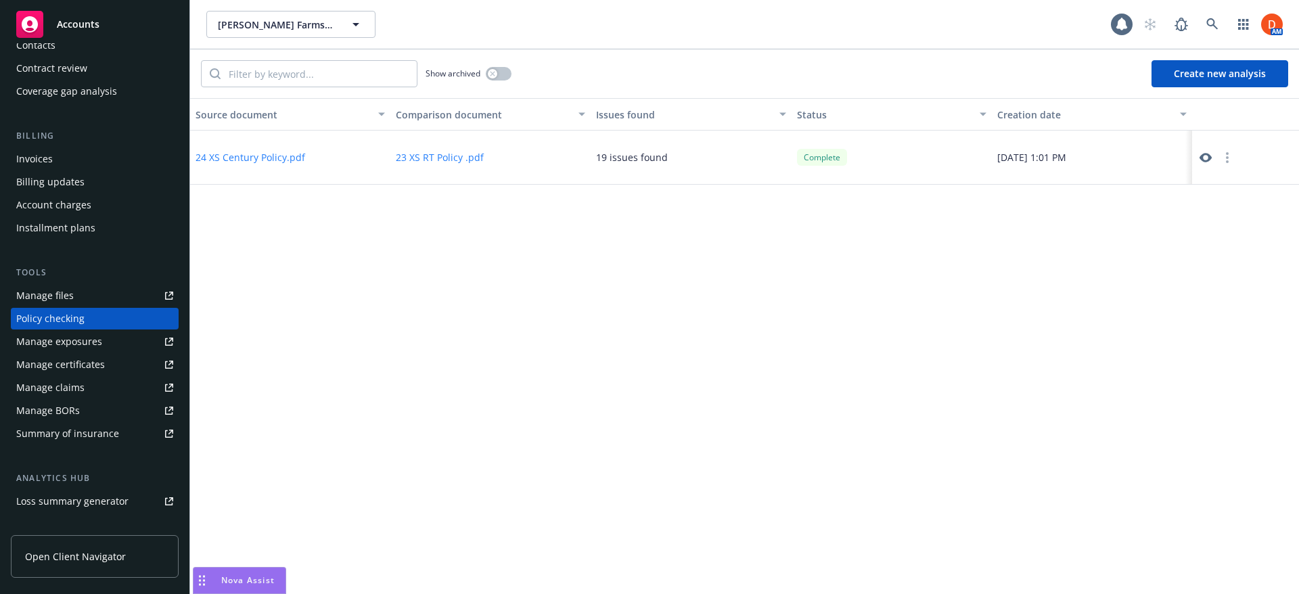
click at [1201, 150] on div at bounding box center [1216, 158] width 38 height 16
click at [1203, 156] on icon at bounding box center [1205, 157] width 12 height 9
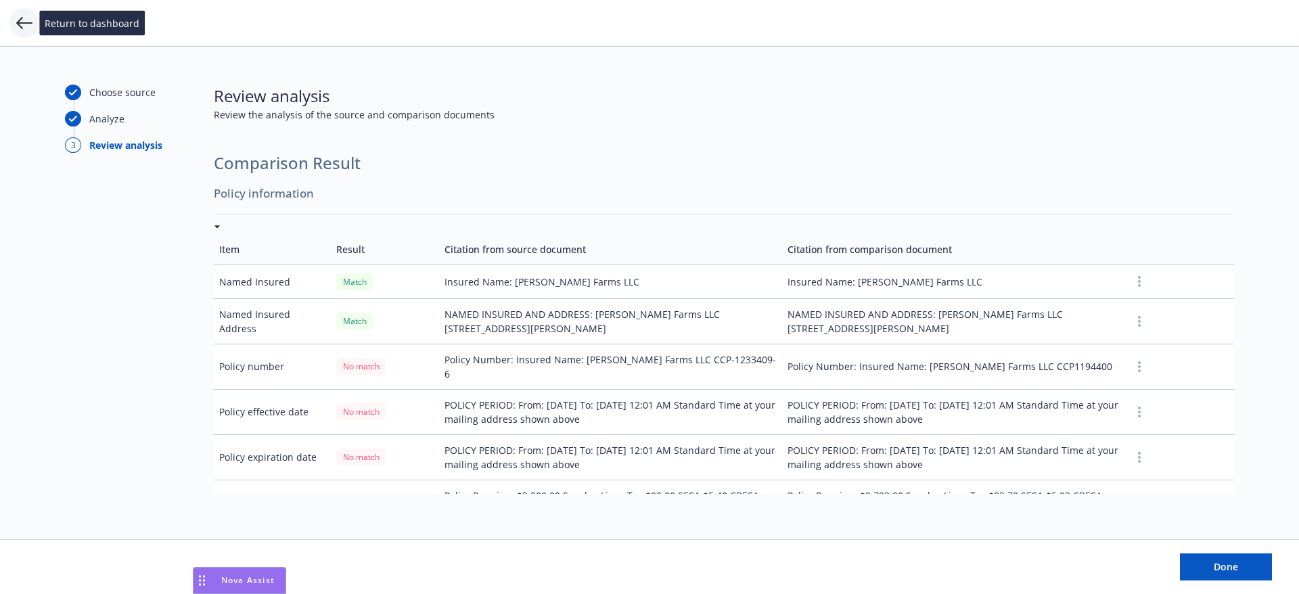
click at [24, 22] on icon at bounding box center [24, 23] width 16 height 16
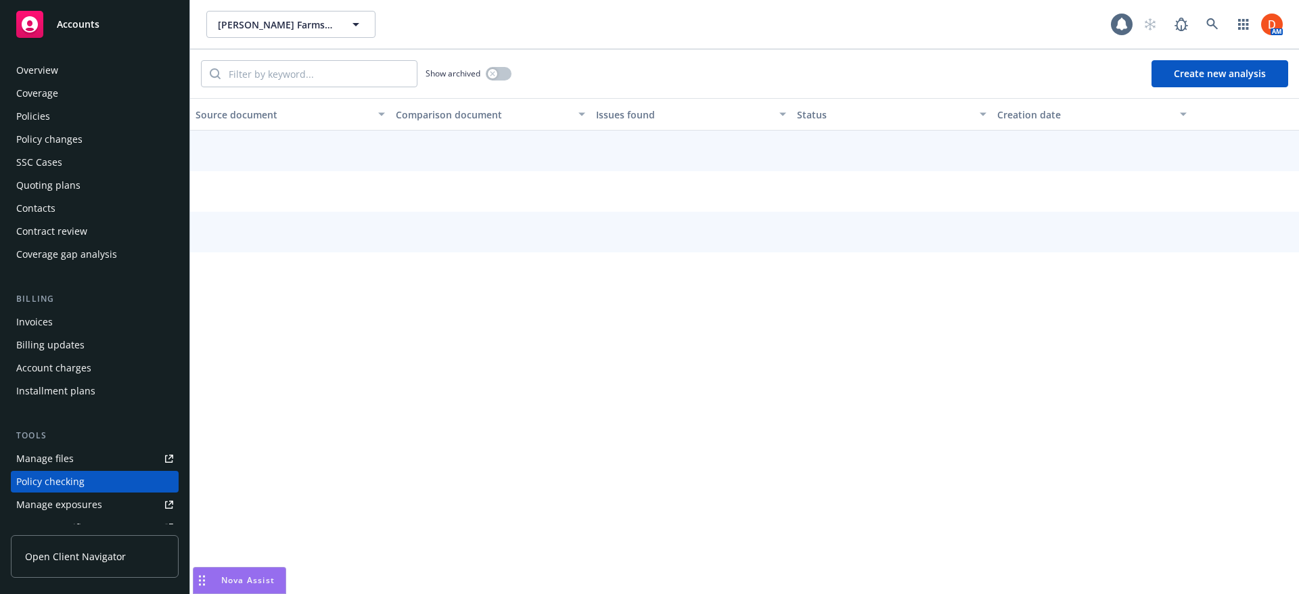
scroll to position [163, 0]
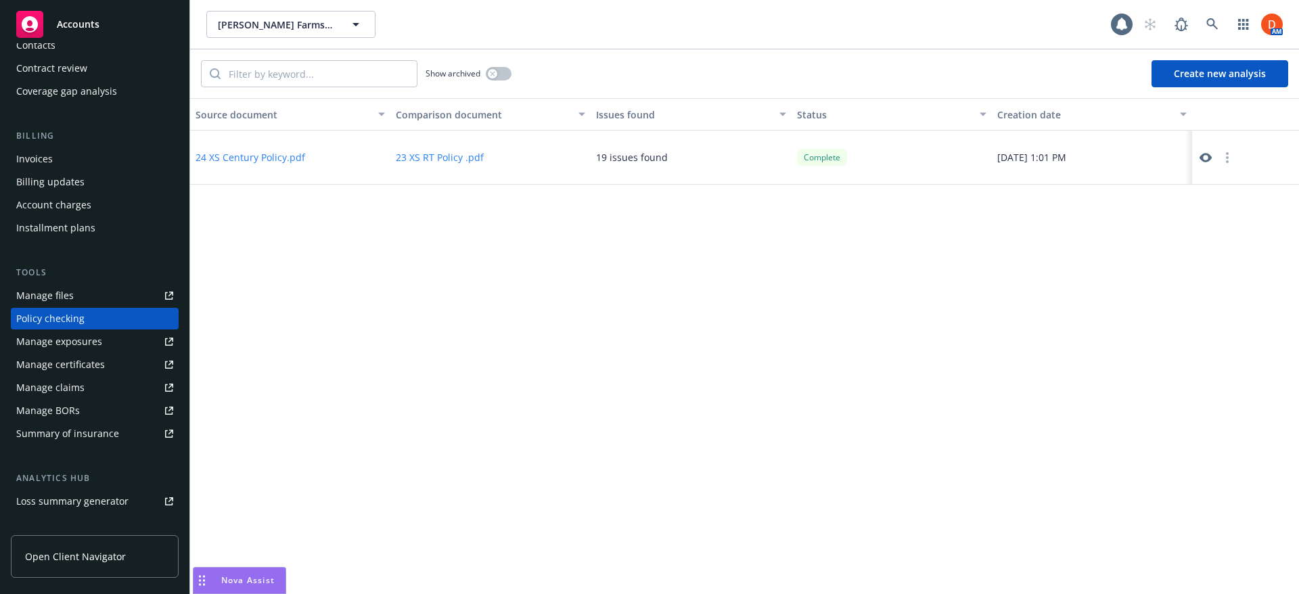
click at [1228, 162] on circle "button" at bounding box center [1227, 161] width 3 height 3
click at [1032, 236] on div "Source document Comparison document Issues found Status Creation date 24 XS Cen…" at bounding box center [744, 346] width 1109 height 496
click at [1205, 155] on icon at bounding box center [1205, 158] width 12 height 12
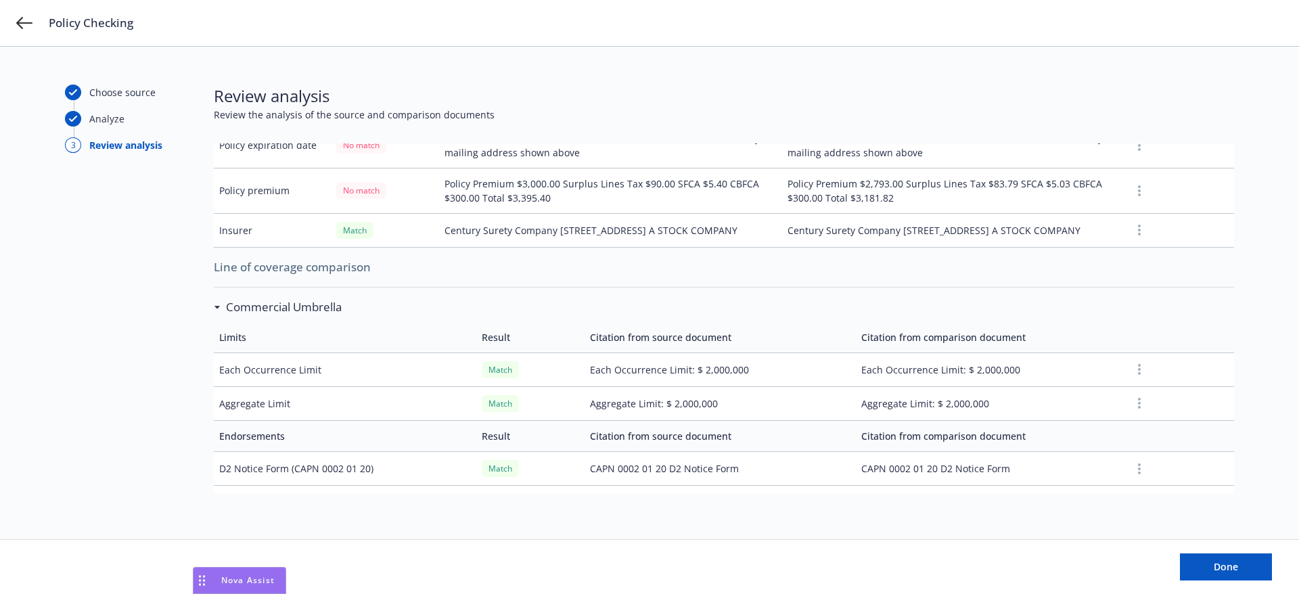
scroll to position [338, 0]
